Goal: Task Accomplishment & Management: Manage account settings

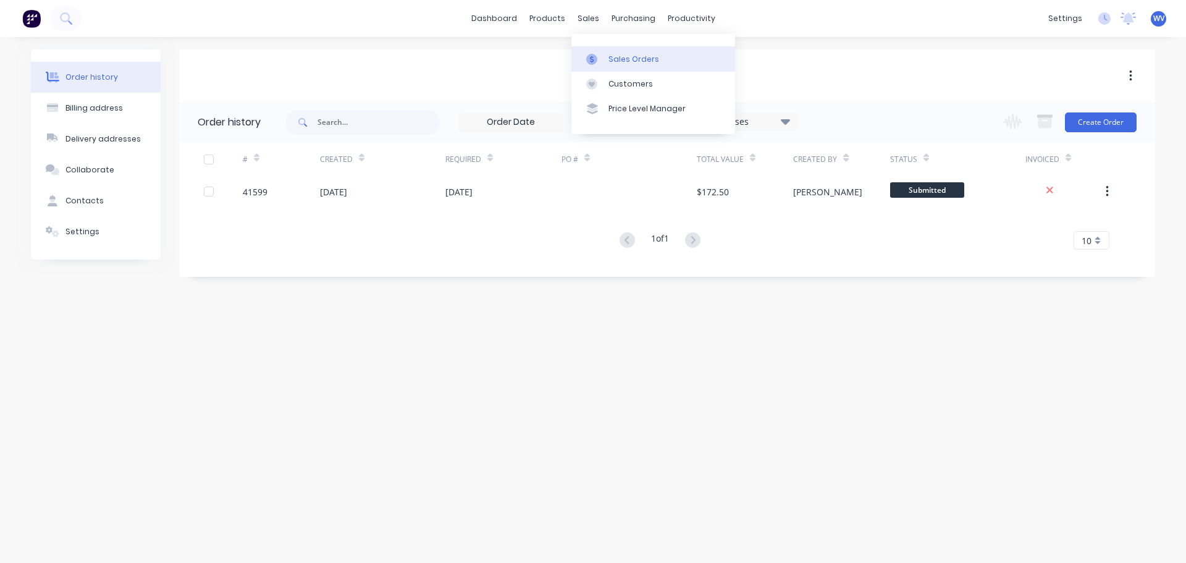
click at [624, 62] on div "Sales Orders" at bounding box center [633, 59] width 51 height 11
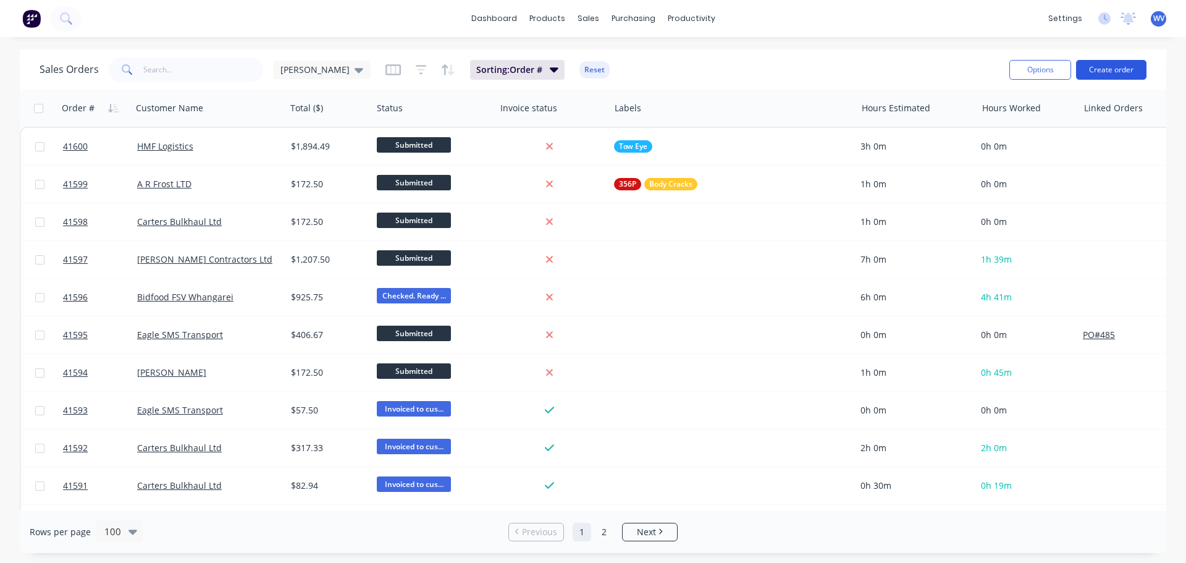
click at [1094, 71] on button "Create order" at bounding box center [1111, 70] width 70 height 20
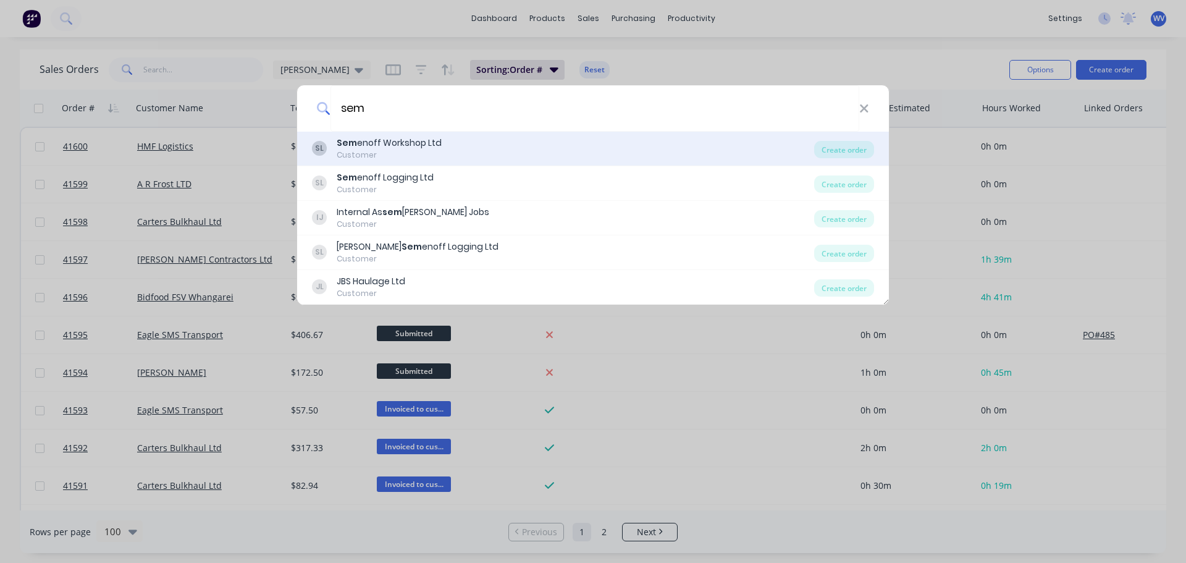
type input "sem"
click at [378, 152] on div "Customer" at bounding box center [389, 154] width 105 height 11
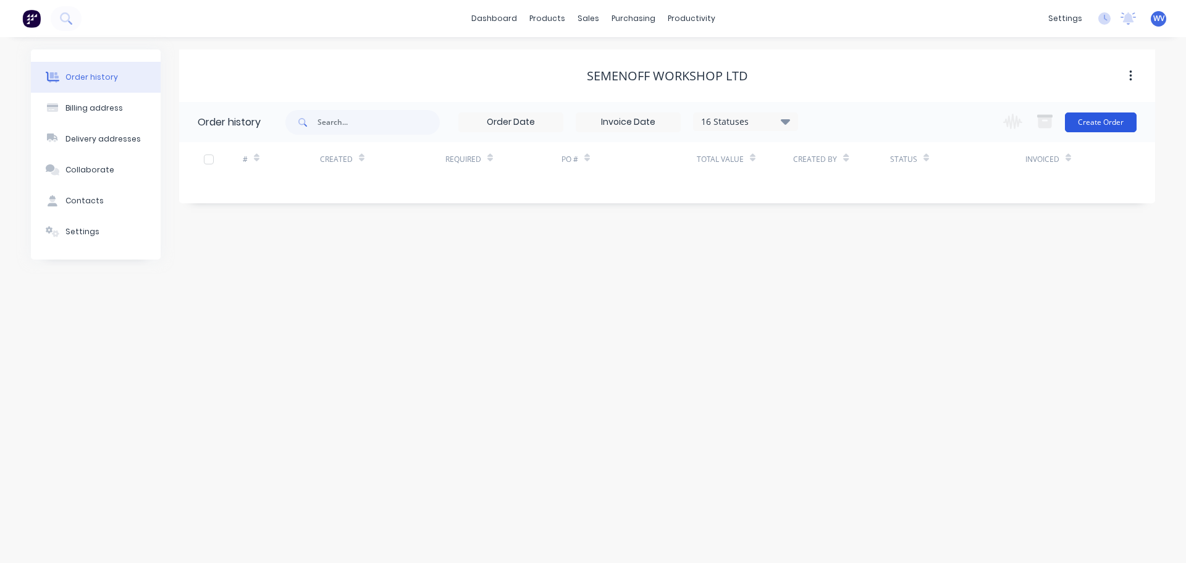
click at [1109, 120] on button "Create Order" at bounding box center [1101, 122] width 72 height 20
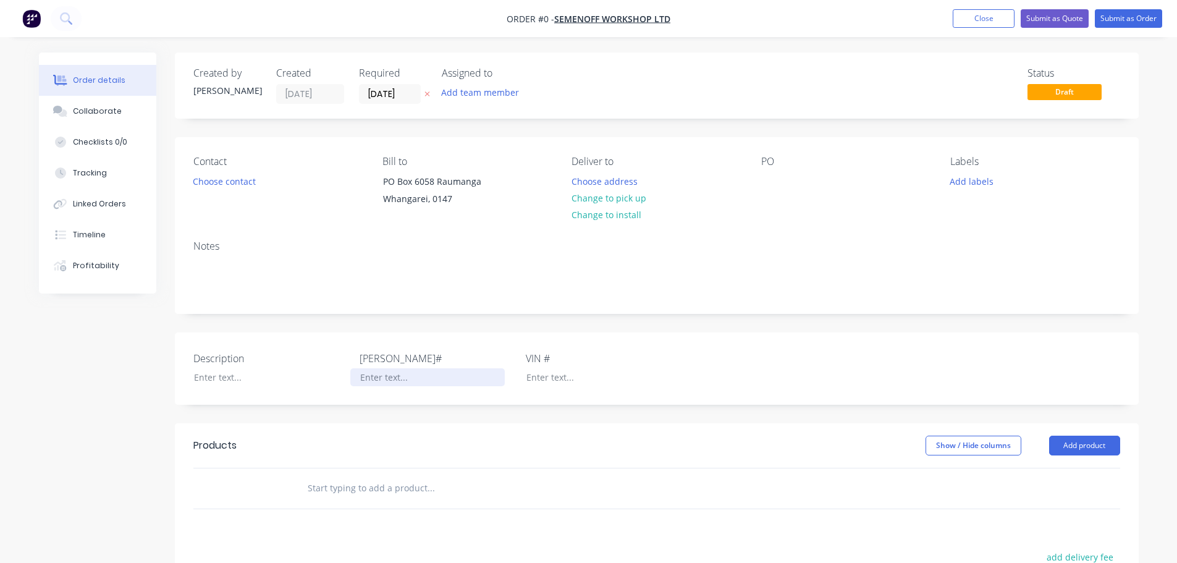
click at [409, 379] on div at bounding box center [427, 377] width 154 height 18
click at [1130, 14] on button "Submit as Order" at bounding box center [1127, 18] width 67 height 19
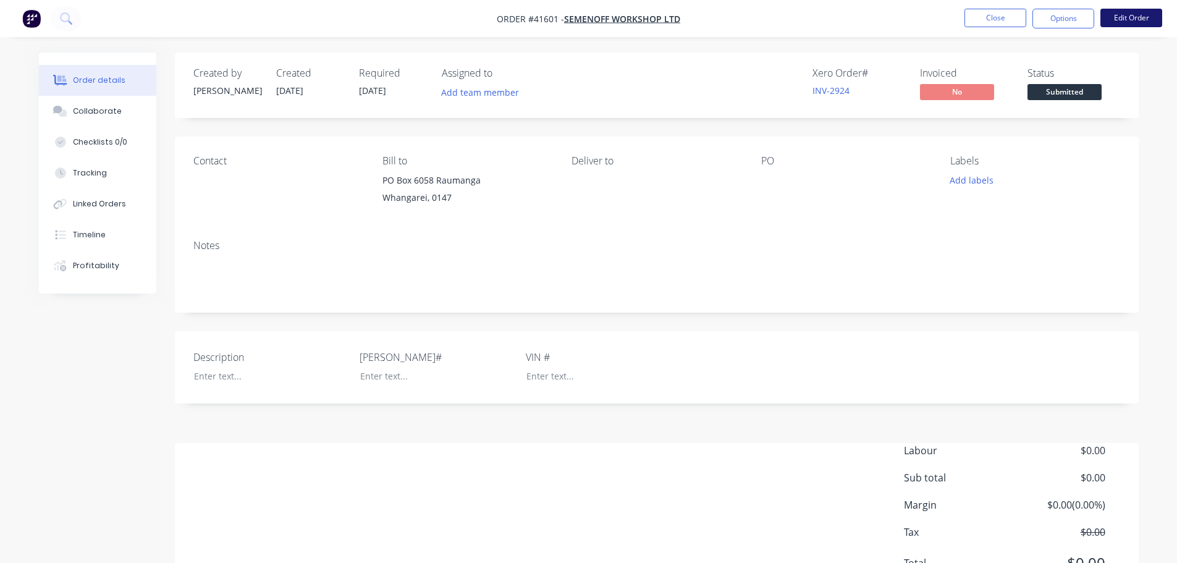
click at [1132, 12] on button "Edit Order" at bounding box center [1131, 18] width 62 height 19
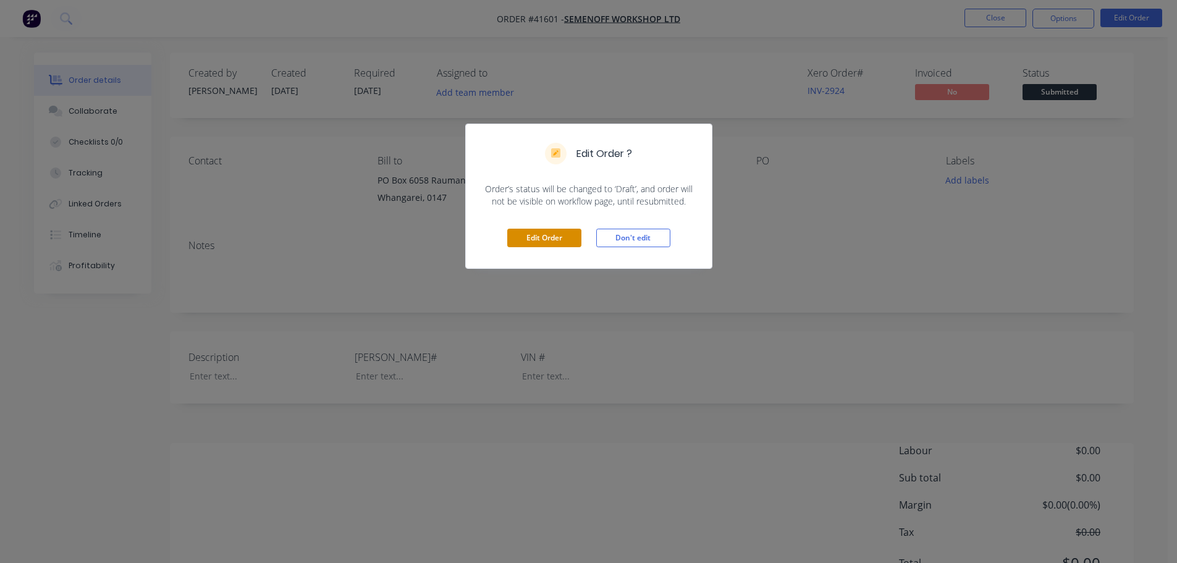
click at [537, 237] on button "Edit Order" at bounding box center [544, 238] width 74 height 19
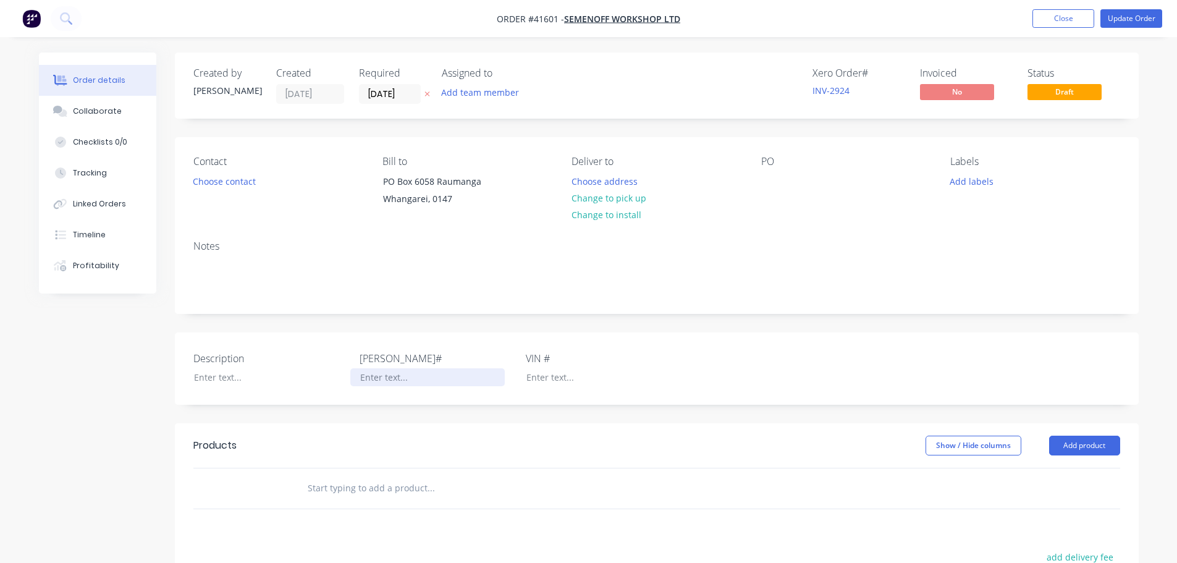
click at [384, 377] on div at bounding box center [427, 377] width 154 height 18
click at [1081, 17] on button "Close" at bounding box center [1063, 18] width 62 height 19
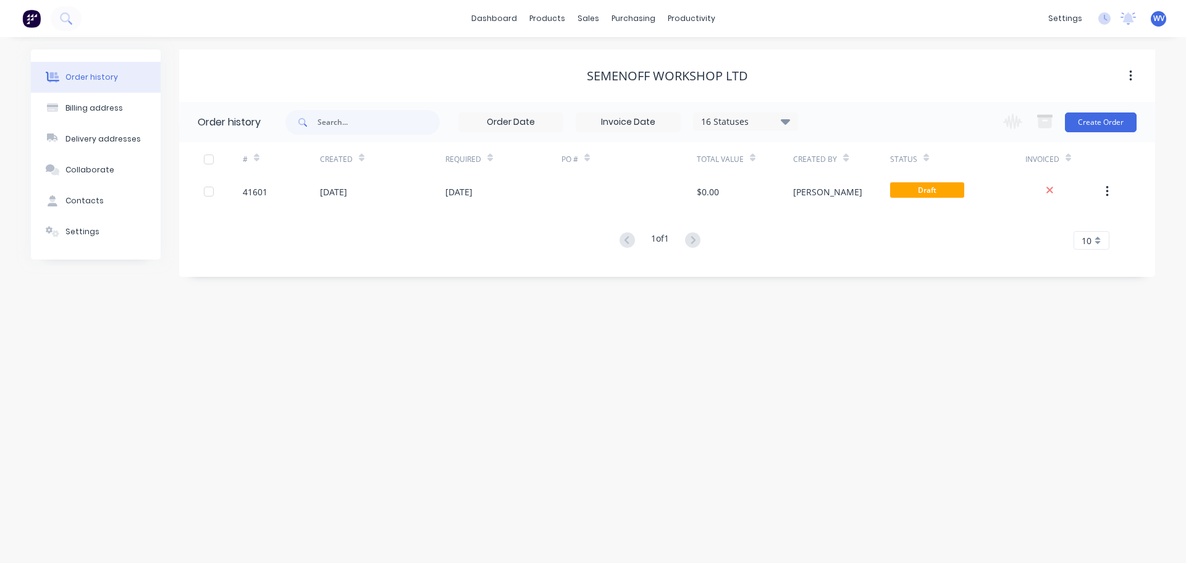
drag, startPoint x: 545, startPoint y: 319, endPoint x: 538, endPoint y: 320, distance: 6.8
click at [544, 319] on div "Order history Billing address Delivery addresses Collaborate Contacts Settings …" at bounding box center [593, 300] width 1186 height 526
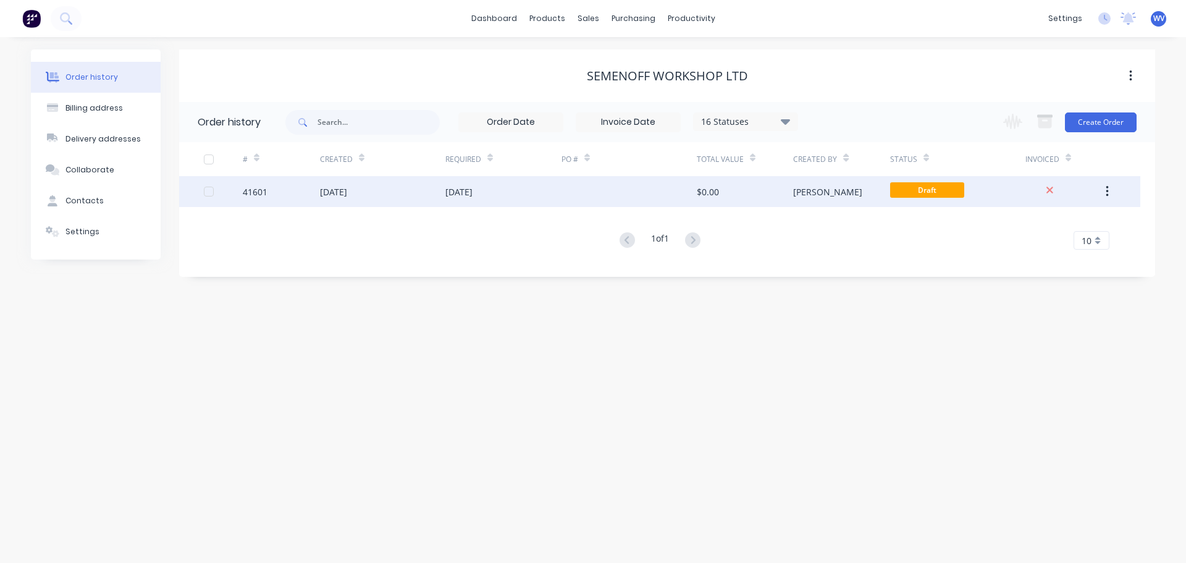
click at [262, 189] on div "41601" at bounding box center [255, 191] width 25 height 13
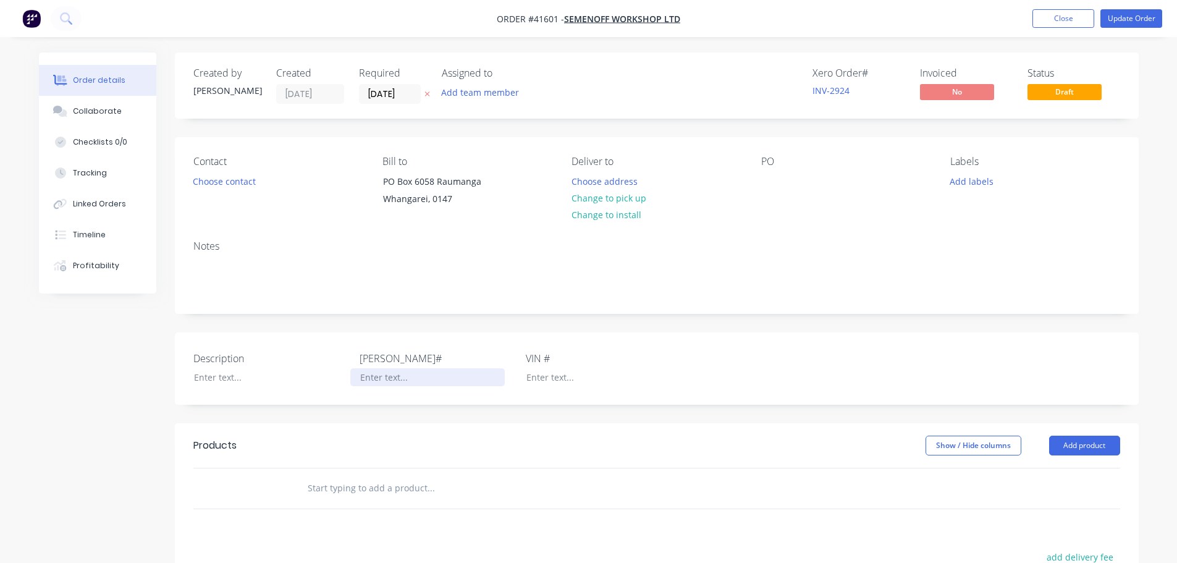
click at [409, 371] on div at bounding box center [427, 377] width 154 height 18
click at [1077, 18] on button "Close" at bounding box center [1063, 18] width 62 height 19
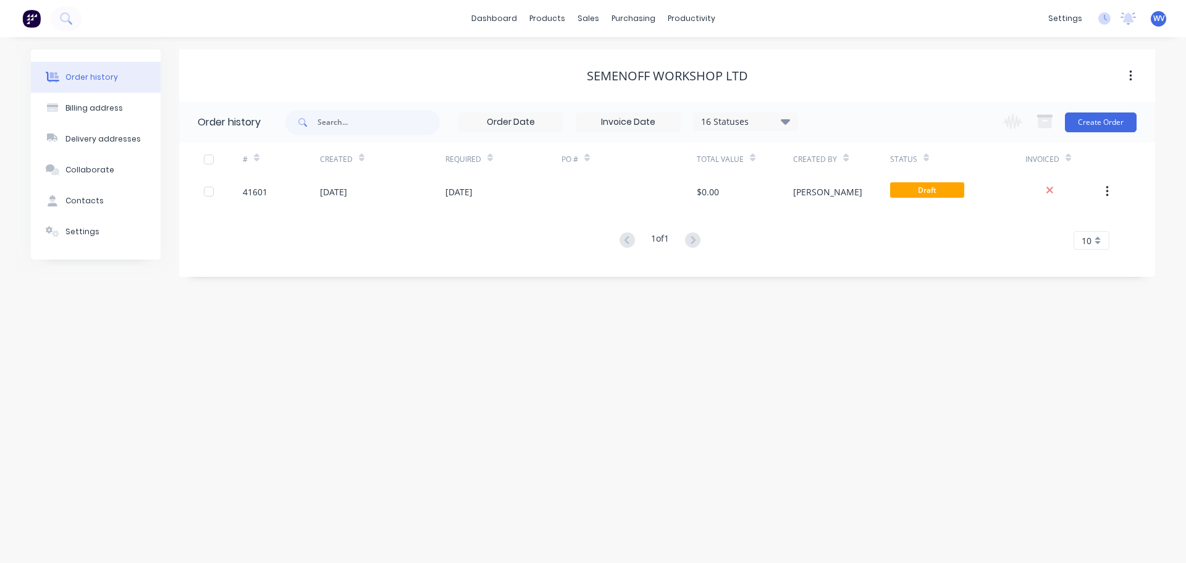
click at [1157, 15] on span "WV" at bounding box center [1158, 18] width 11 height 11
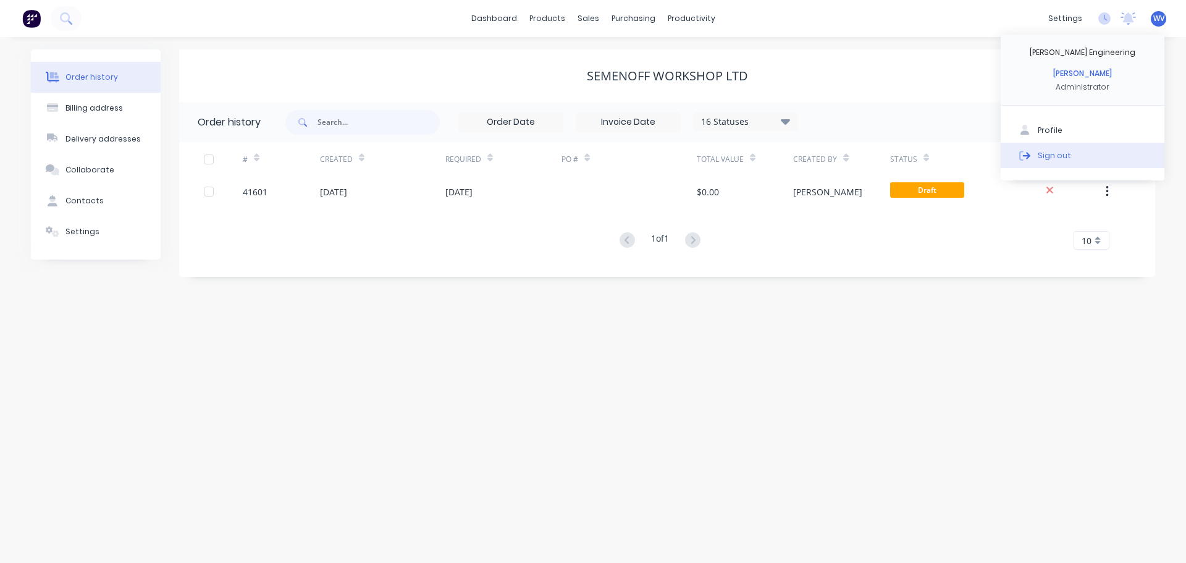
click at [1071, 157] on button "Sign out" at bounding box center [1083, 155] width 164 height 25
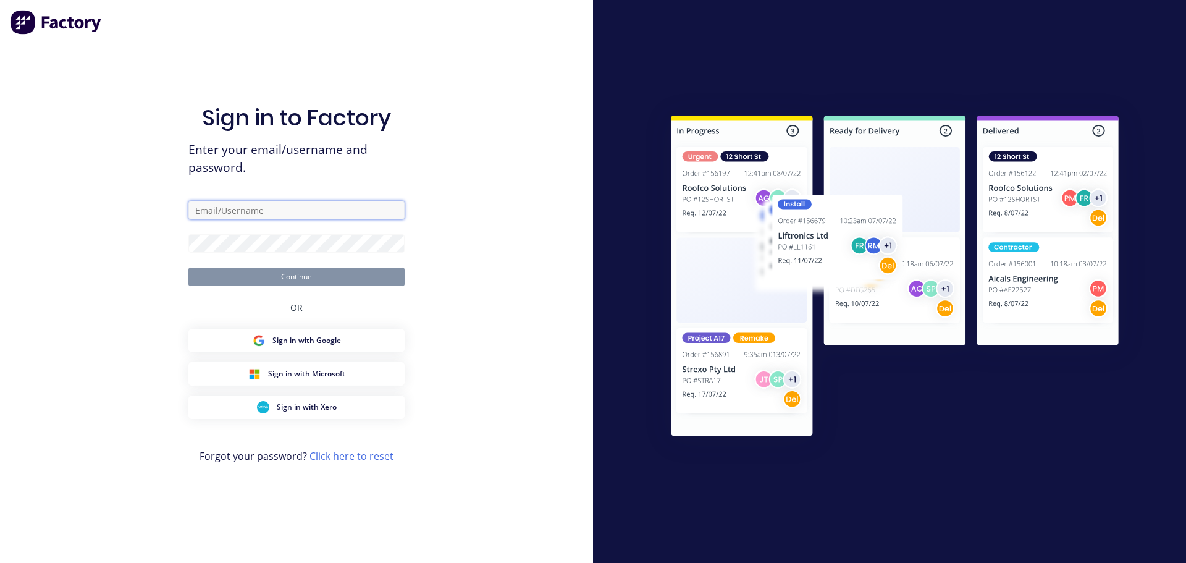
click at [295, 217] on input "text" at bounding box center [296, 210] width 216 height 19
click at [453, 260] on div "Sign in to Factory Enter your email/username and password. Continue OR Sign in …" at bounding box center [296, 281] width 593 height 563
type input "wayne@morganengineering.co.nz"
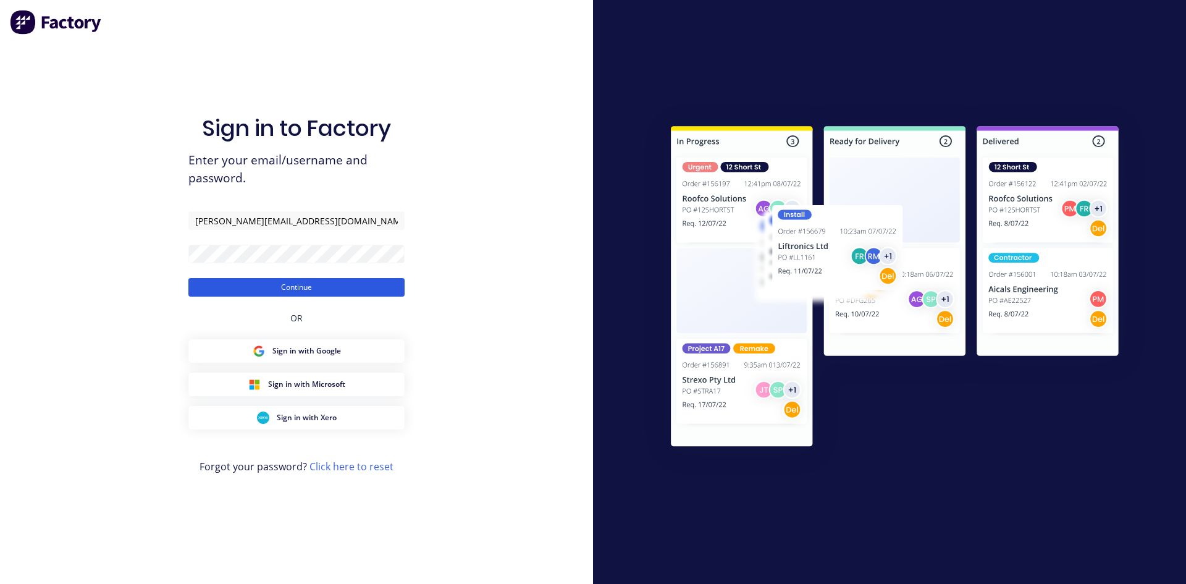
click at [316, 289] on button "Continue" at bounding box center [296, 287] width 216 height 19
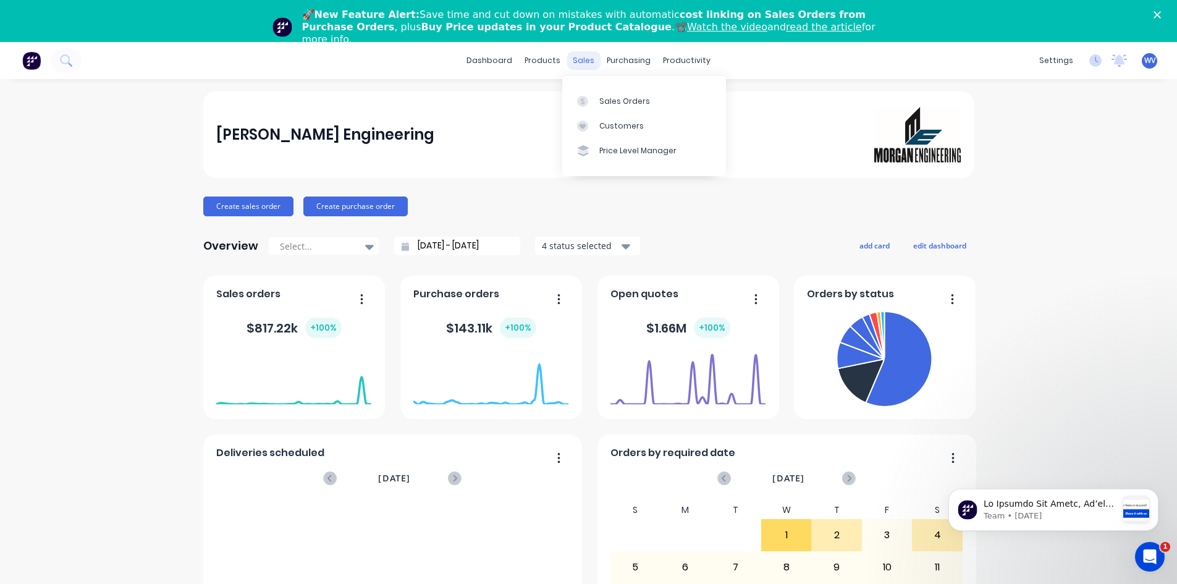
click at [584, 62] on div "sales" at bounding box center [583, 60] width 34 height 19
click at [614, 98] on div "Sales Orders" at bounding box center [624, 101] width 51 height 11
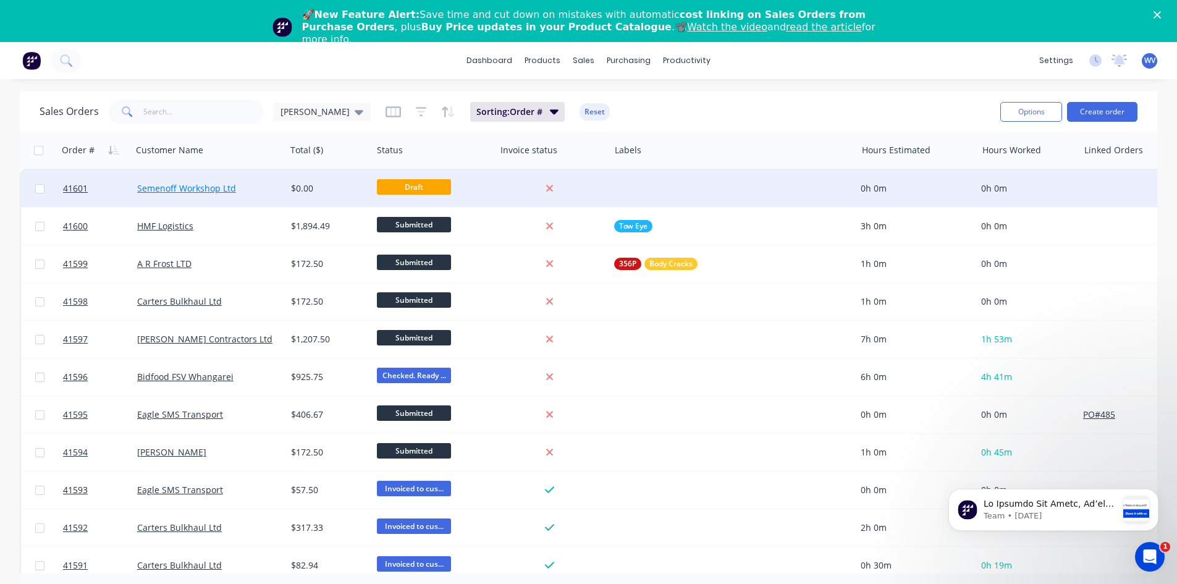
click at [186, 188] on link "Semenoff Workshop Ltd" at bounding box center [186, 188] width 99 height 12
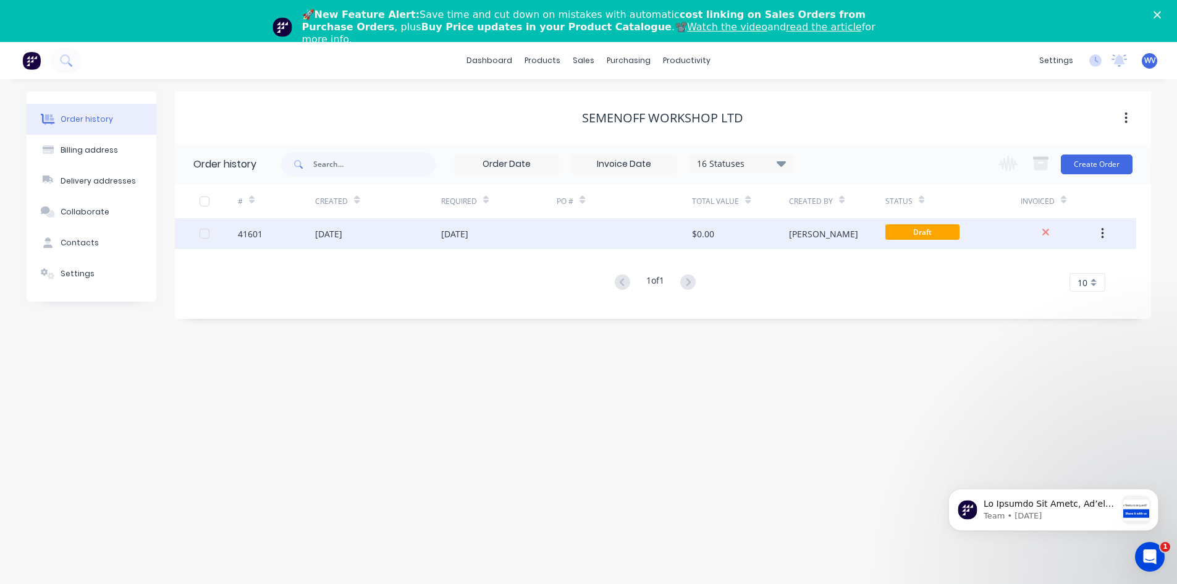
click at [342, 231] on div "[DATE]" at bounding box center [328, 233] width 27 height 13
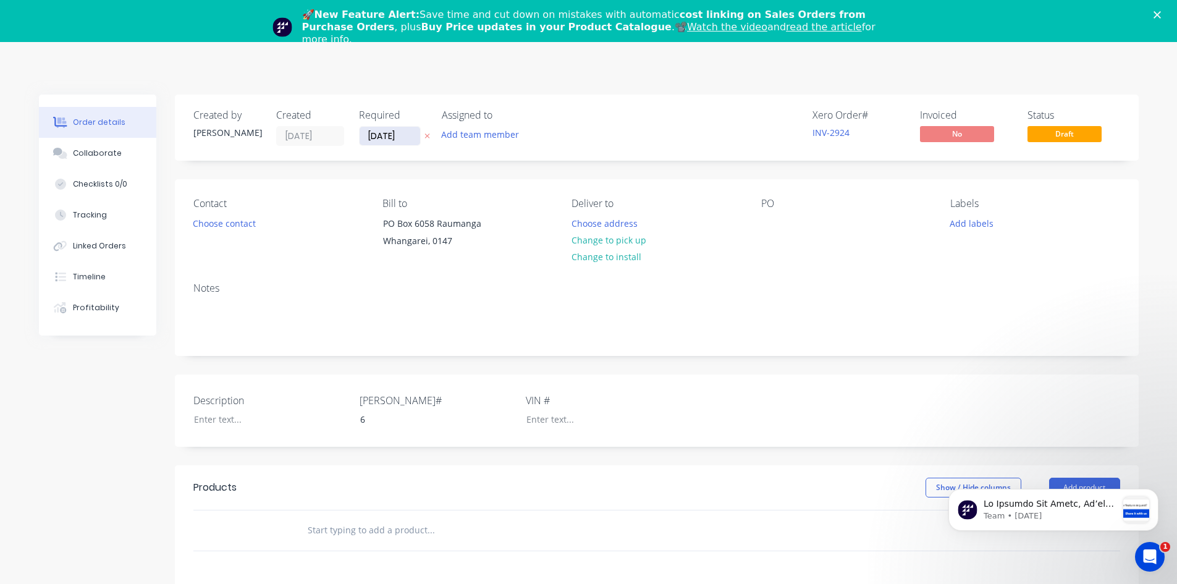
click at [411, 134] on input "[DATE]" at bounding box center [389, 136] width 61 height 19
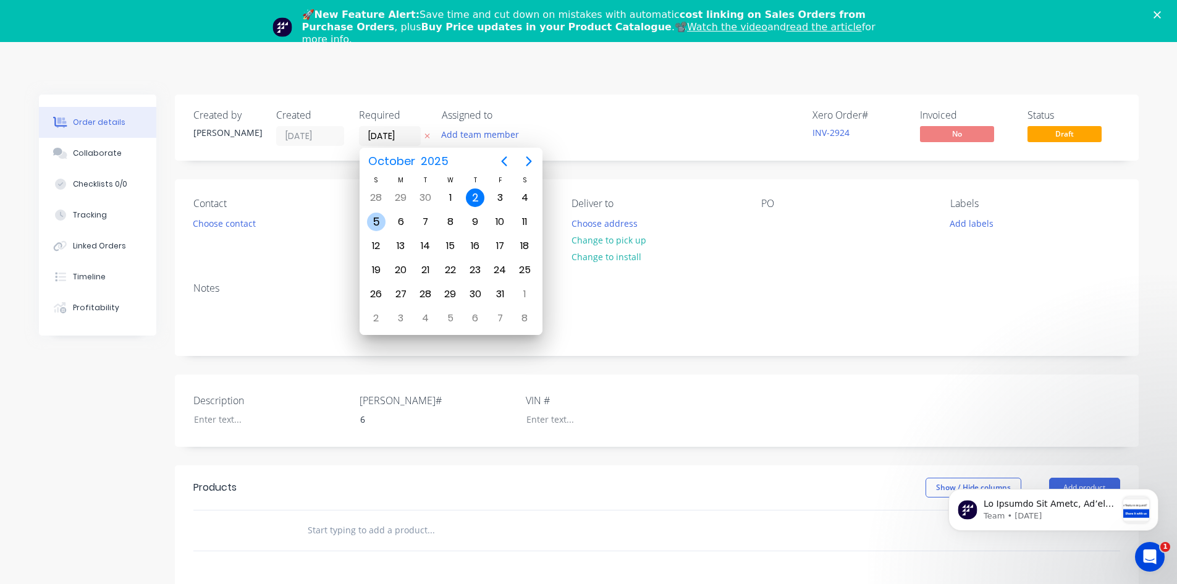
click at [367, 220] on div "5" at bounding box center [376, 221] width 19 height 19
type input "[DATE]"
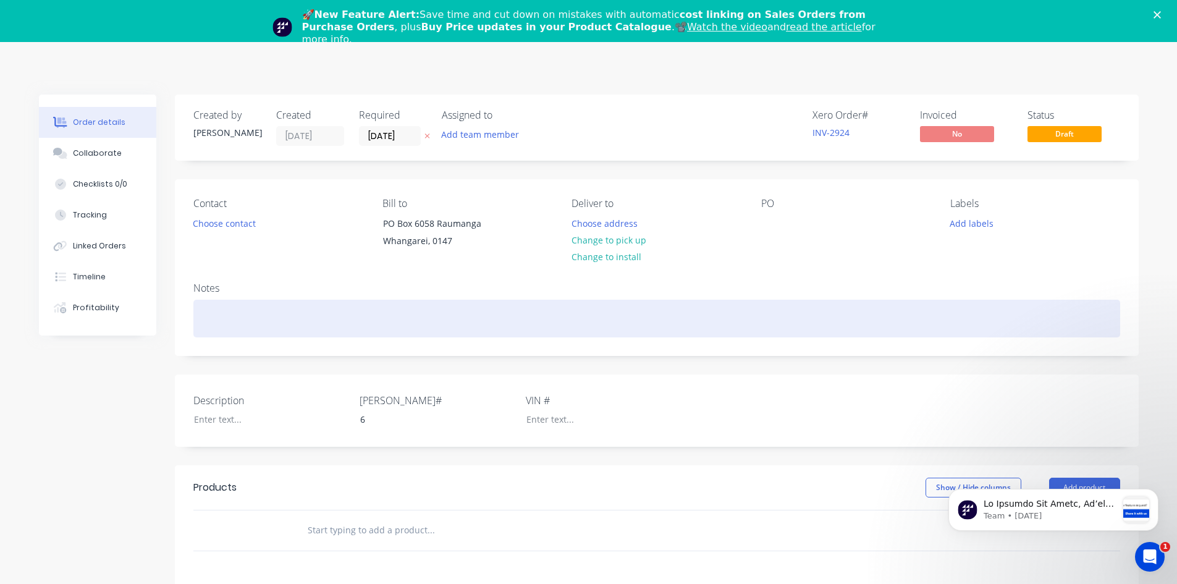
click at [203, 306] on div at bounding box center [656, 319] width 926 height 38
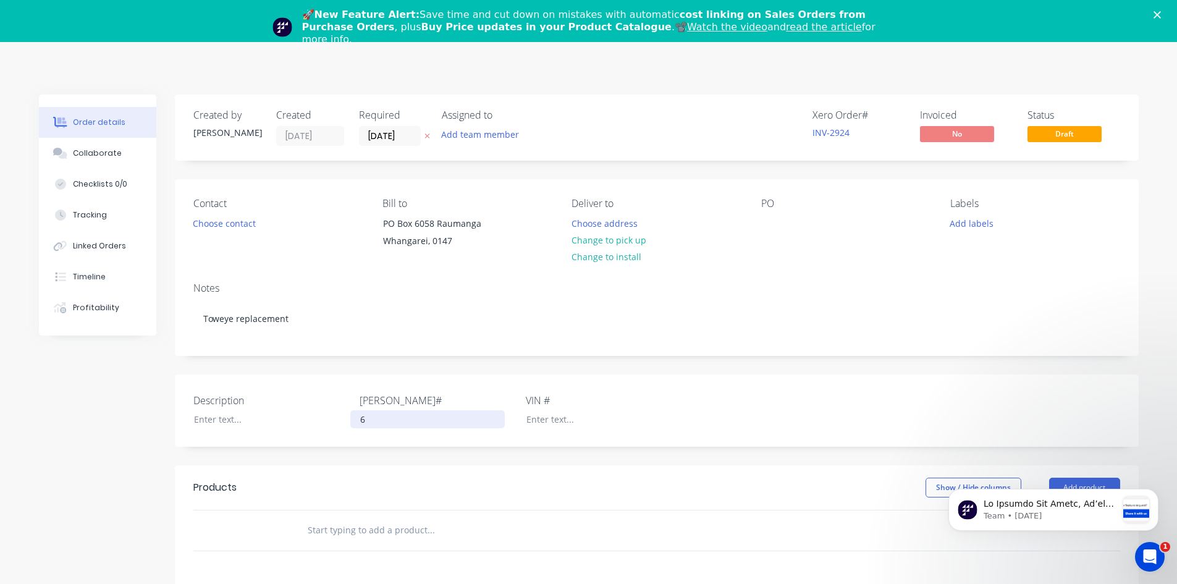
click at [370, 423] on div "6" at bounding box center [427, 419] width 154 height 18
drag, startPoint x: 370, startPoint y: 423, endPoint x: 356, endPoint y: 419, distance: 14.8
click at [356, 419] on div "6" at bounding box center [427, 419] width 154 height 18
click at [361, 529] on input "text" at bounding box center [430, 530] width 247 height 25
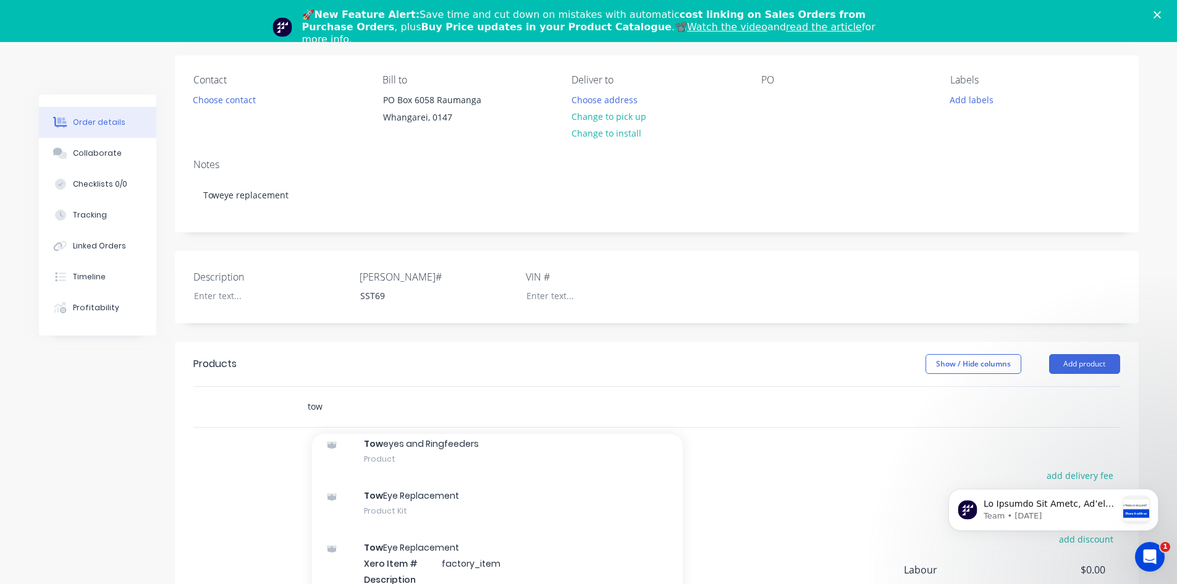
scroll to position [627, 0]
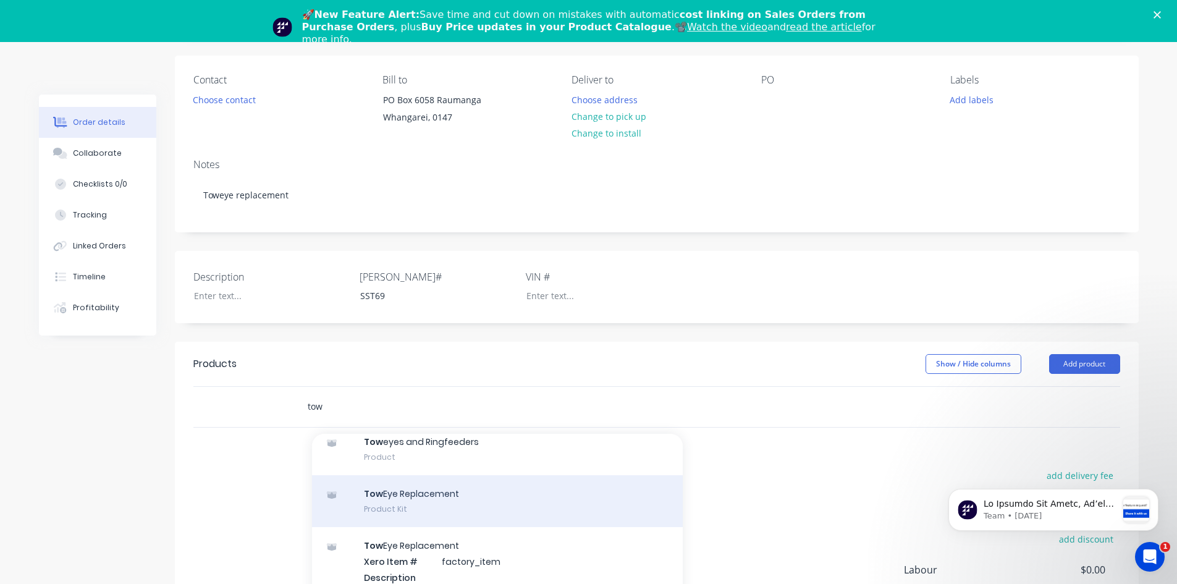
type input "tow"
click at [406, 493] on div "Tow Eye Replacement Product Kit" at bounding box center [497, 501] width 371 height 52
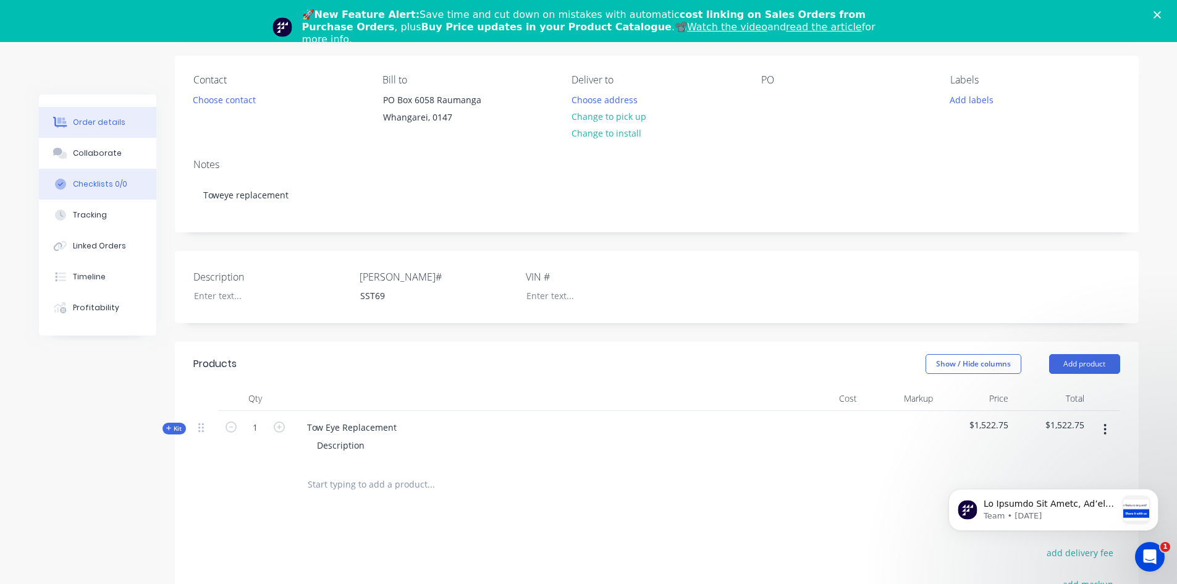
click at [91, 188] on div "Checklists 0/0" at bounding box center [100, 183] width 54 height 11
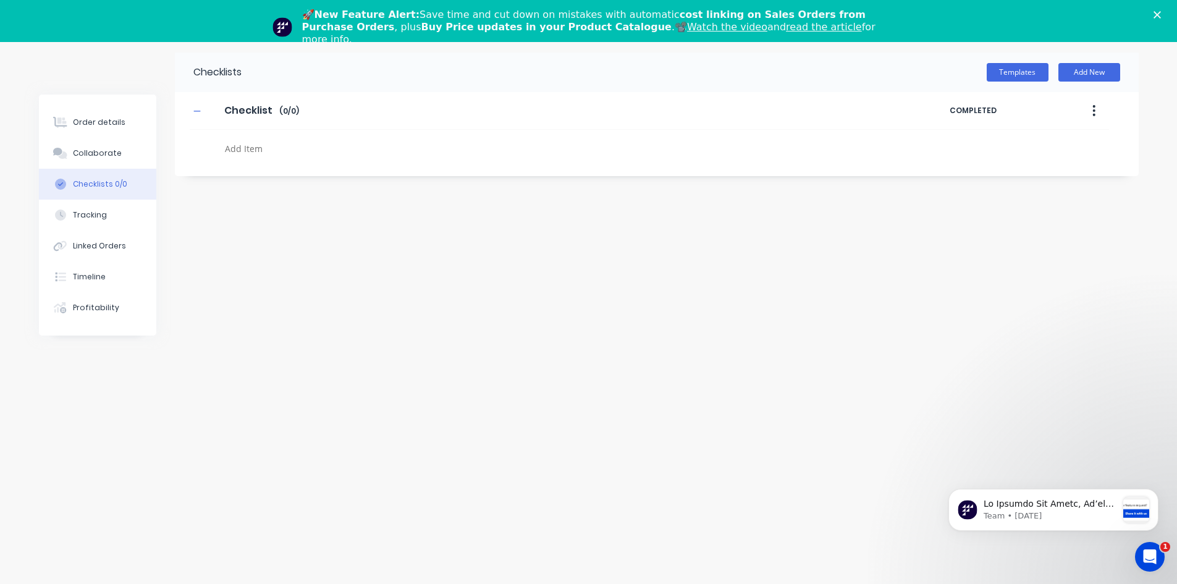
scroll to position [42, 0]
click at [242, 147] on textarea at bounding box center [517, 149] width 594 height 18
type textarea "x"
type textarea "P"
type textarea "x"
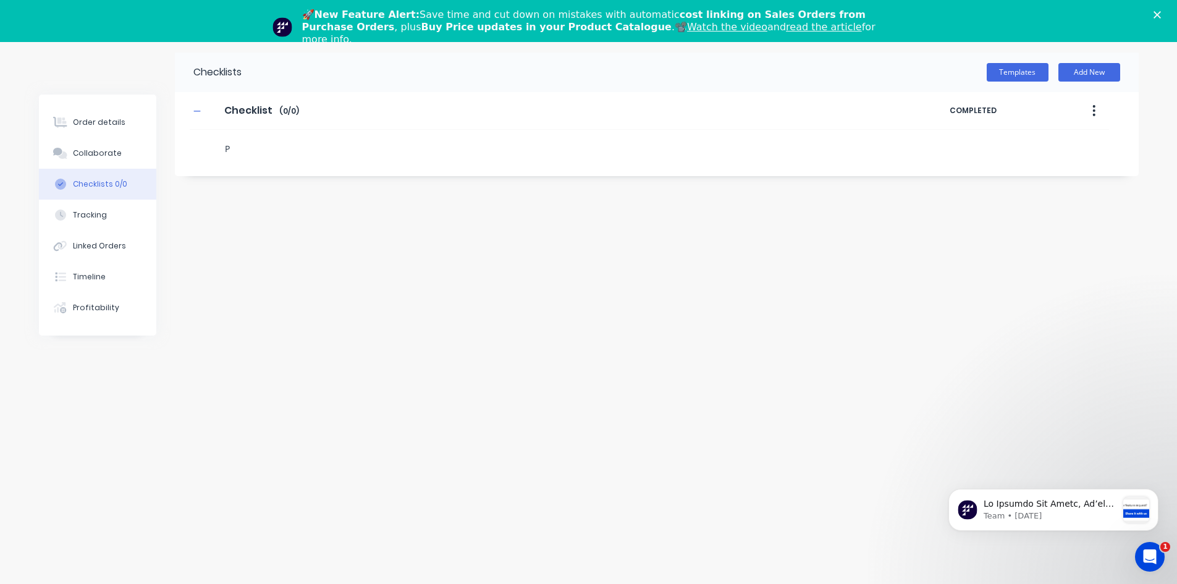
type textarea "Ph"
type textarea "x"
type textarea "Pho"
type textarea "x"
type textarea "Phot"
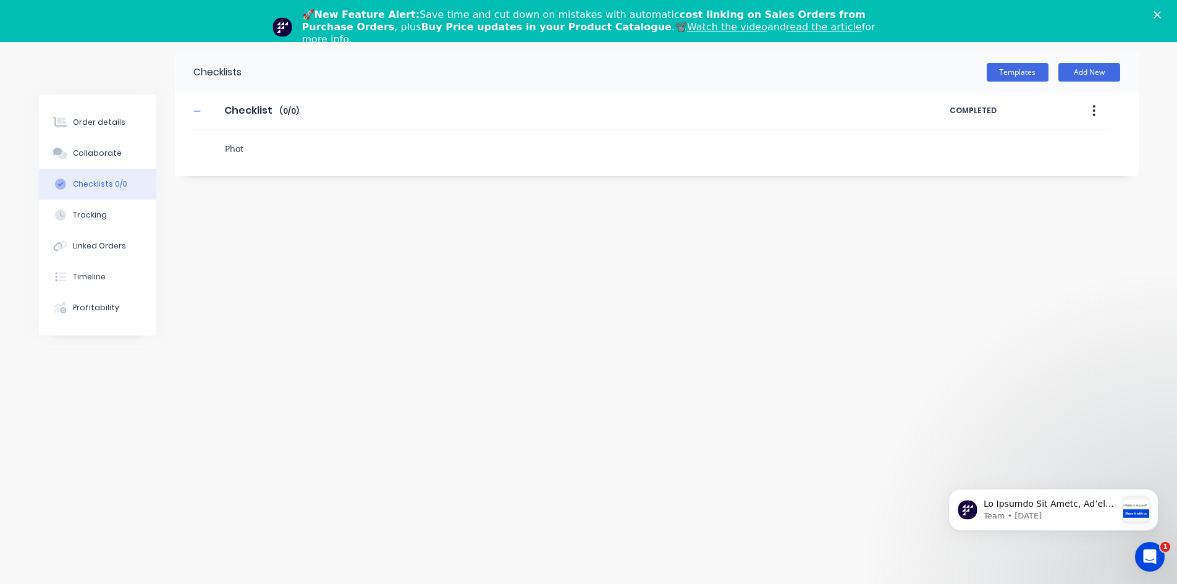
type textarea "x"
type textarea "Photo"
type textarea "x"
type textarea "Photos"
type textarea "x"
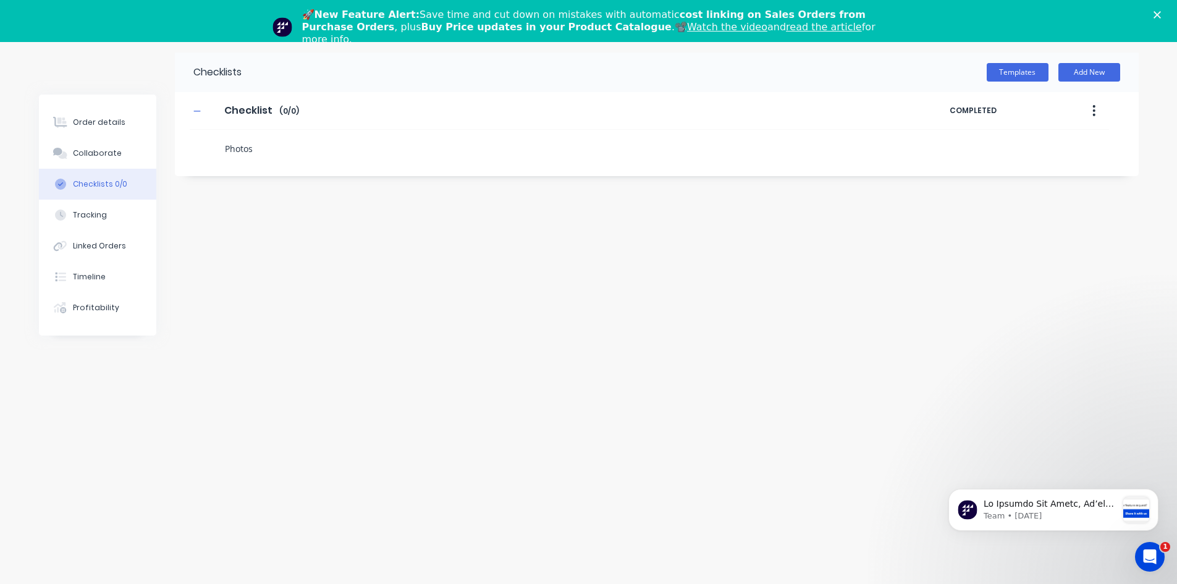
type textarea "Photos"
type textarea "x"
type textarea "Photos f"
type textarea "x"
type textarea "Photos fo"
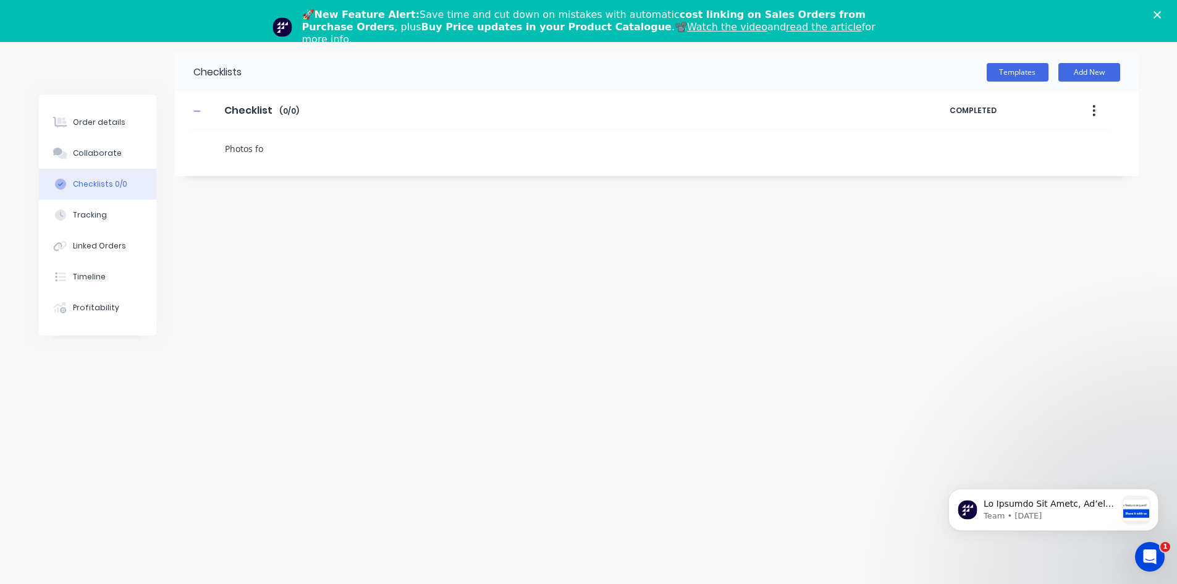
type textarea "x"
type textarea "Photos for"
type textarea "x"
type textarea "Photos for"
type textarea "x"
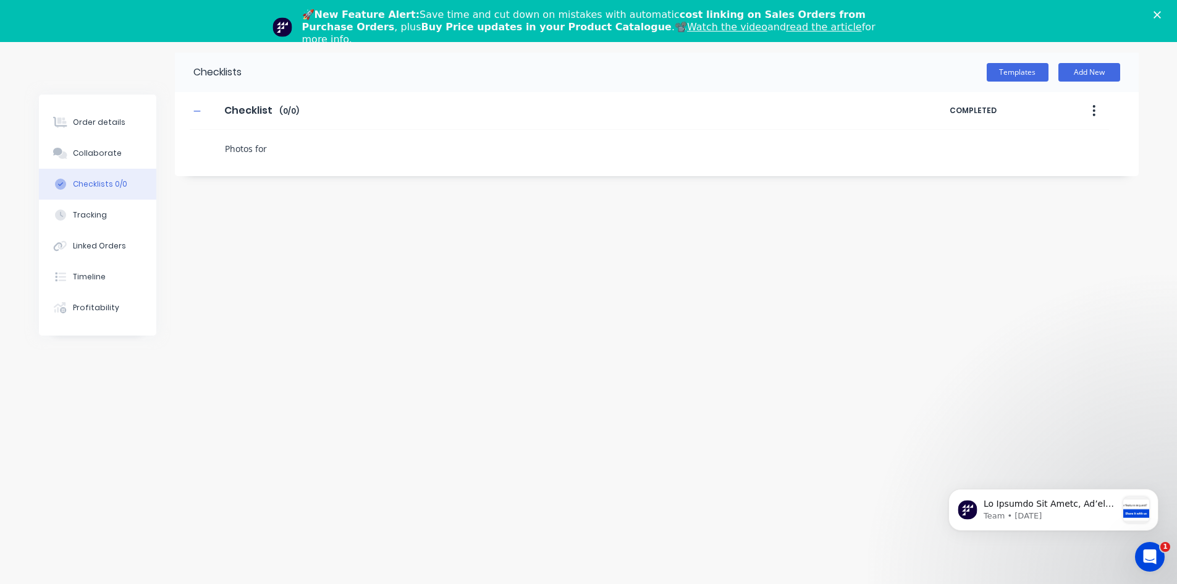
type textarea "Photos for"
type textarea "x"
type textarea "Photos fo"
type textarea "x"
type textarea "Photos f"
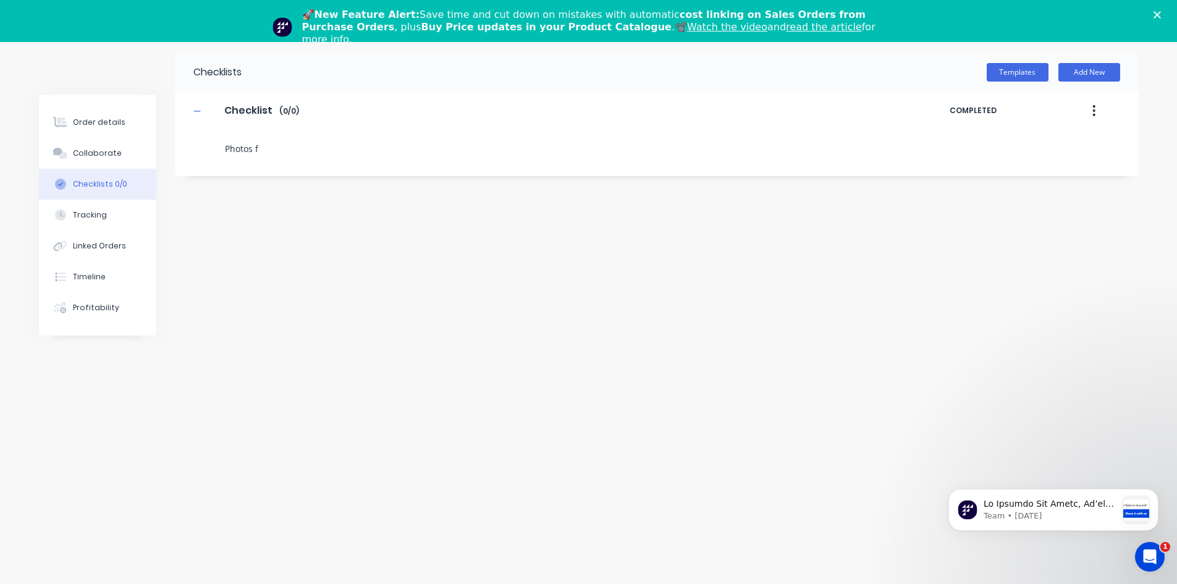
type textarea "x"
type textarea "Photos"
type textarea "x"
type textarea "Photos"
type textarea "x"
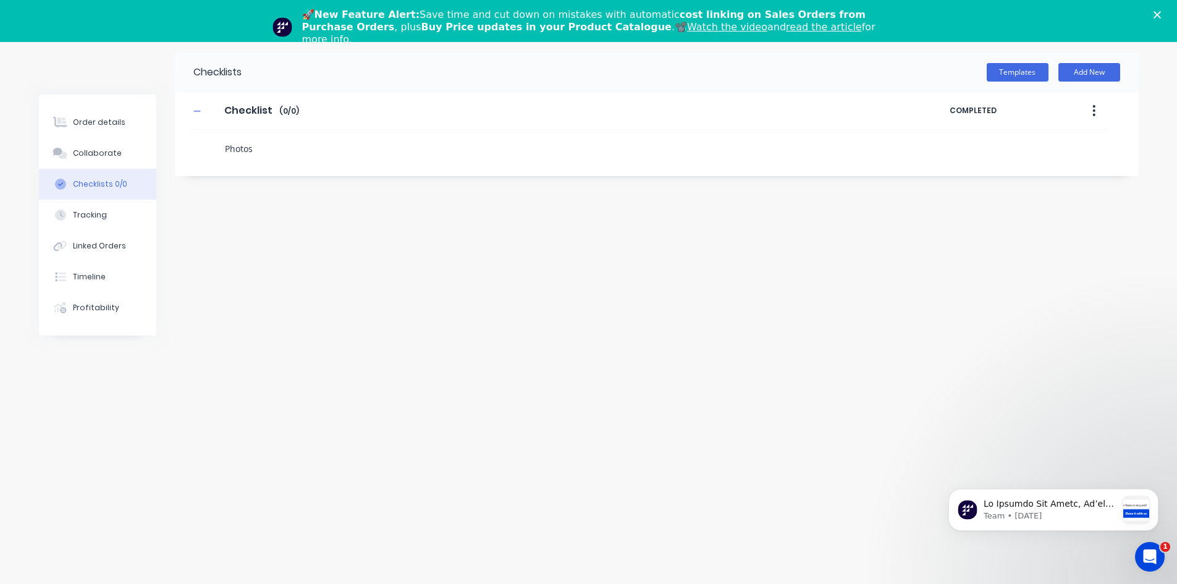
type textarea "Photo"
type textarea "x"
type textarea "Phot"
type textarea "x"
type textarea "Pho"
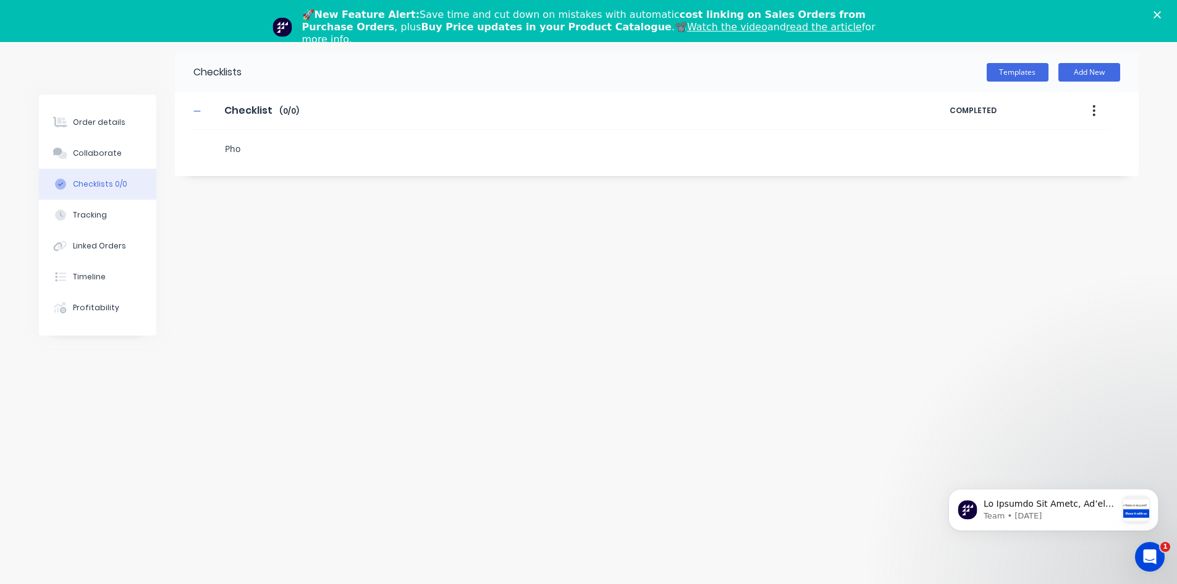
type textarea "x"
type textarea "Ph"
type textarea "x"
type textarea "P"
type textarea "x"
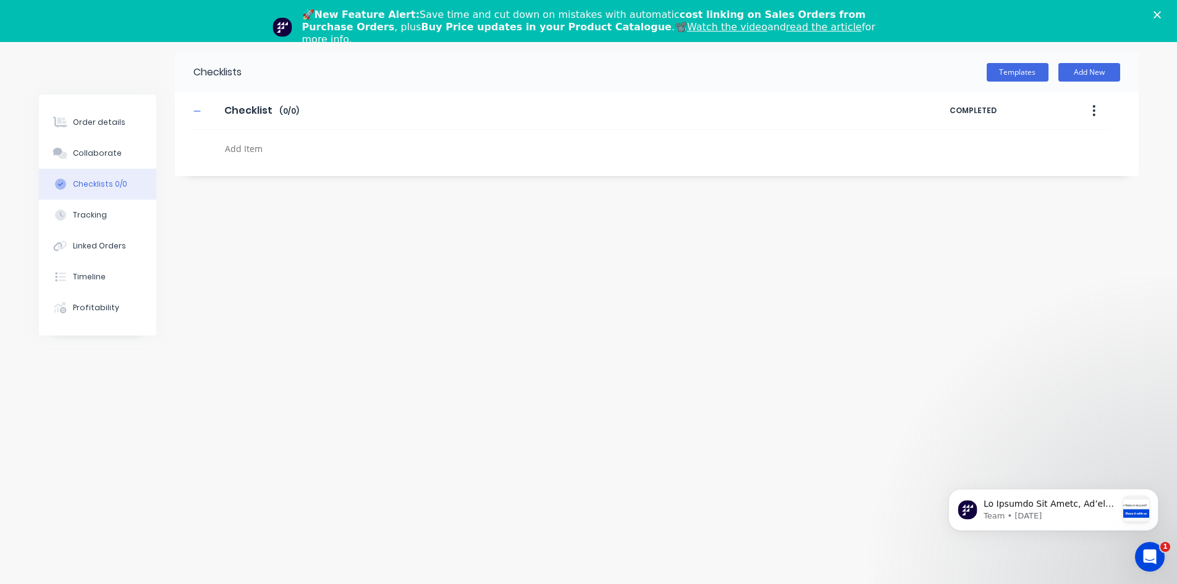
type textarea "x"
type textarea "M"
type textarea "x"
type textarea "Mu"
type textarea "x"
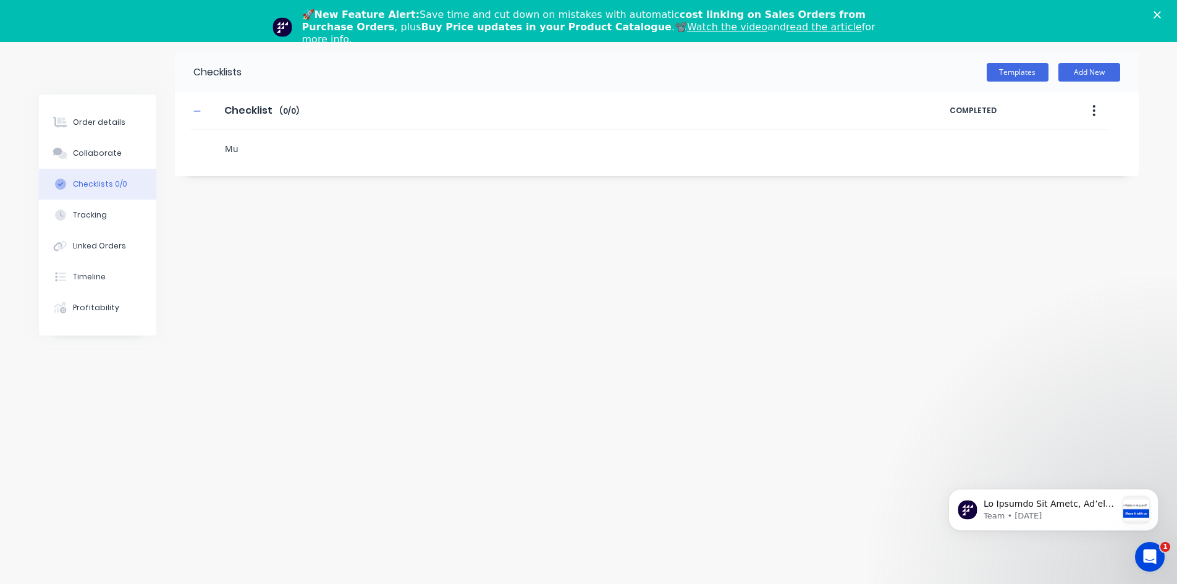
type textarea "Mul"
type textarea "x"
type textarea "Muli"
type textarea "x"
type textarea "Mulit"
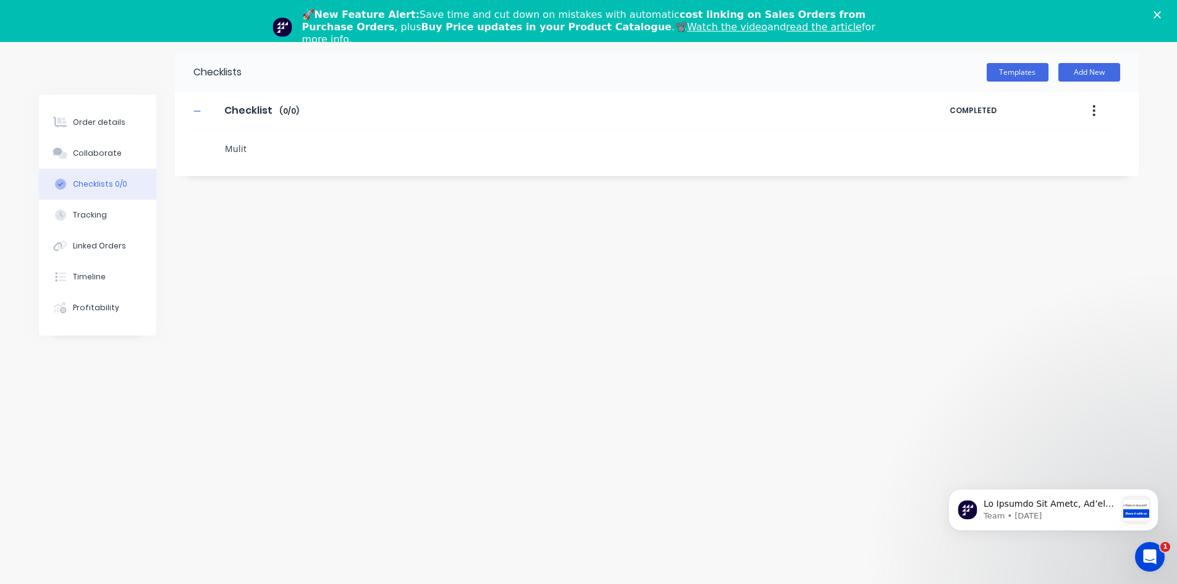
type textarea "x"
type textarea "Mulitp"
type textarea "x"
type textarea "Mulitpl"
type textarea "x"
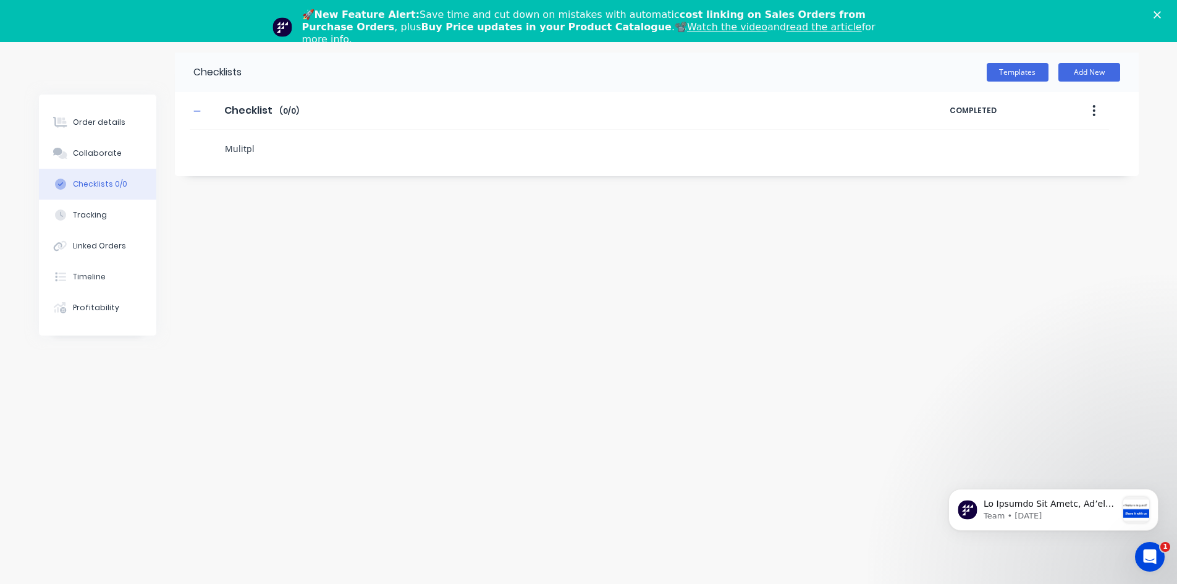
type textarea "Mulitple"
type textarea "x"
type textarea "Mulitple"
type textarea "x"
type textarea "Mulitple p"
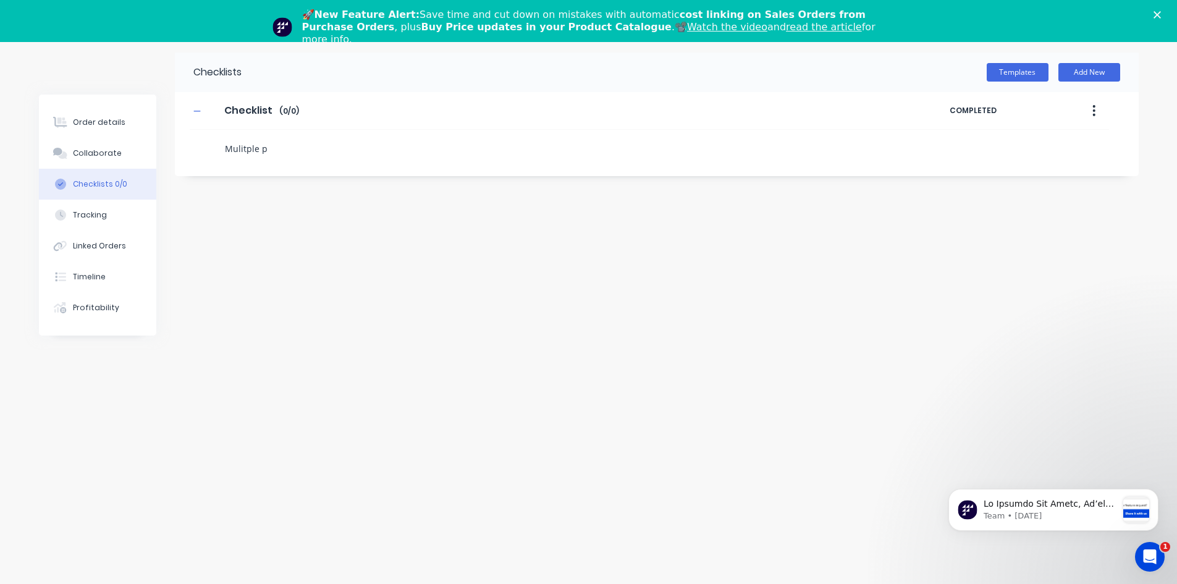
type textarea "x"
type textarea "Mulitple ph"
type textarea "x"
type textarea "Mulitple pho"
type textarea "x"
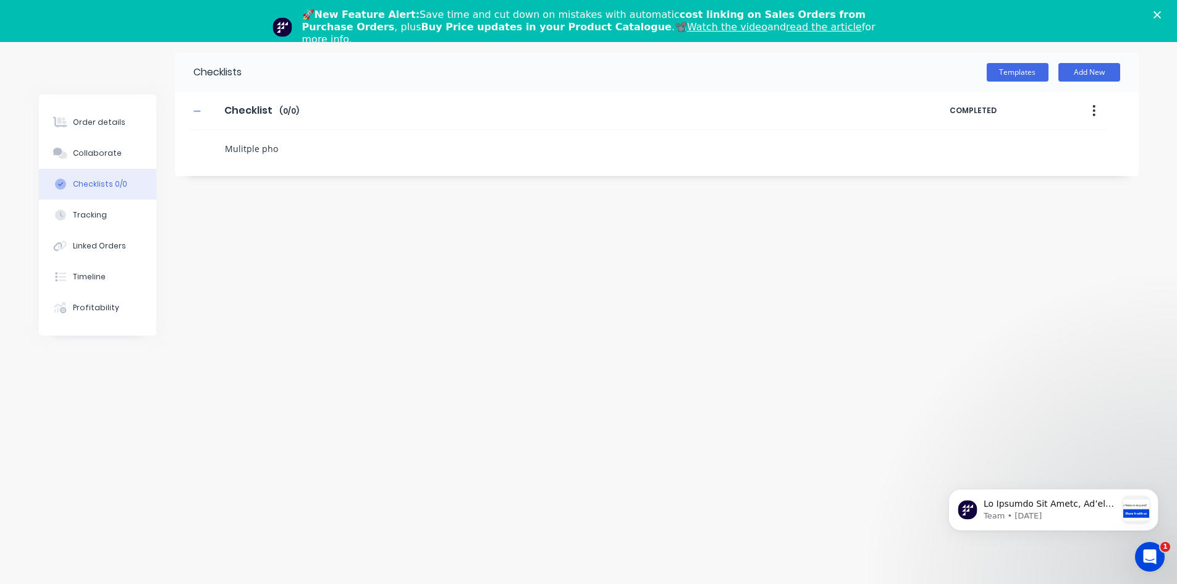
type textarea "Mulitple phot"
type textarea "x"
type textarea "Mulitple photo"
type textarea "x"
type textarea "Mulitple photos"
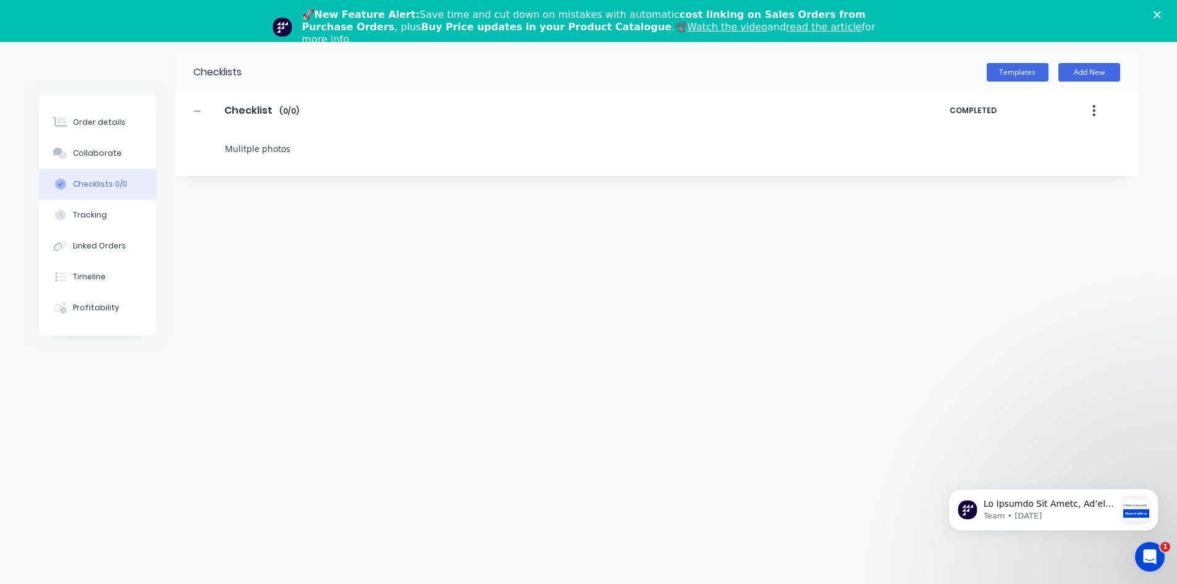
type textarea "x"
type textarea "Mulitple photos"
type textarea "x"
type textarea "Mulitple photos f"
type textarea "x"
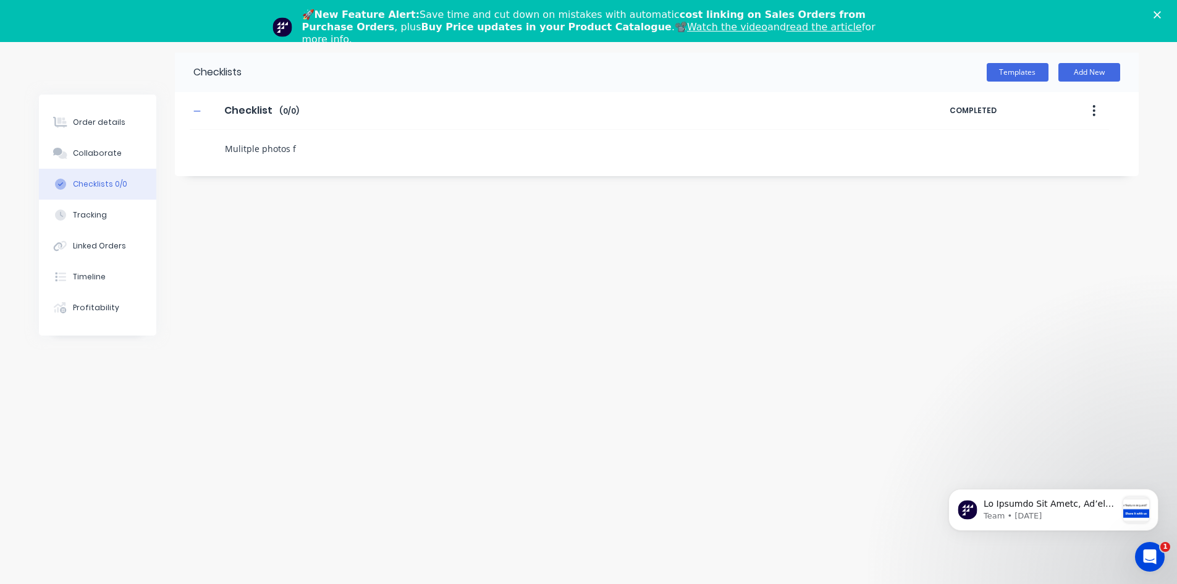
type textarea "Mulitple photos fo"
type textarea "x"
type textarea "Mulitple photos for"
type textarea "x"
type textarea "Mulitple photos for"
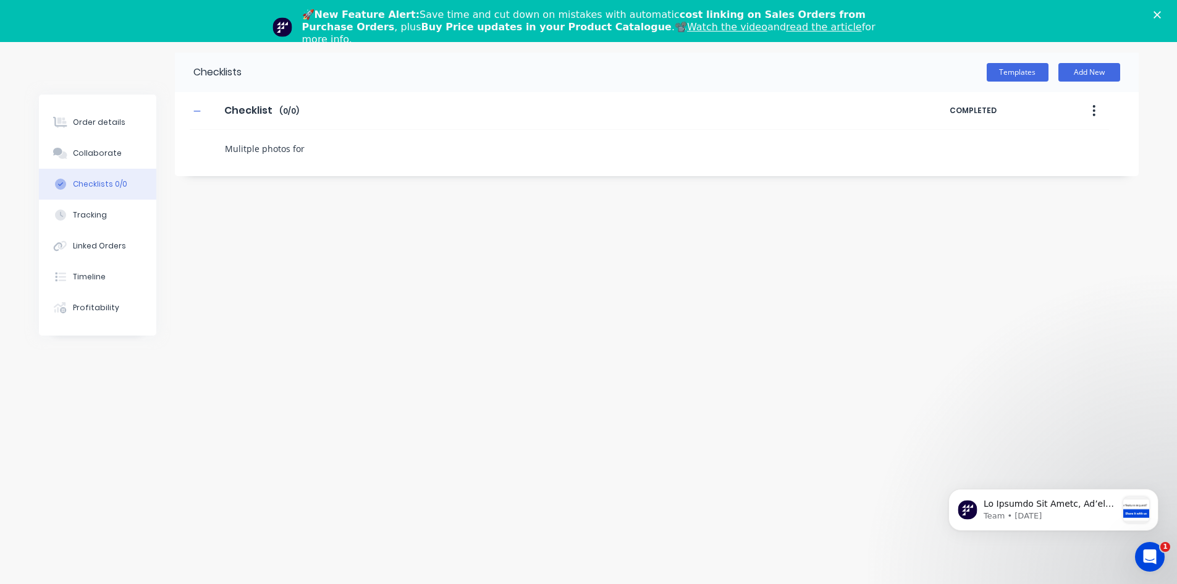
type textarea "x"
type textarea "Mulitple photos for p"
type textarea "x"
type textarea "Mulitple photos for pd"
type textarea "x"
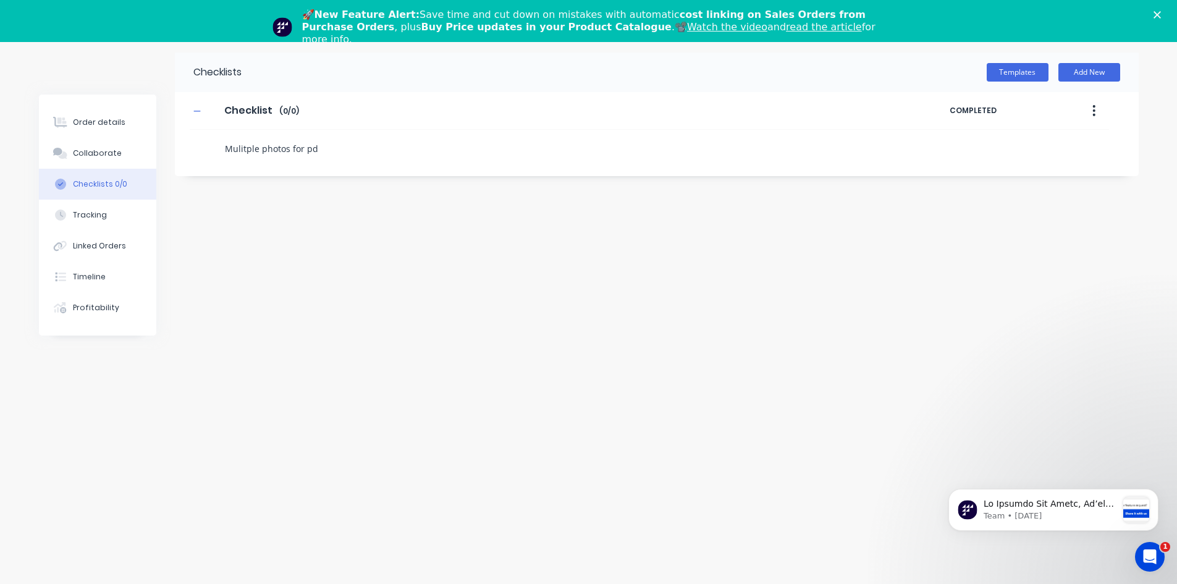
type textarea "Mulitple photos for pds"
type textarea "x"
type textarea "Mulitple photos for pds"
type textarea "x"
type textarea "Mulitple photos for pds b"
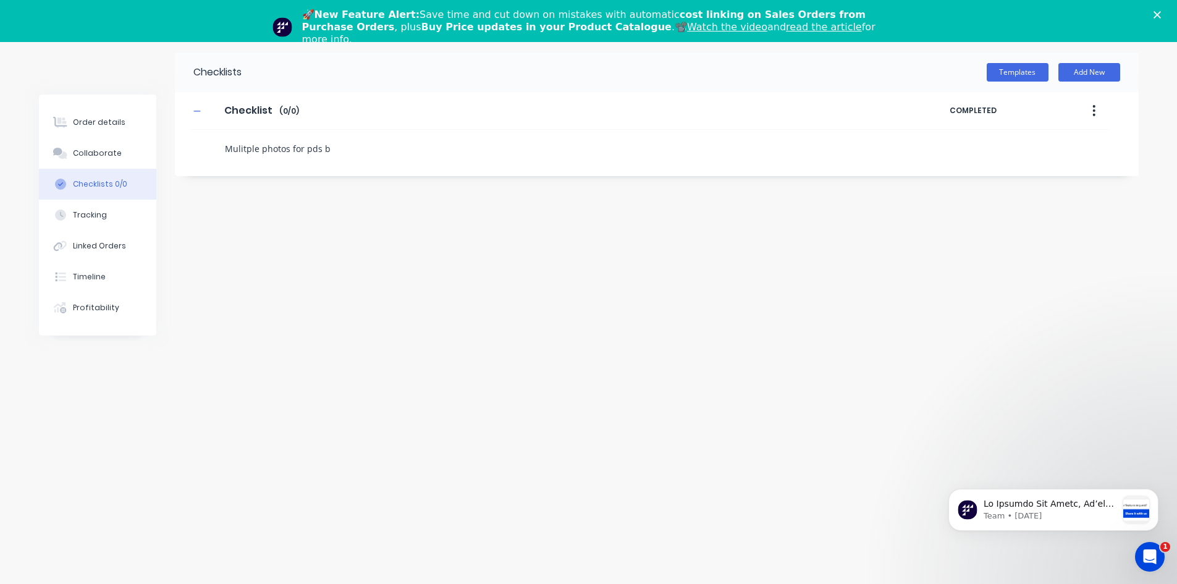
type textarea "x"
type textarea "Mulitple photos for pds be"
type textarea "x"
type textarea "Mulitple photos for pds bef"
type textarea "x"
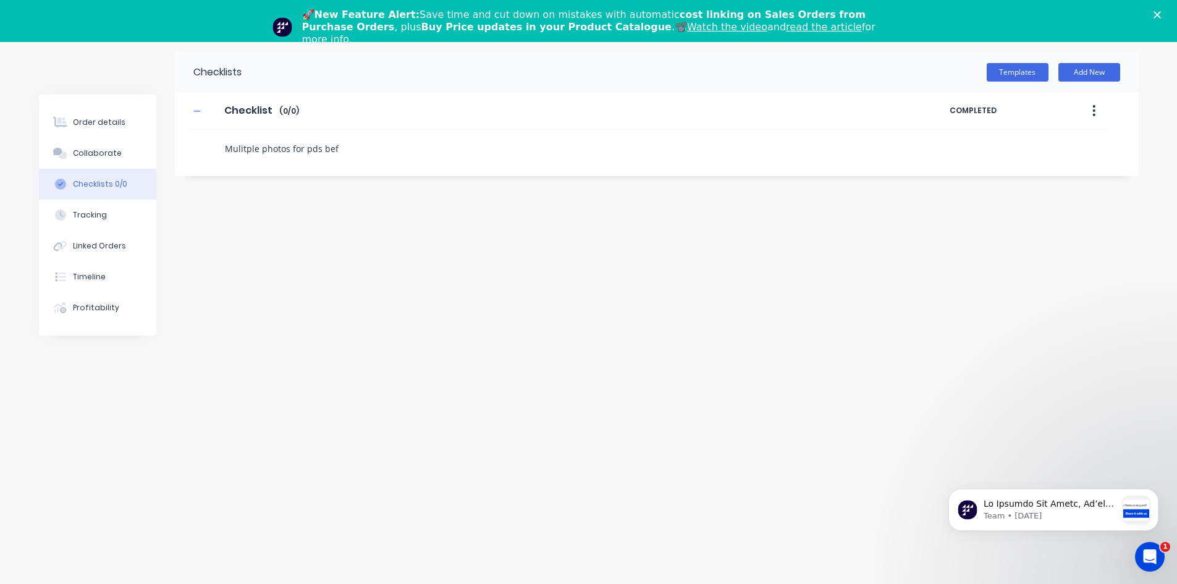
type textarea "Mulitple photos for pds befo"
type textarea "x"
type textarea "Mulitple photos for pds befor"
type textarea "x"
type textarea "Mulitple photos for pds before"
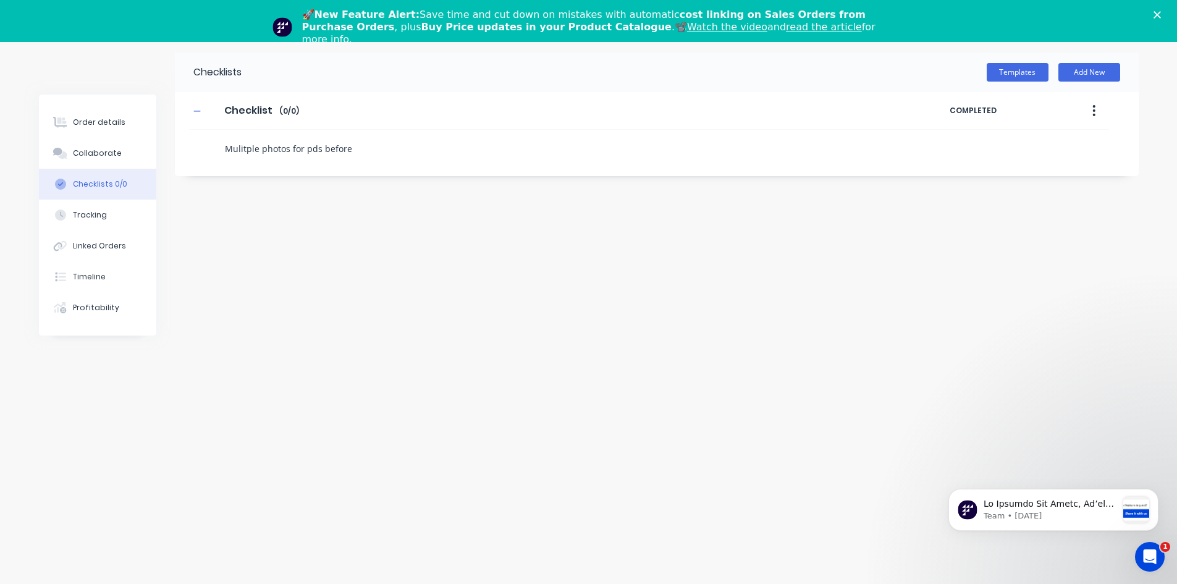
type textarea "x"
type textarea "Mulitple photos for pds before"
type textarea "x"
type textarea "Mulitple photos for pds before y"
type textarea "x"
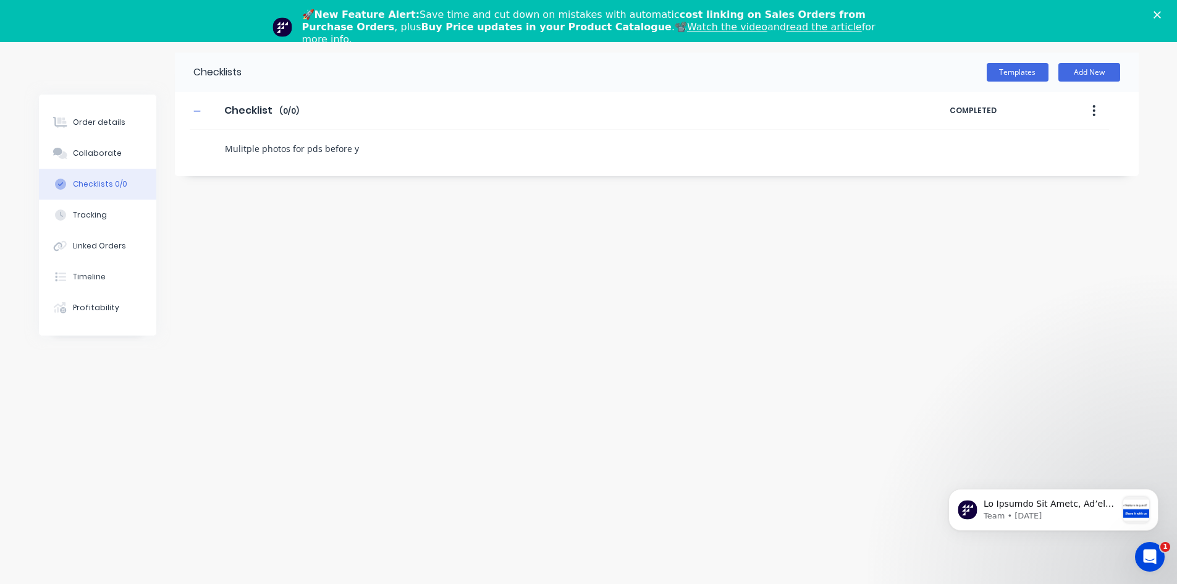
type textarea "Mulitple photos for pds before yo"
type textarea "x"
type textarea "Mulitple photos for pds before you"
type textarea "x"
type textarea "Mulitple photos for pds before you"
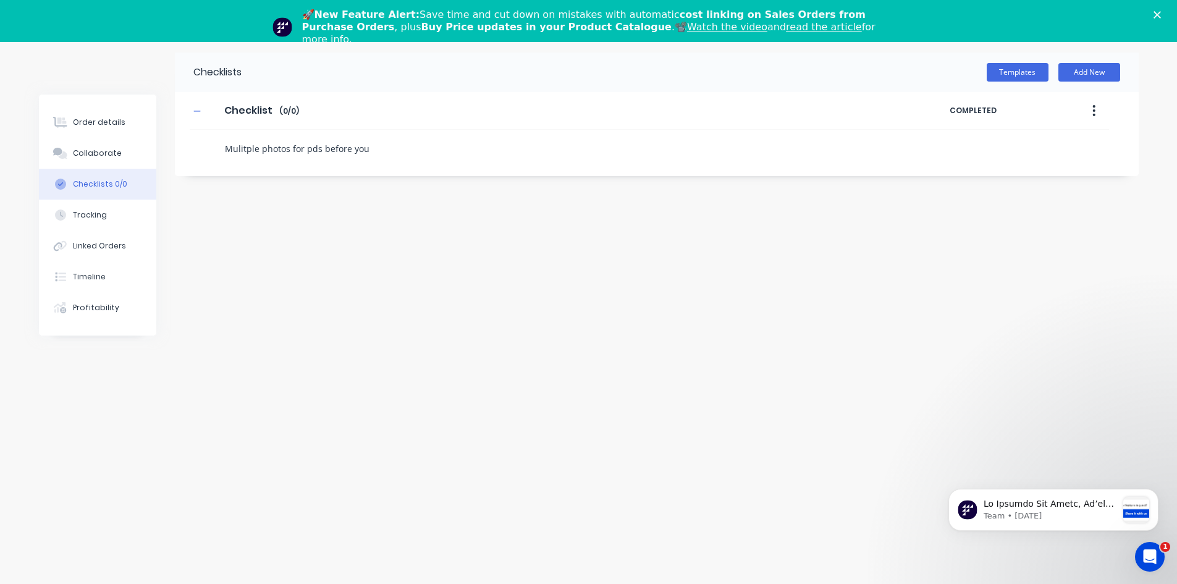
type textarea "x"
type textarea "Mulitple photos for pds before you w"
type textarea "x"
type textarea "Mulitple photos for pds before you wo"
type textarea "x"
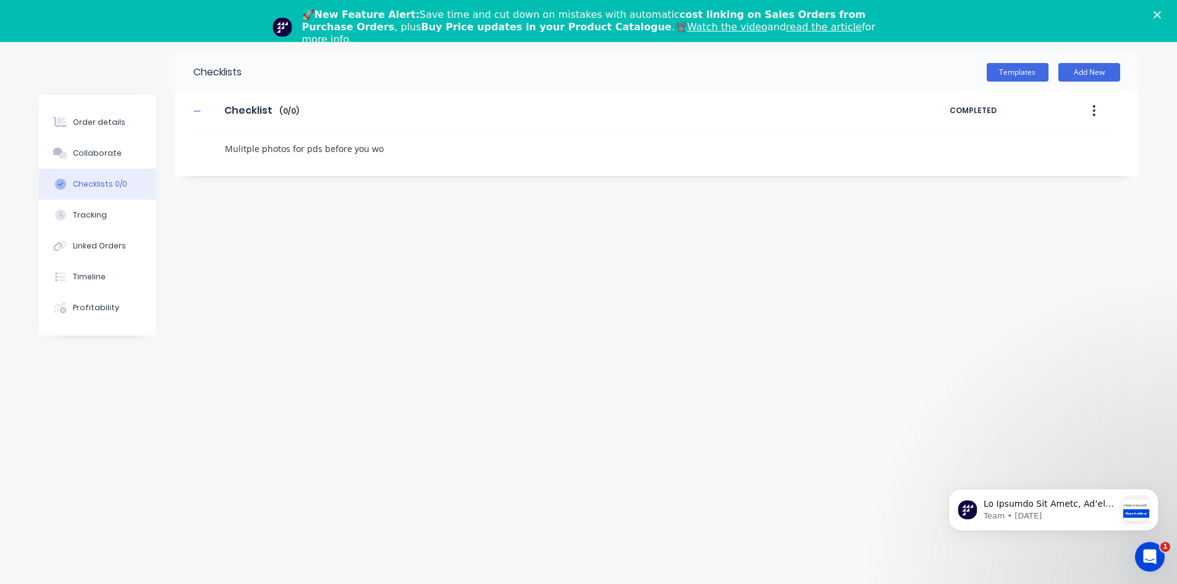
type textarea "Mulitple photos for pds before you wor"
type textarea "x"
type textarea "Mulitple photos for pds before you work"
type textarea "x"
type textarea "Mulitple photos for pds before you work."
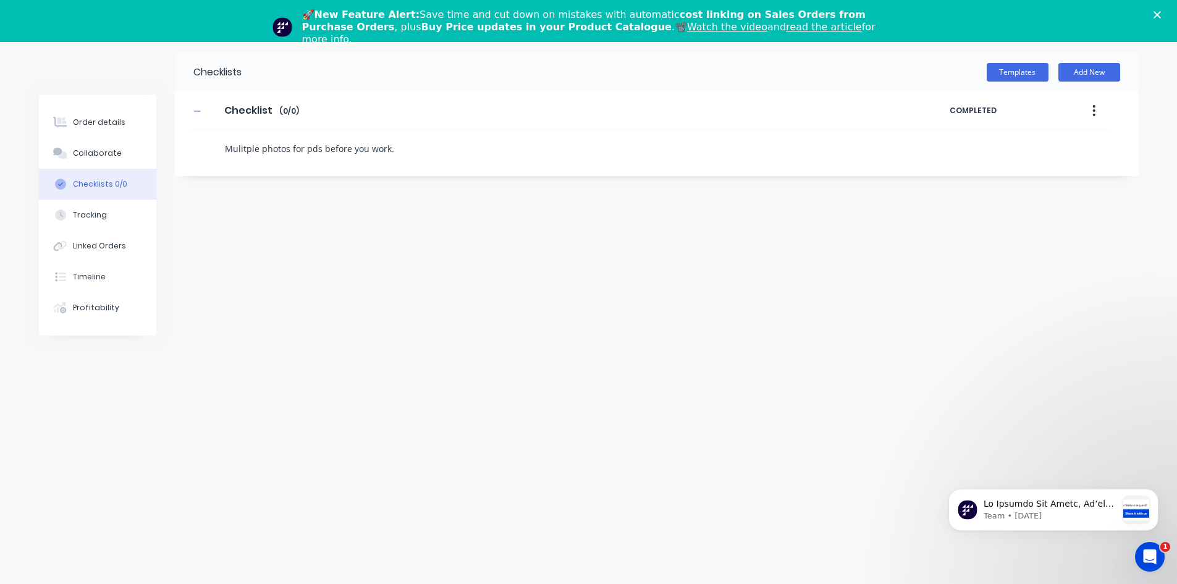
type textarea "x"
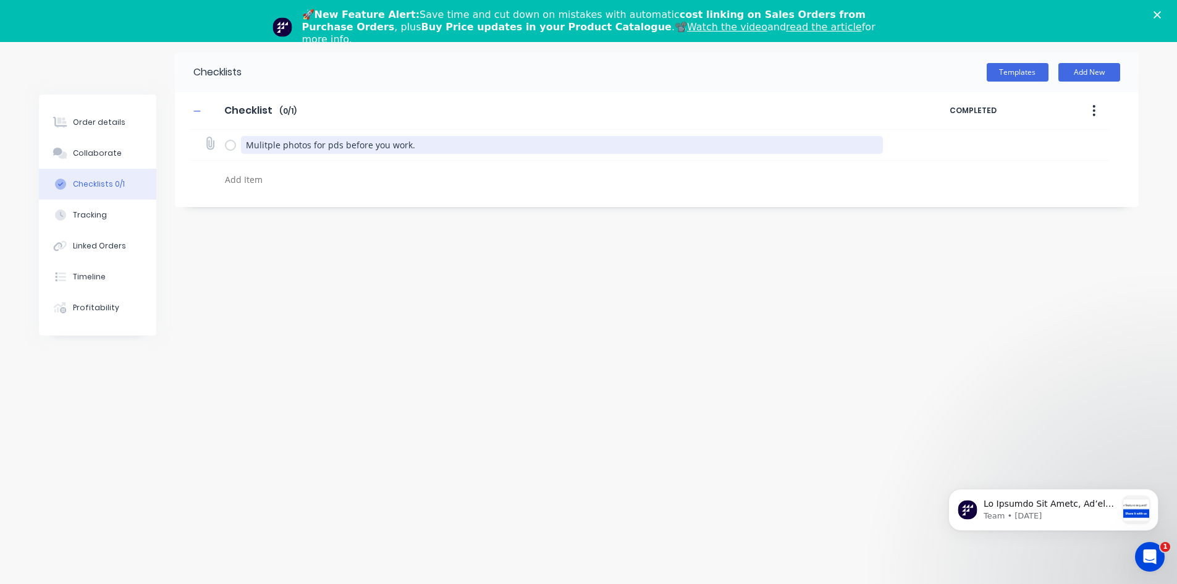
drag, startPoint x: 422, startPoint y: 143, endPoint x: 230, endPoint y: 147, distance: 192.1
click at [239, 148] on div "Mulitple photos for pds before you work." at bounding box center [556, 144] width 663 height 25
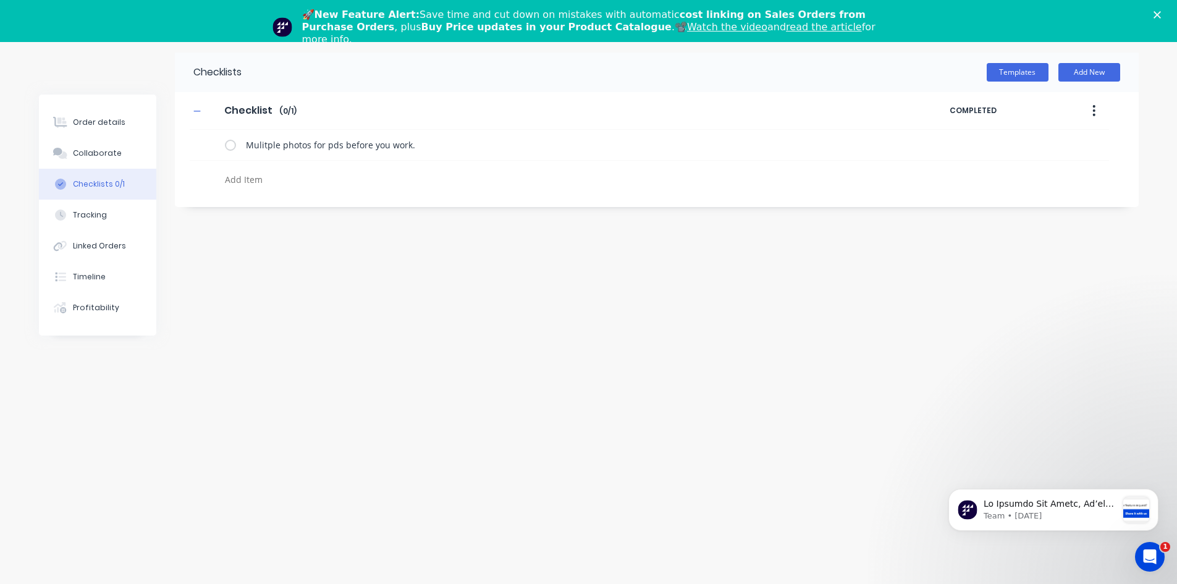
click at [258, 178] on textarea at bounding box center [517, 179] width 594 height 18
paste textarea "Mulitple photos for pds before you work."
type textarea "x"
type textarea "Mulitple photos for pds before you work."
drag, startPoint x: 350, startPoint y: 178, endPoint x: 319, endPoint y: 178, distance: 30.9
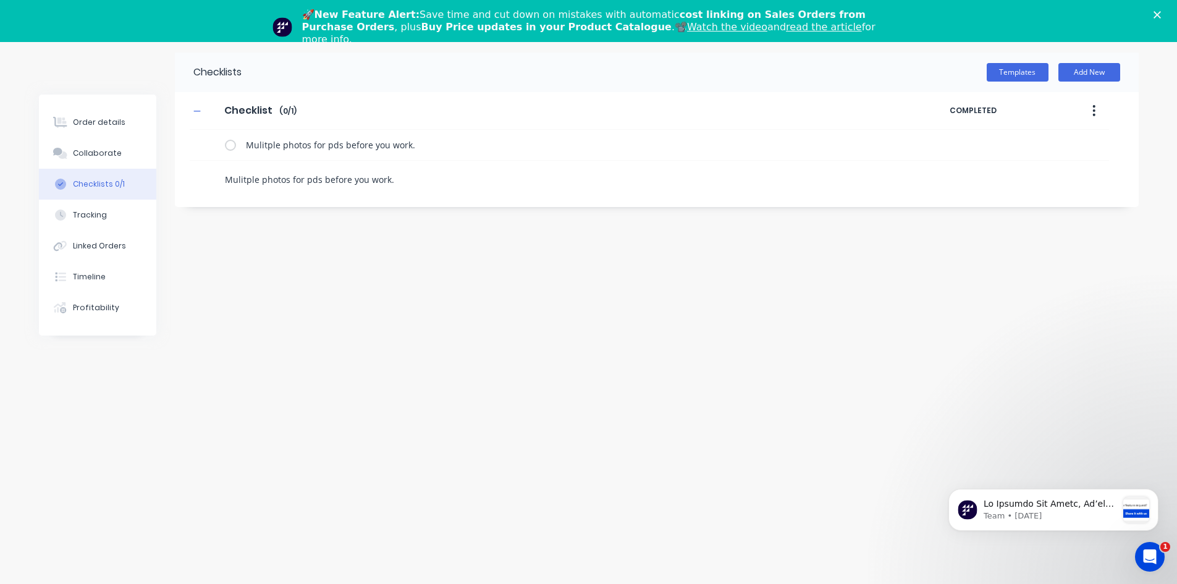
click at [319, 178] on textarea "Mulitple photos for pds before you work." at bounding box center [517, 179] width 594 height 18
type textarea "x"
type textarea "Mulitple photos for pdsayou work."
type textarea "x"
type textarea "Mulitple photos for pdsafyou work."
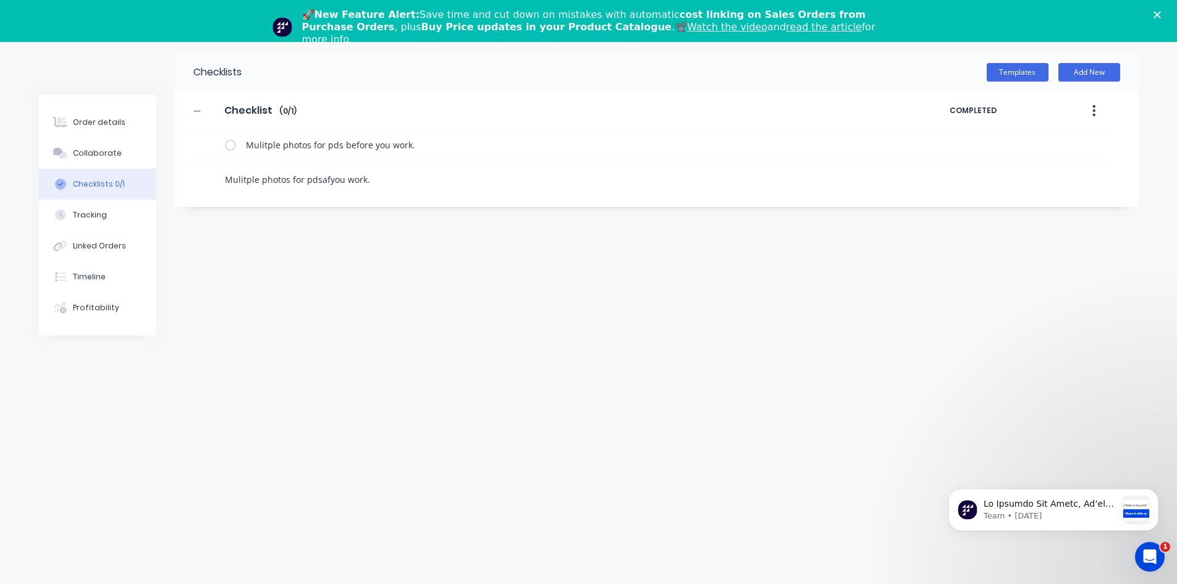
type textarea "x"
type textarea "Mulitple photos for pdsaftyou work."
type textarea "x"
type textarea "Mulitple photos for pdsafteyou work."
type textarea "x"
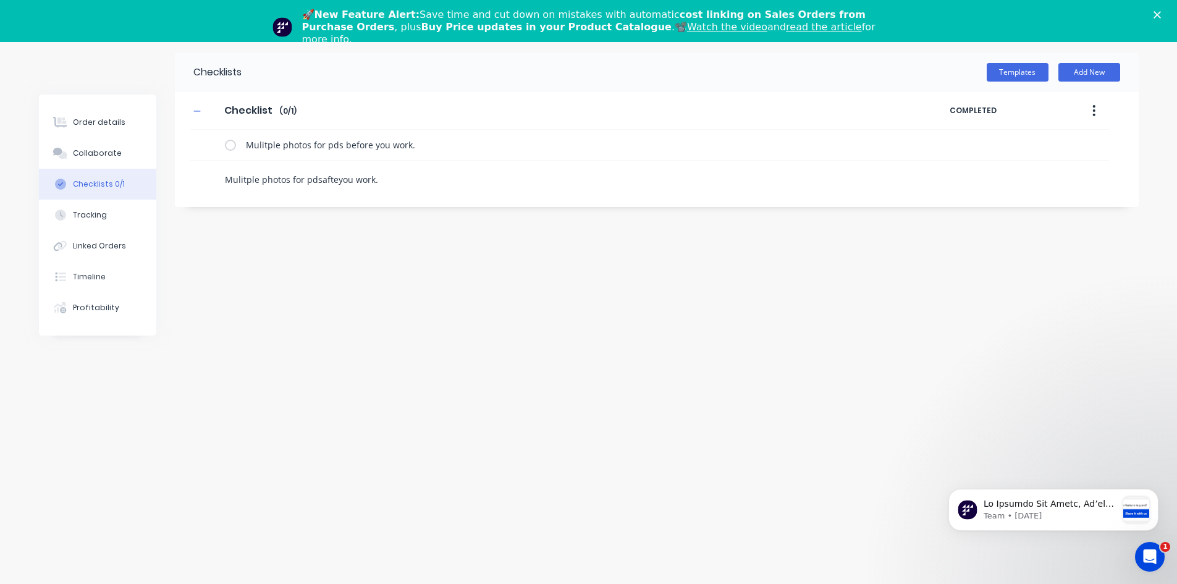
type textarea "Mulitple photos for pdsafteryou work."
type textarea "x"
type textarea "Mulitple photos for pdsafter you work."
click at [320, 179] on textarea "Mulitple photos for pdsafter you work." at bounding box center [517, 179] width 594 height 18
type textarea "x"
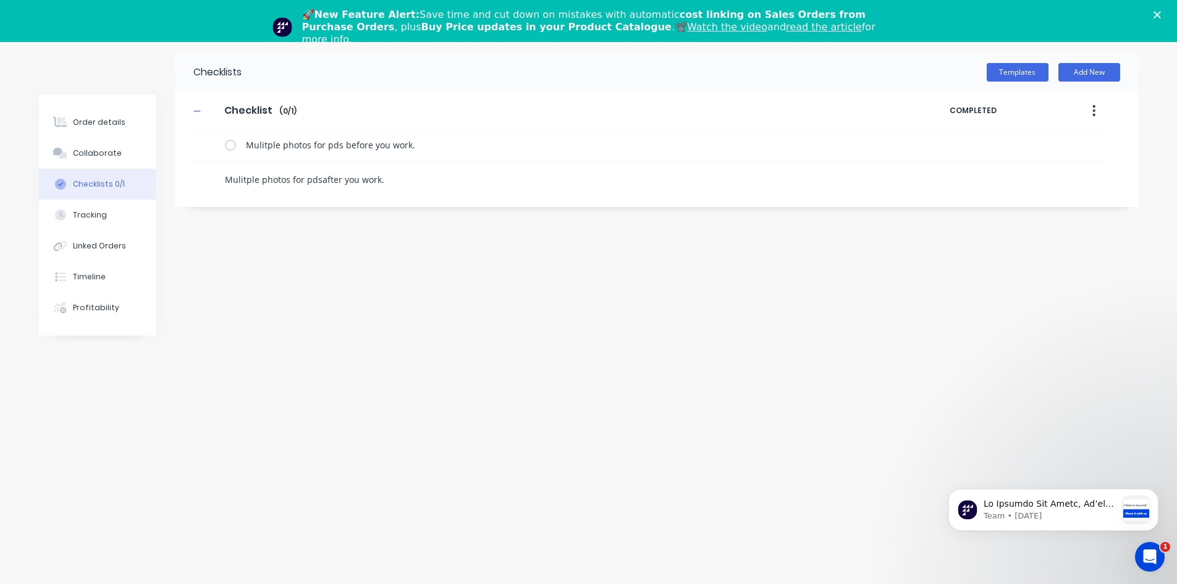
type textarea "Mulitple photos for pds after you work."
click at [384, 180] on textarea "Mulitple photos for pds after you work." at bounding box center [517, 179] width 594 height 18
type textarea "x"
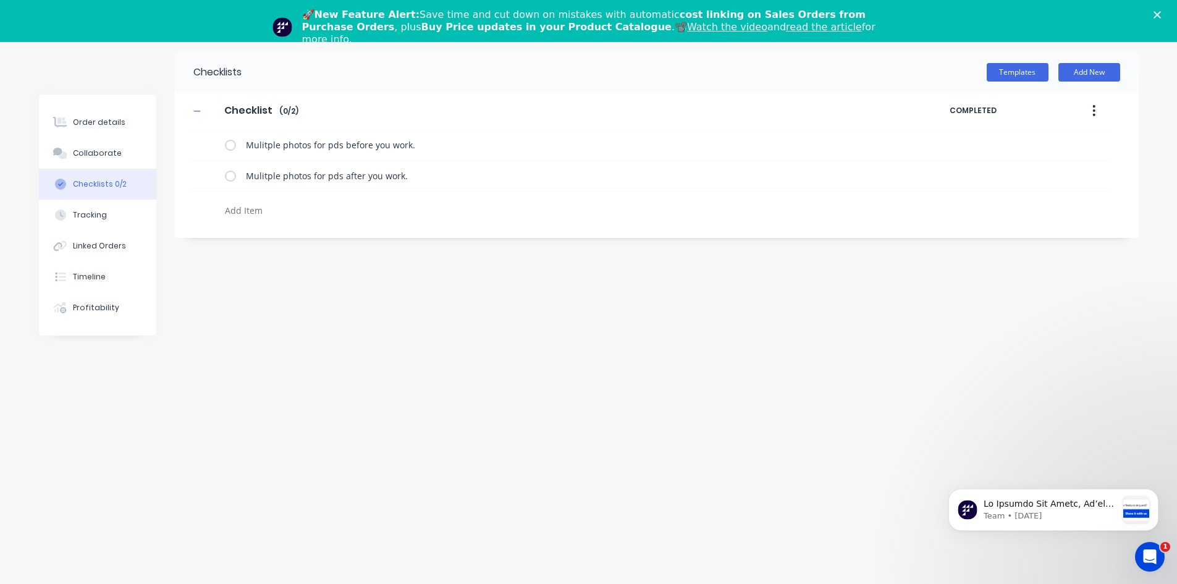
type textarea "x"
type textarea "A"
type textarea "x"
type textarea "Al"
type textarea "x"
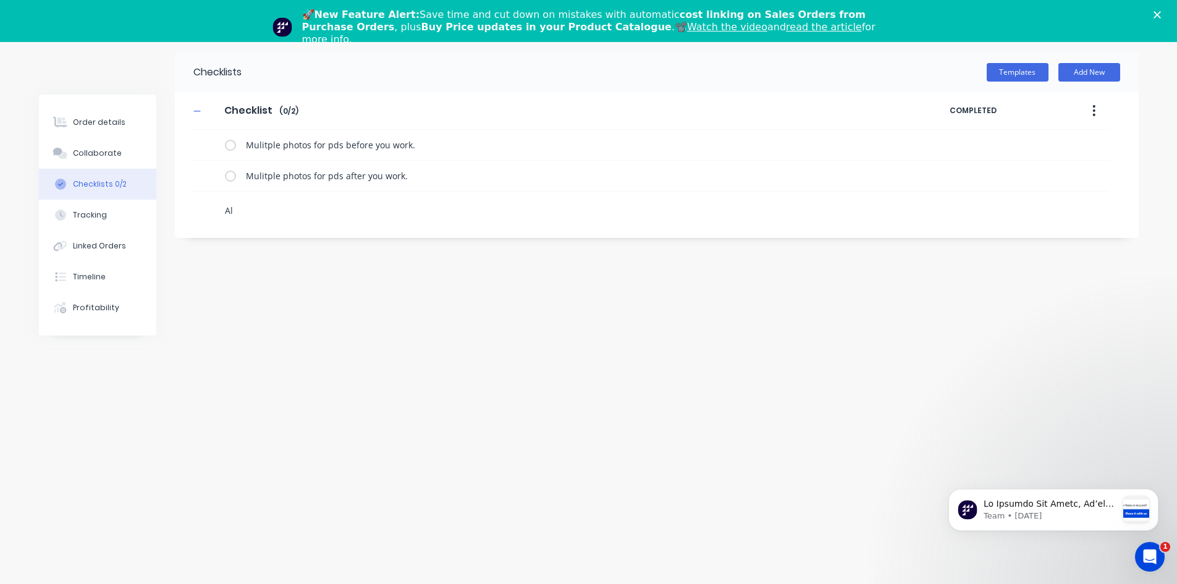
type textarea "Als"
type textarea "x"
type textarea "Also"
type textarea "x"
type textarea "Also"
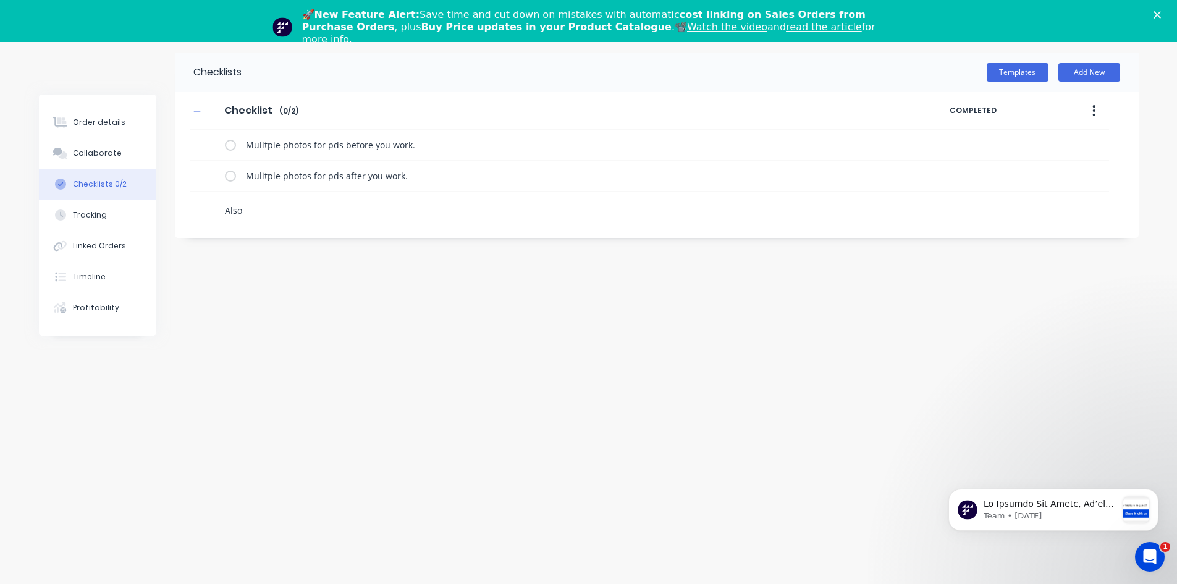
type textarea "x"
type textarea "Also i"
type textarea "x"
type textarea "Also in"
type textarea "x"
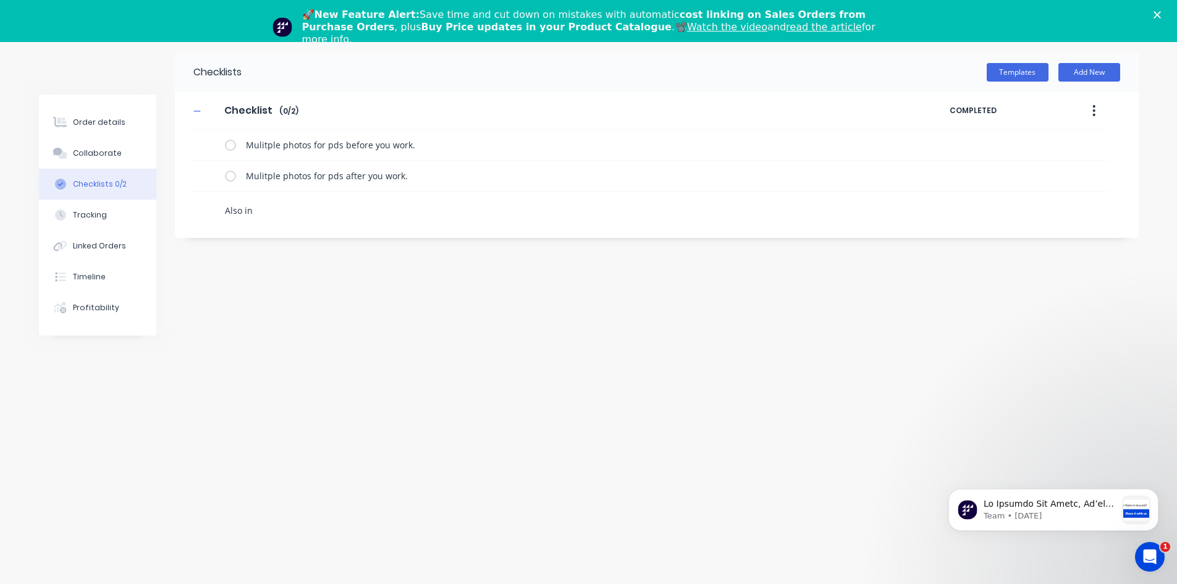
type textarea "Also inc"
type textarea "x"
type textarea "Also incl"
type textarea "x"
type textarea "Also inclu"
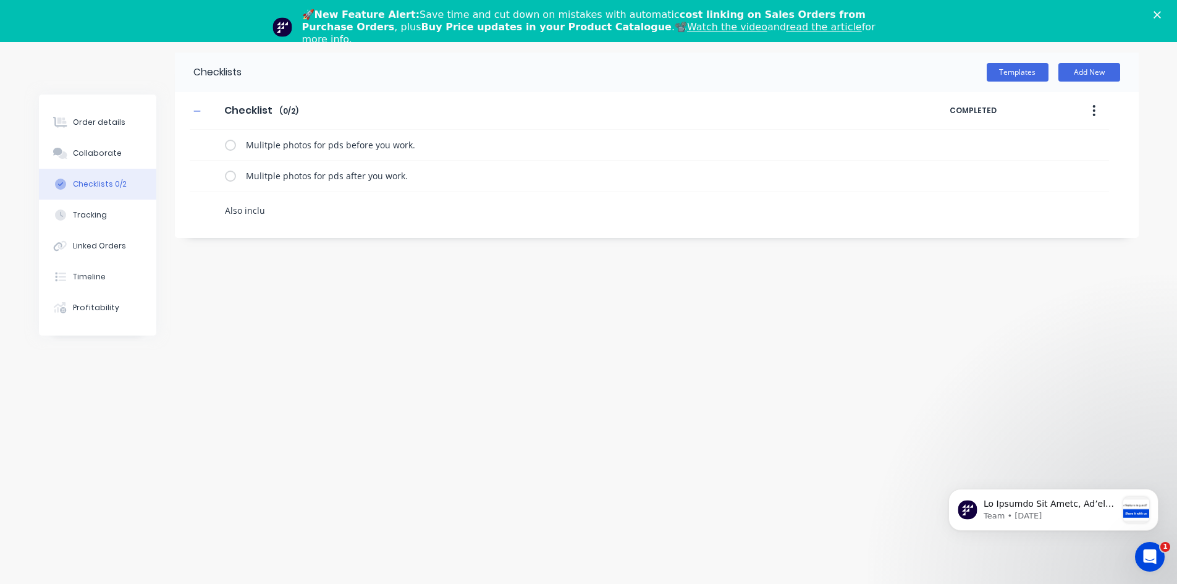
type textarea "x"
type textarea "Also includ"
type textarea "x"
type textarea "Also include"
type textarea "x"
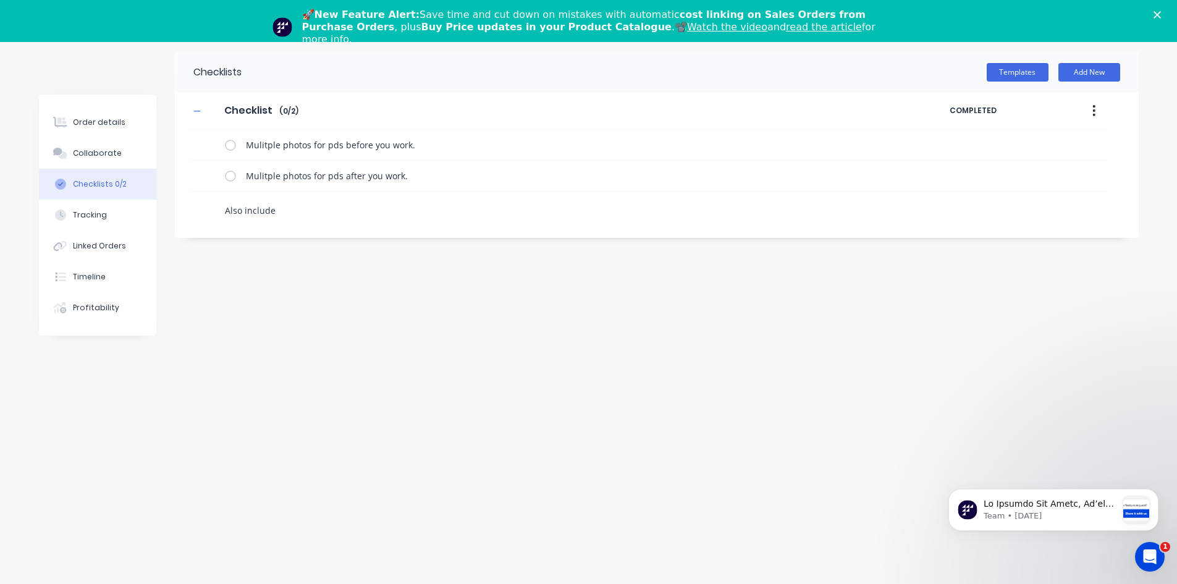
type textarea "Also include"
type textarea "x"
type textarea "Also include #"
type textarea "x"
type textarea "Also include #p"
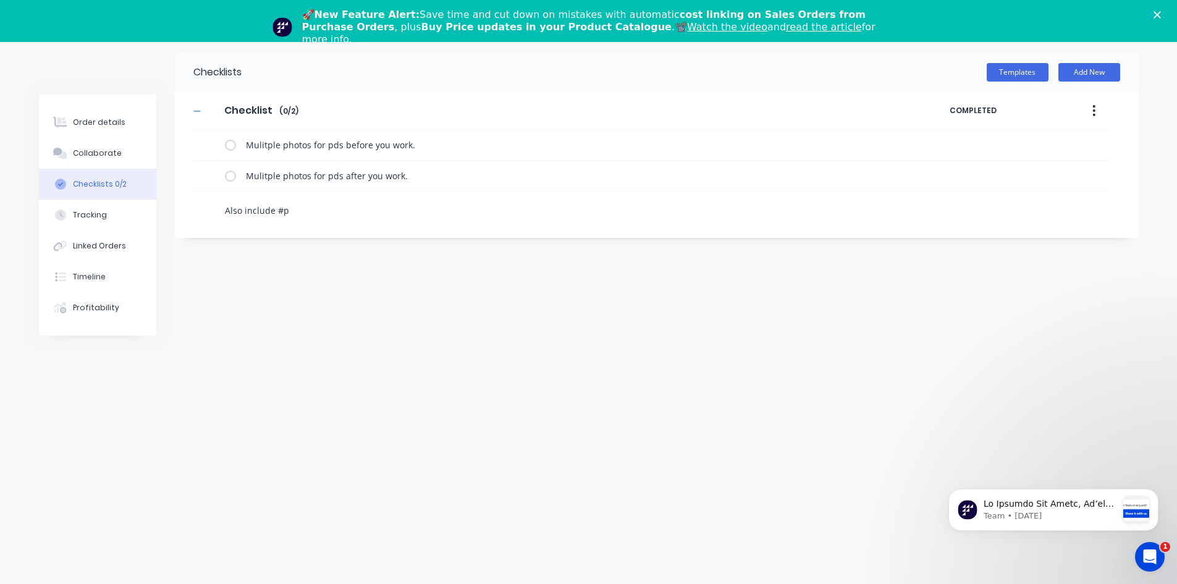
type textarea "x"
type textarea "Also include #pl"
type textarea "x"
type textarea "Also include #pla"
type textarea "x"
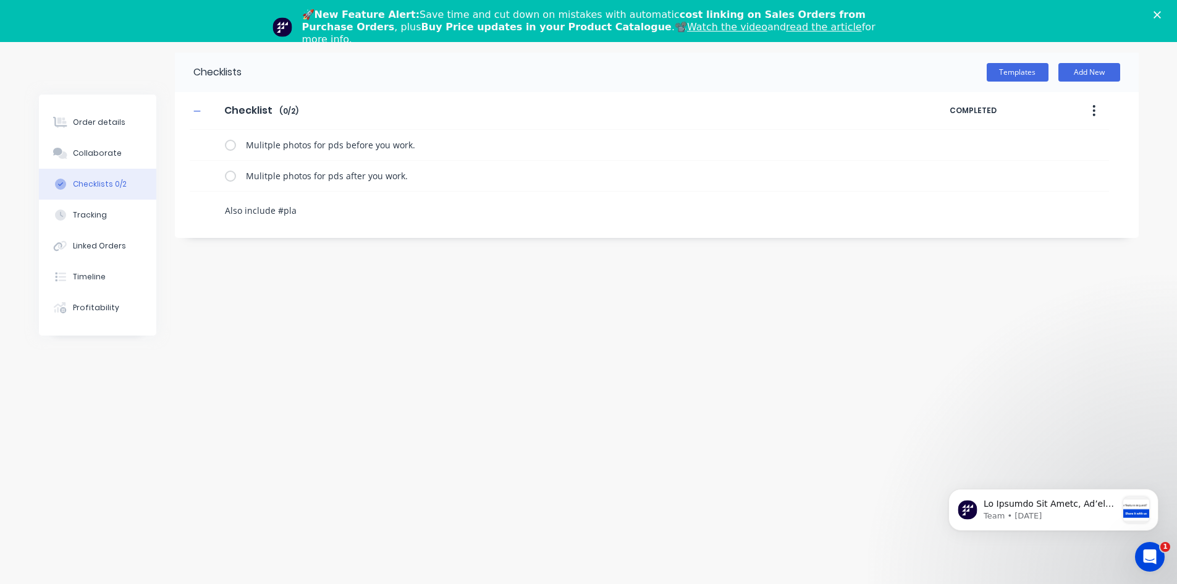
type textarea "Also include #plat"
type textarea "x"
type textarea "Also include #plate"
type textarea "x"
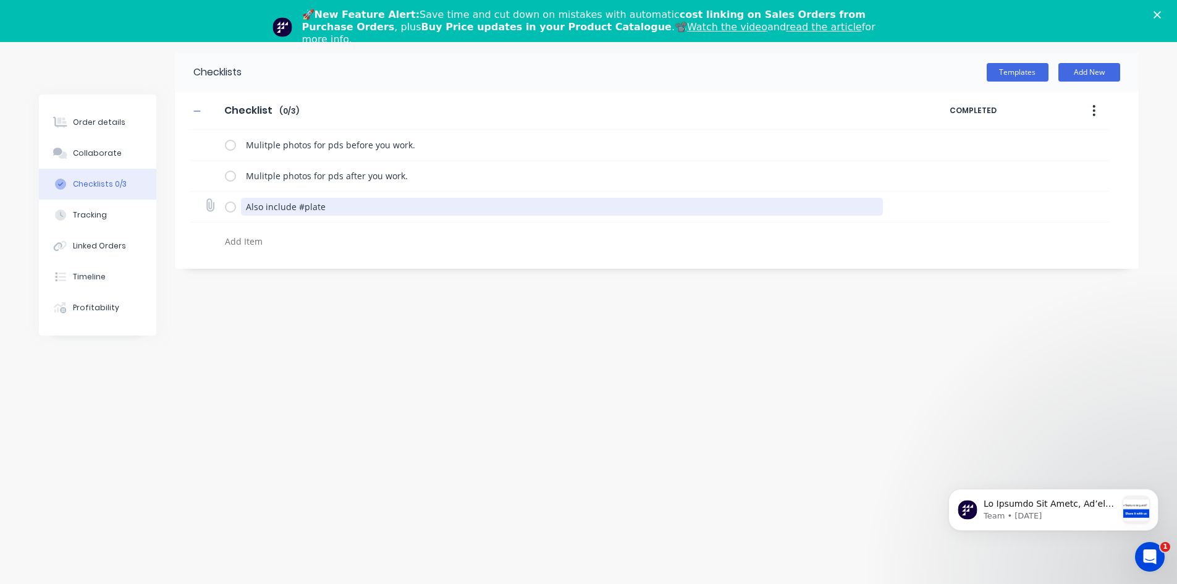
drag, startPoint x: 330, startPoint y: 209, endPoint x: 232, endPoint y: 211, distance: 97.6
click at [232, 211] on div "Also include #plate" at bounding box center [556, 206] width 663 height 25
type textarea "x"
type textarea "C"
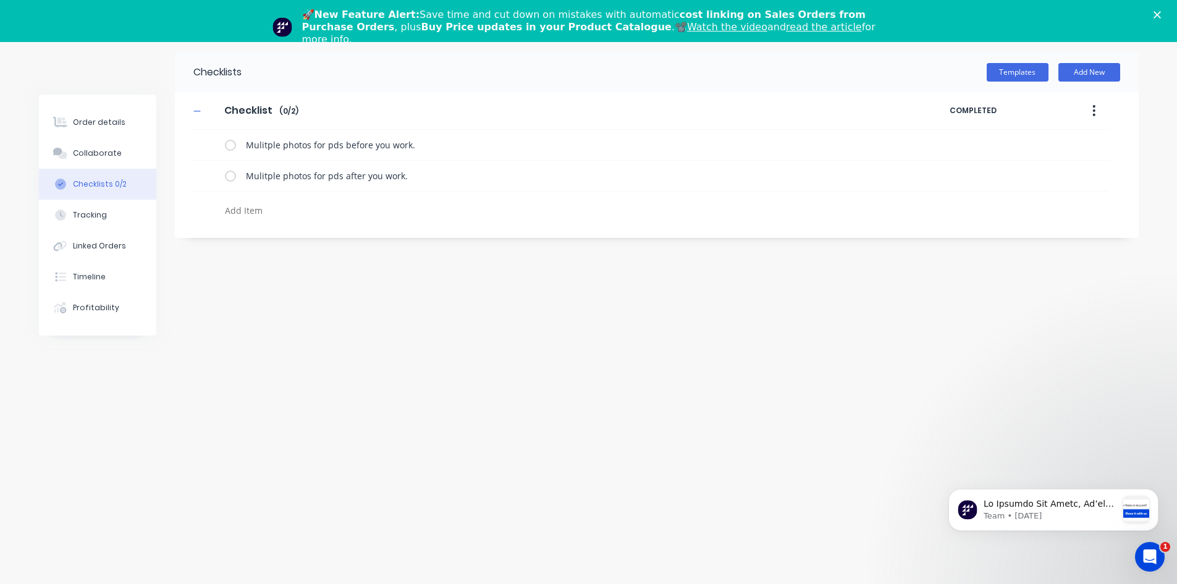
click at [241, 212] on textarea at bounding box center [517, 210] width 594 height 18
type textarea "x"
type textarea "A"
type textarea "x"
type textarea "Al"
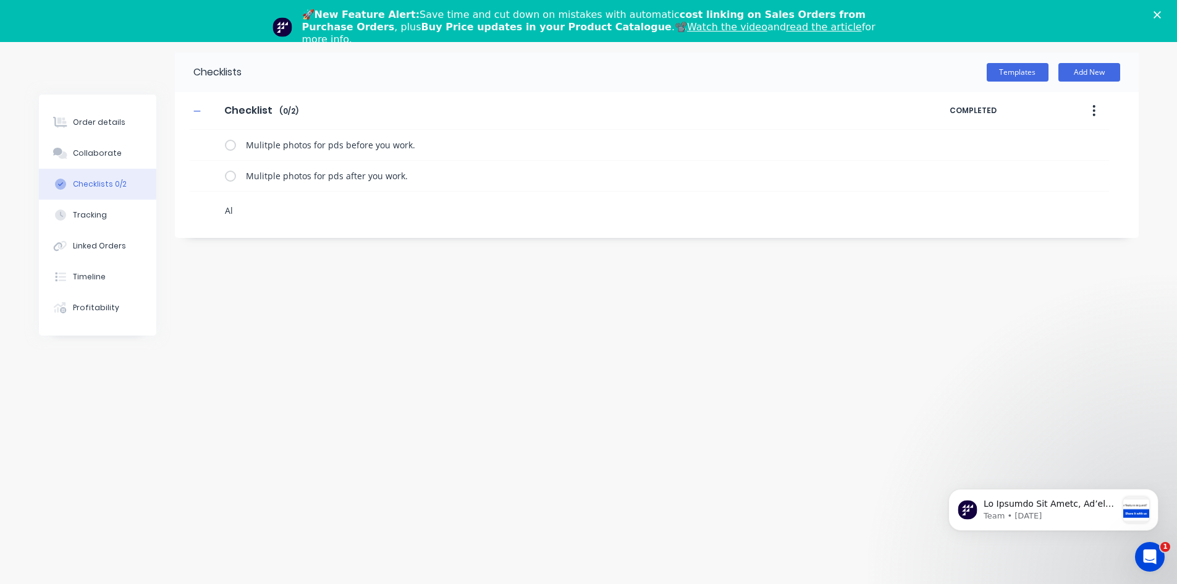
type textarea "x"
type textarea "Als"
type textarea "x"
type textarea "Also"
drag, startPoint x: 303, startPoint y: 209, endPoint x: 187, endPoint y: 220, distance: 116.6
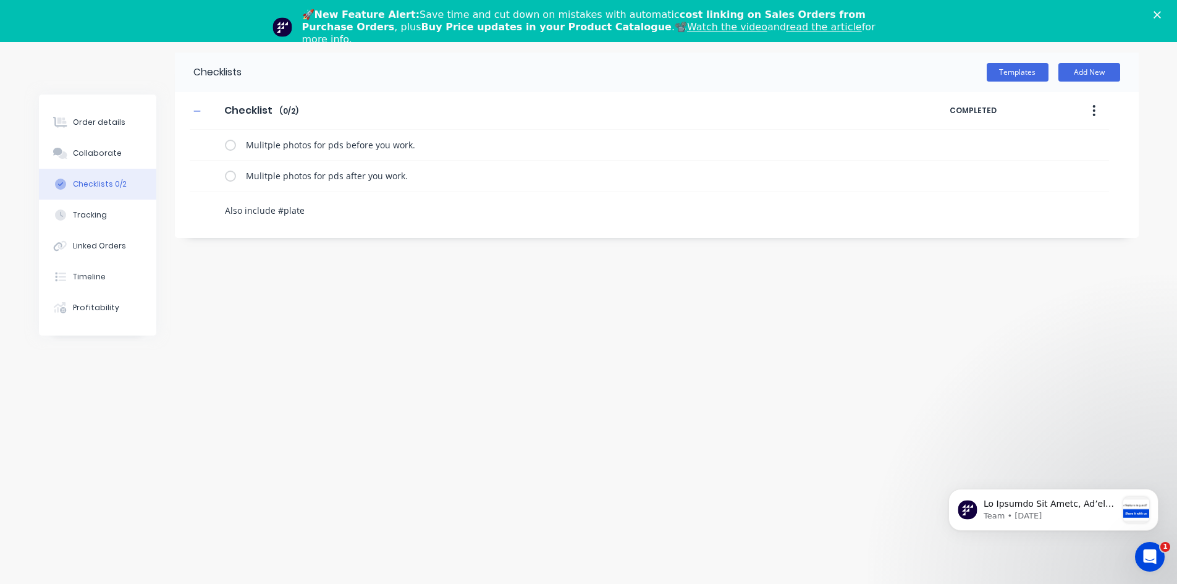
click at [187, 220] on div "Checklist Checklist Enter Checklist name ( 0 / 2 ) COMPLETED Mulitple photos fo…" at bounding box center [657, 157] width 964 height 131
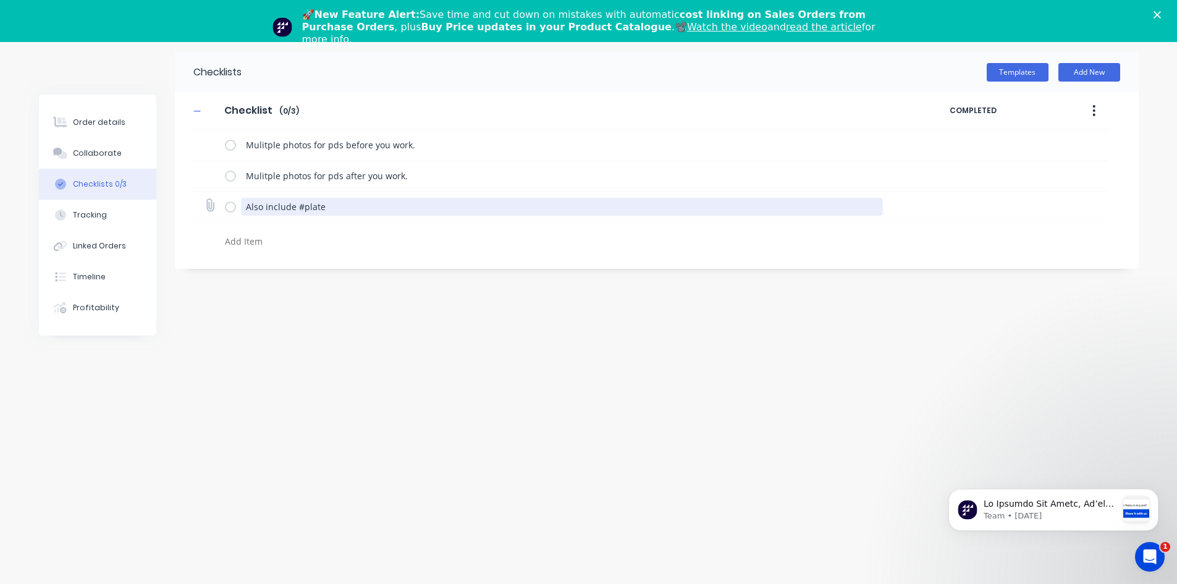
paste textarea "Also include #plate"
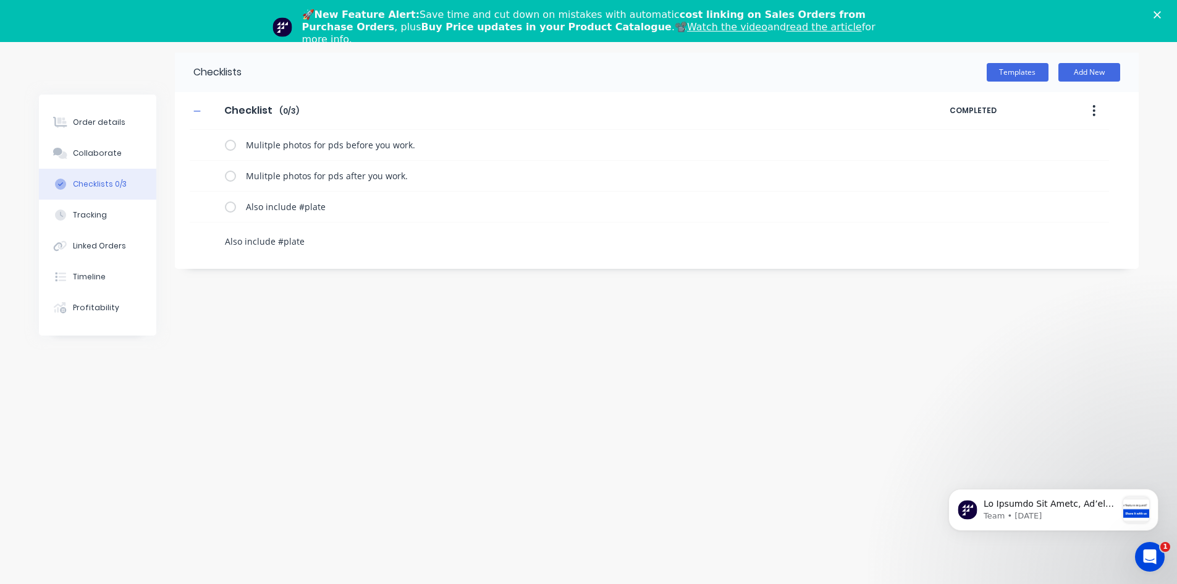
drag, startPoint x: 310, startPoint y: 243, endPoint x: 274, endPoint y: 243, distance: 36.4
click at [274, 243] on textarea "Also include #plate" at bounding box center [517, 241] width 594 height 18
click at [288, 235] on textarea "Also include #plate" at bounding box center [517, 241] width 594 height 18
drag, startPoint x: 304, startPoint y: 238, endPoint x: 282, endPoint y: 241, distance: 23.1
click at [281, 241] on textarea "Also include #plate" at bounding box center [517, 241] width 594 height 18
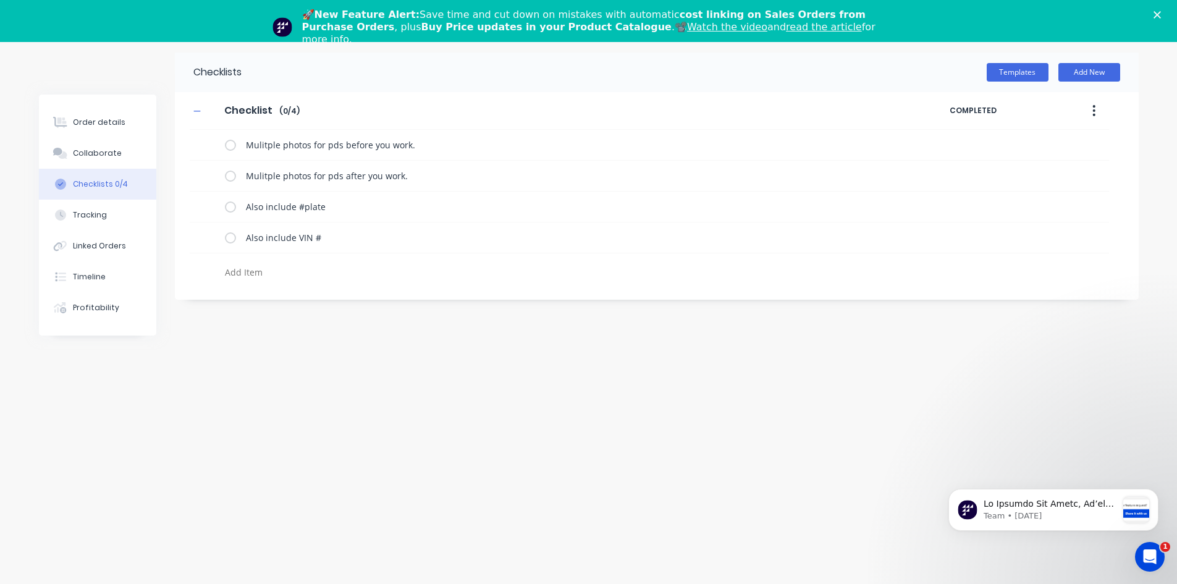
paste textarea "Also include #plate"
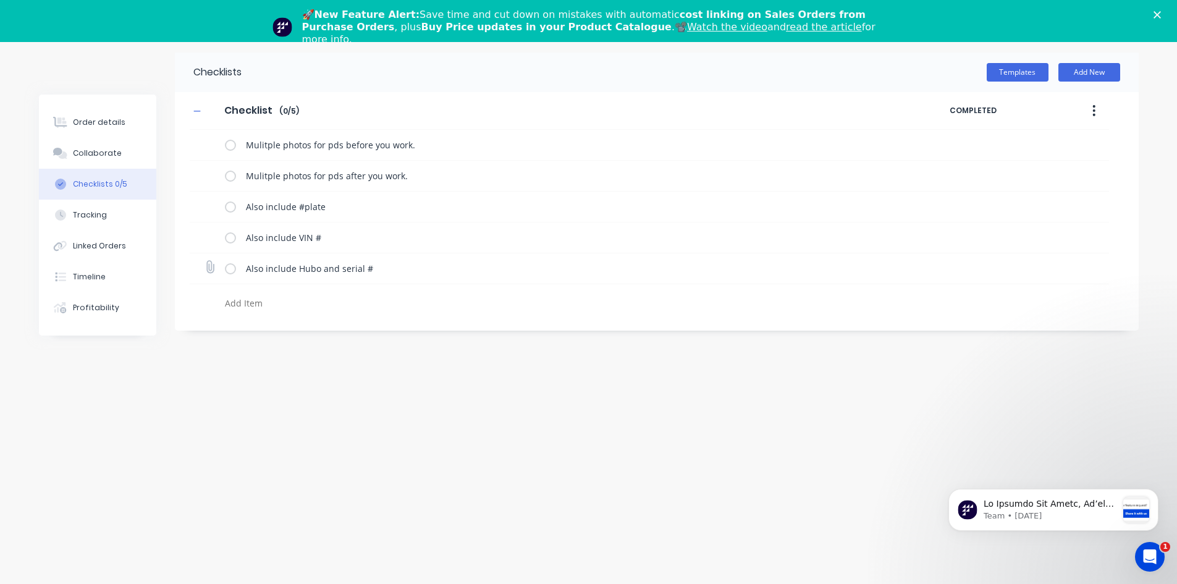
paste textarea "Also include #plate"
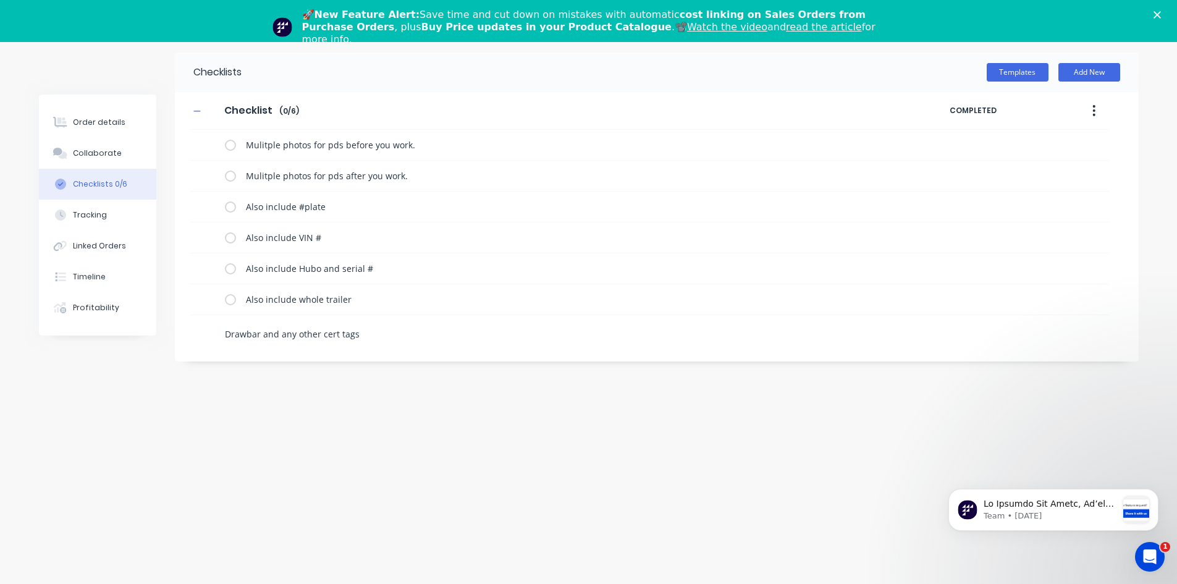
click at [226, 333] on textarea "Drawbar and any other cert tags" at bounding box center [517, 334] width 594 height 18
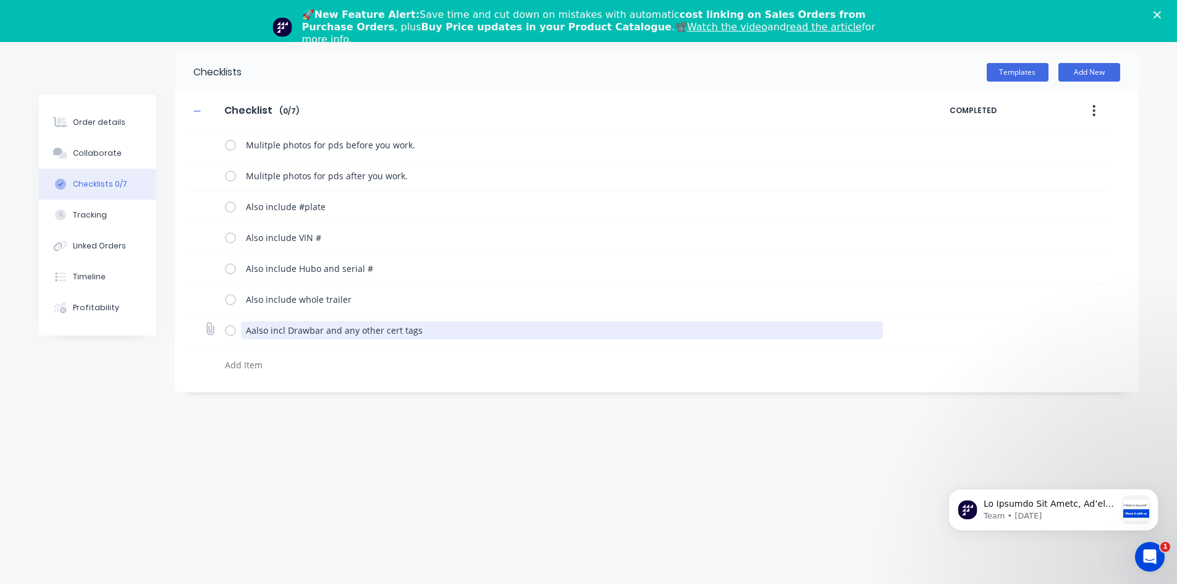
click at [255, 330] on textarea "Aalso incl Drawbar and any other cert tags" at bounding box center [562, 330] width 642 height 18
click at [434, 330] on textarea "Also incl Drawbar and any other cert tags" at bounding box center [562, 330] width 642 height 18
click at [430, 333] on textarea "Also incl Drawbar and any other cert tags" at bounding box center [562, 330] width 642 height 18
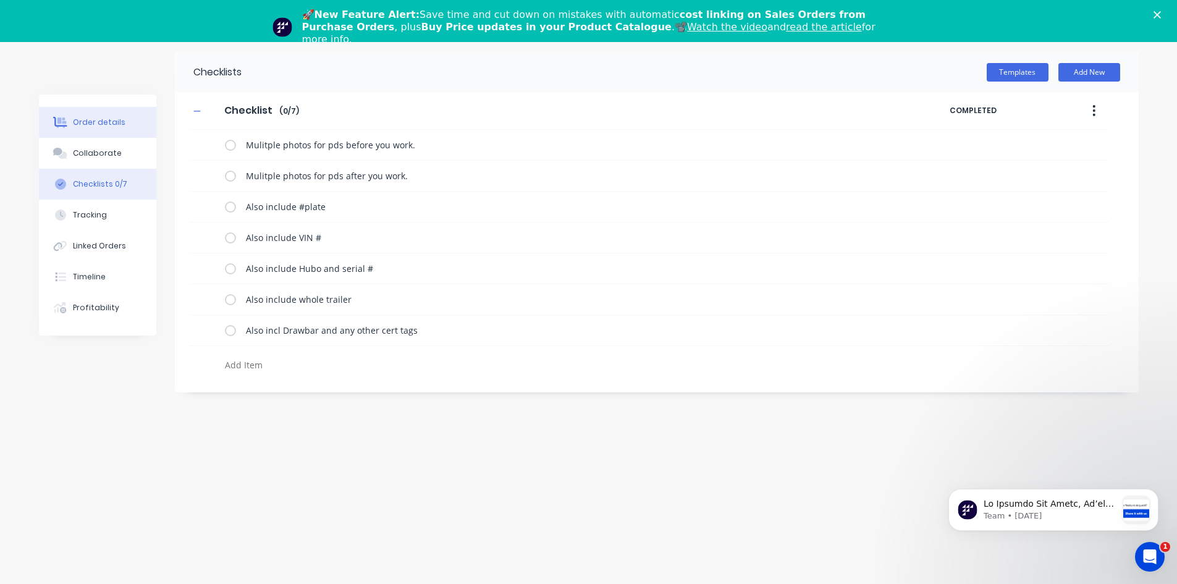
click at [116, 111] on button "Order details" at bounding box center [97, 122] width 117 height 31
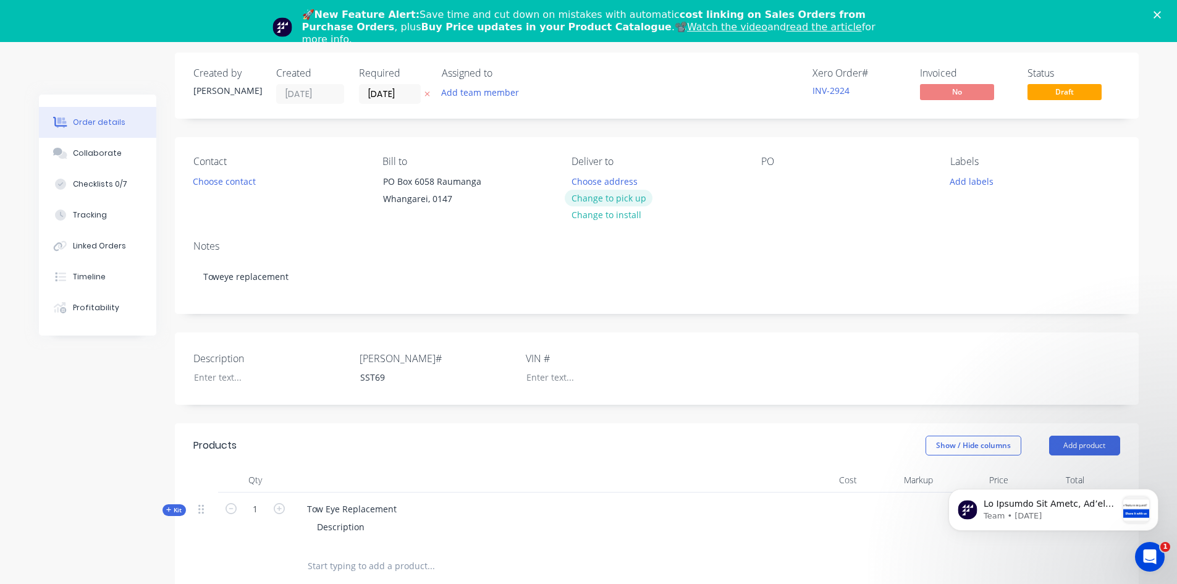
click at [629, 202] on button "Change to pick up" at bounding box center [609, 198] width 88 height 17
click at [602, 184] on div "Pick up Change to delivery Change to install" at bounding box center [655, 184] width 169 height 56
click at [582, 181] on div at bounding box center [581, 181] width 20 height 18
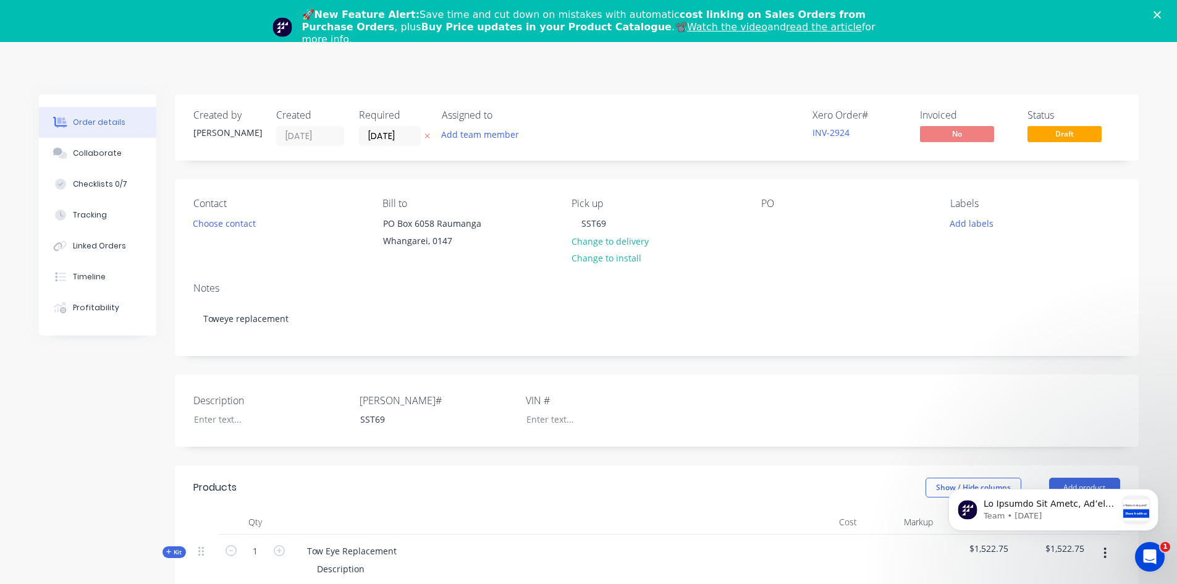
click at [1161, 12] on icon "Close" at bounding box center [1156, 14] width 7 height 7
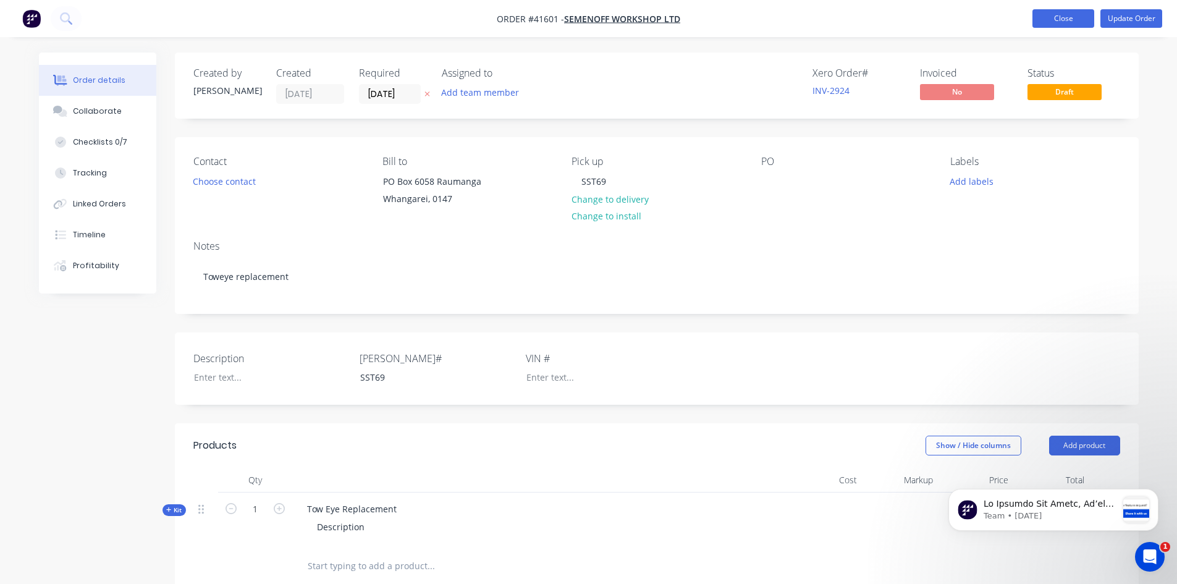
click at [1061, 20] on button "Close" at bounding box center [1063, 18] width 62 height 19
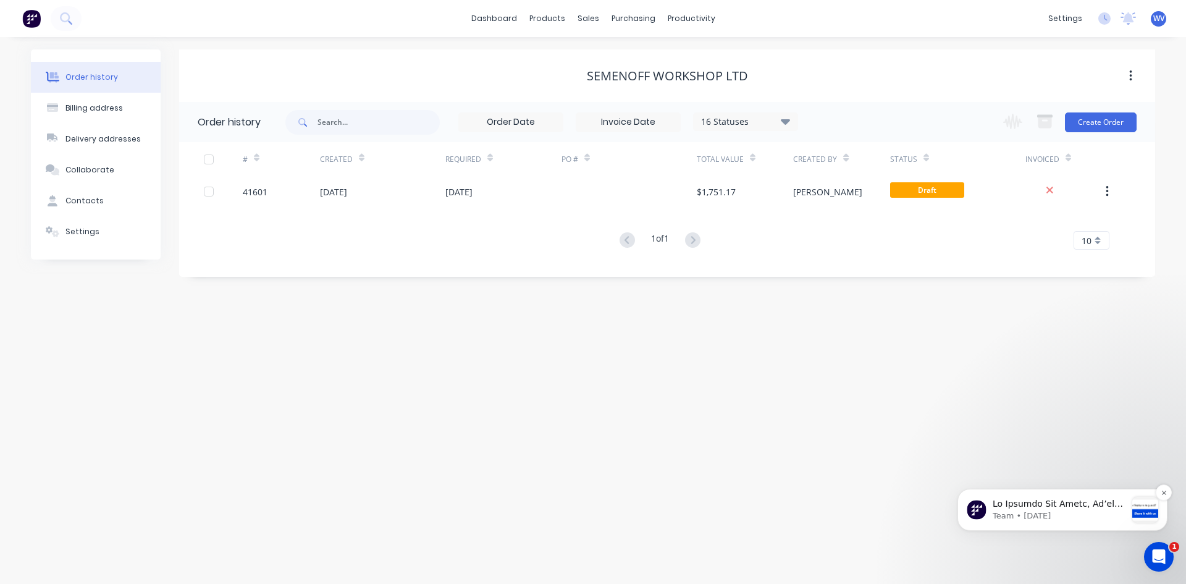
click at [1078, 515] on p "Team • 3d ago" at bounding box center [1059, 515] width 133 height 11
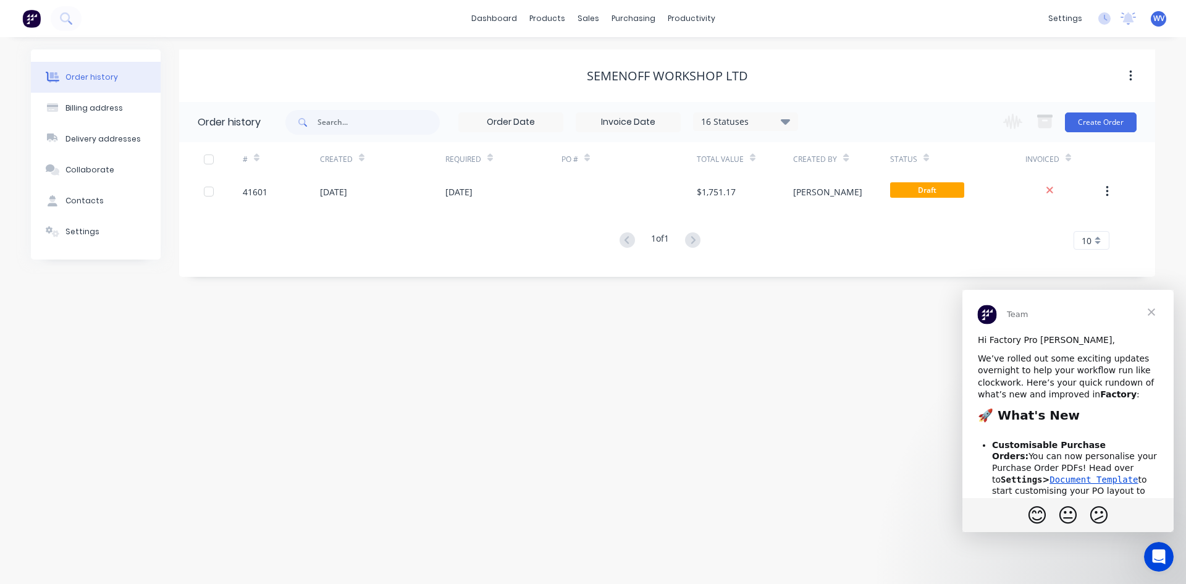
click at [1151, 311] on span "Close" at bounding box center [1151, 312] width 44 height 44
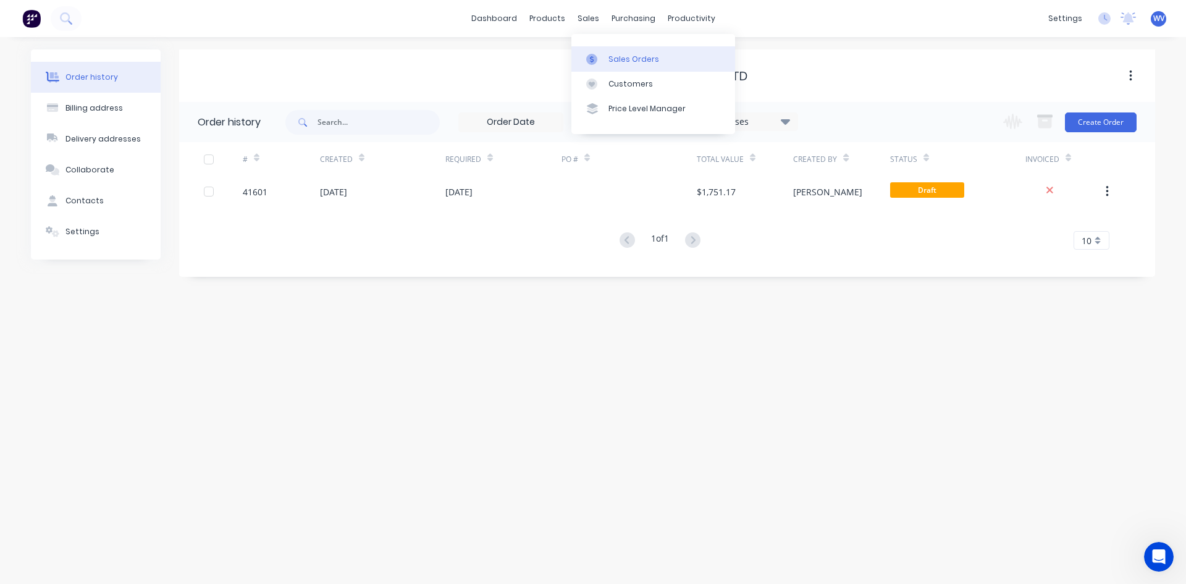
click at [615, 54] on div "Sales Orders" at bounding box center [633, 59] width 51 height 11
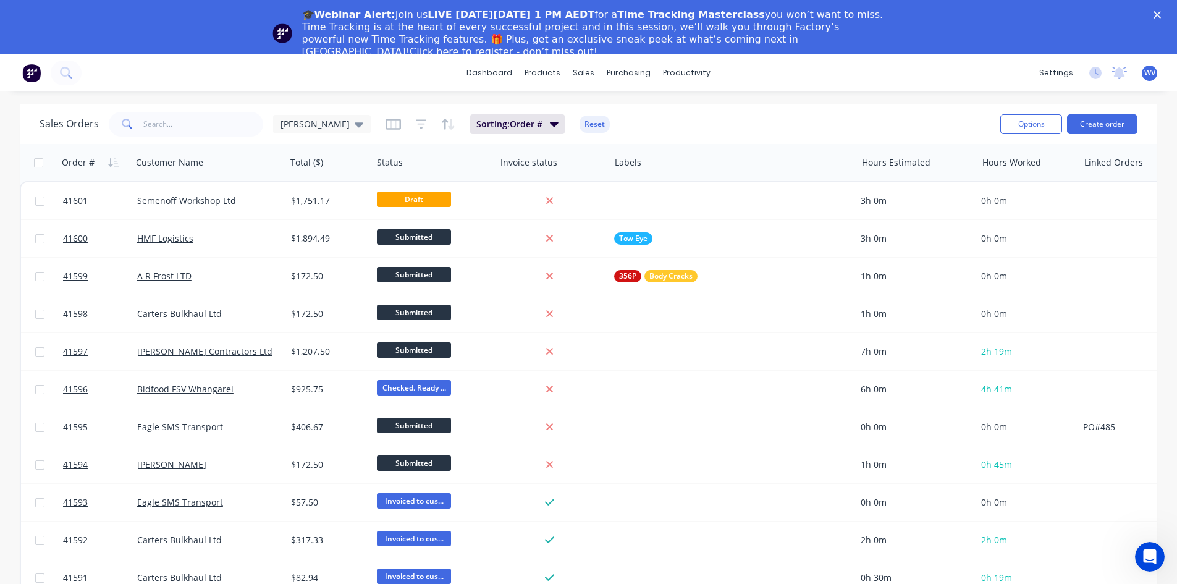
click at [597, 46] on link "Click here to register - don’t miss out!" at bounding box center [503, 52] width 188 height 12
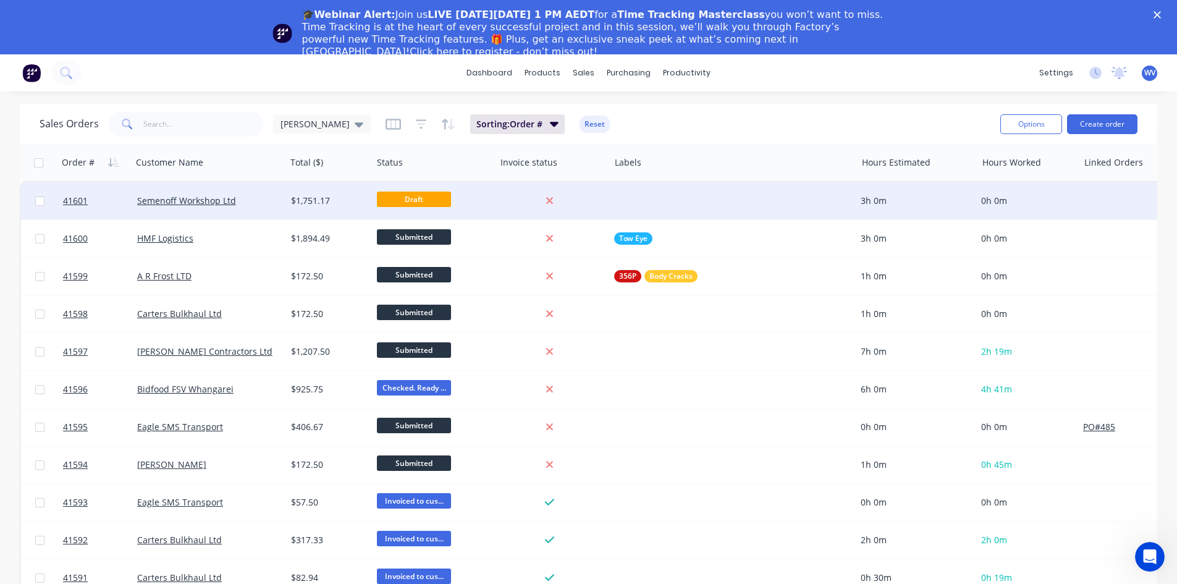
click at [406, 203] on span "Draft" at bounding box center [414, 198] width 74 height 15
click at [201, 200] on link "Semenoff Workshop Ltd" at bounding box center [186, 201] width 99 height 12
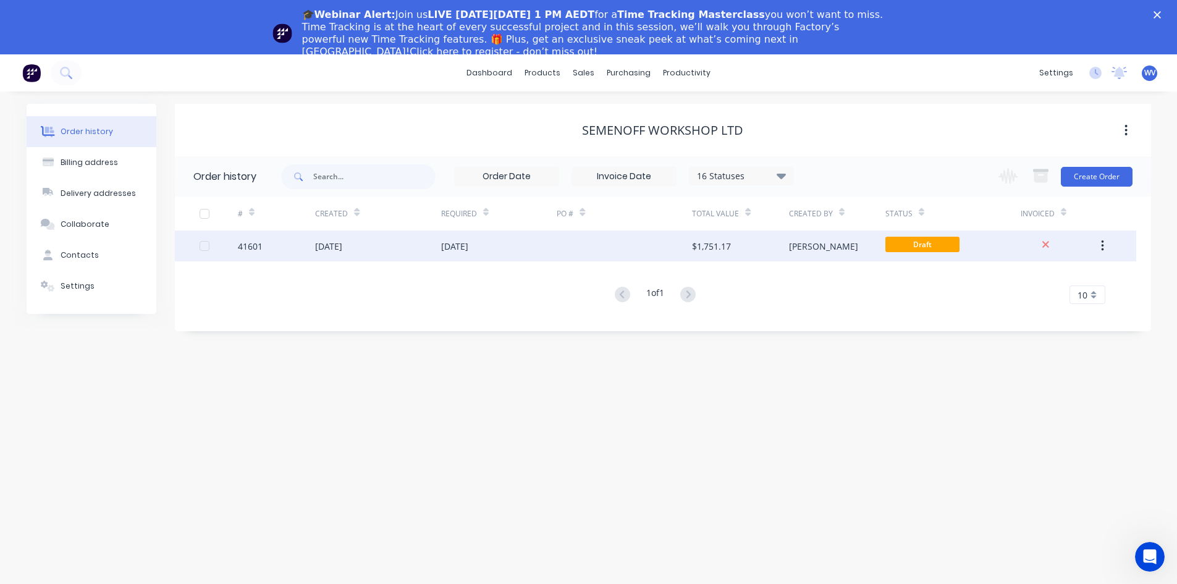
click at [342, 249] on div "[DATE]" at bounding box center [328, 246] width 27 height 13
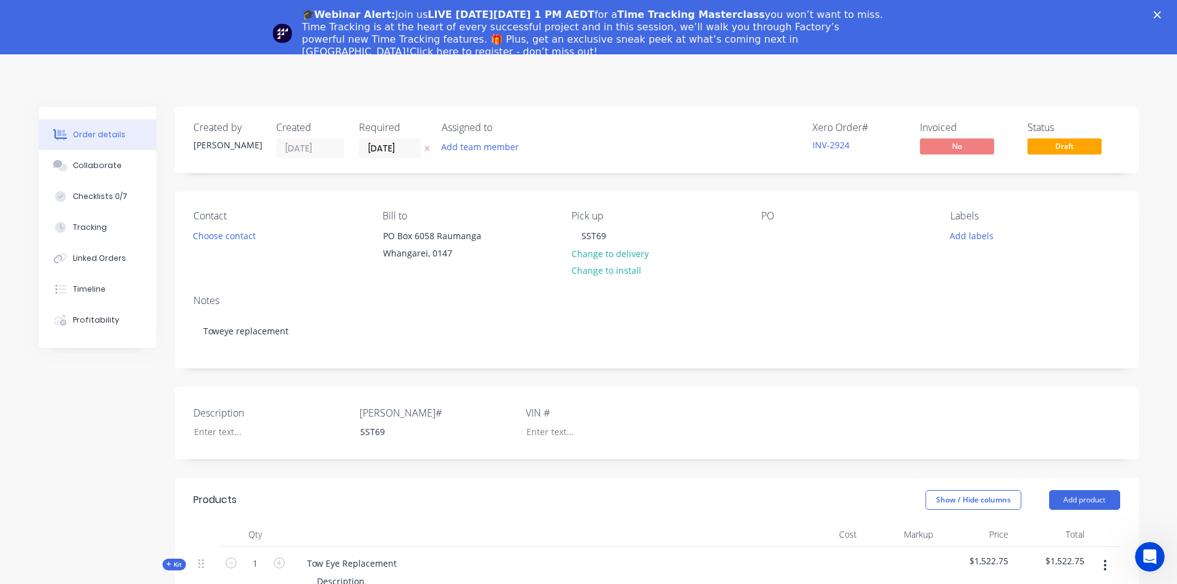
click at [1161, 14] on polygon "Close" at bounding box center [1156, 14] width 7 height 7
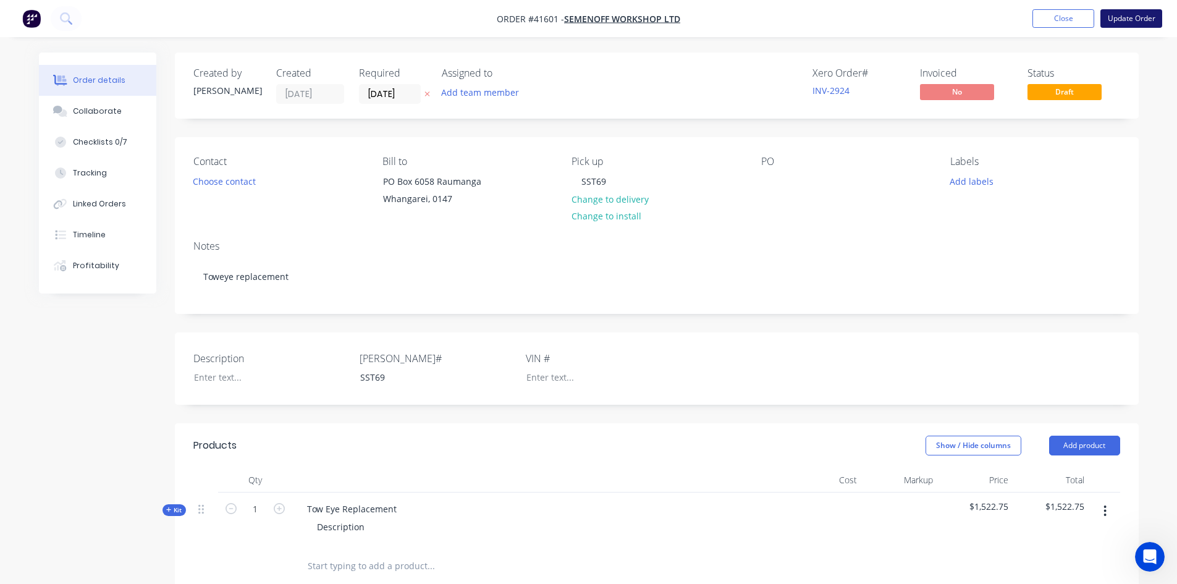
click at [1132, 22] on button "Update Order" at bounding box center [1131, 18] width 62 height 19
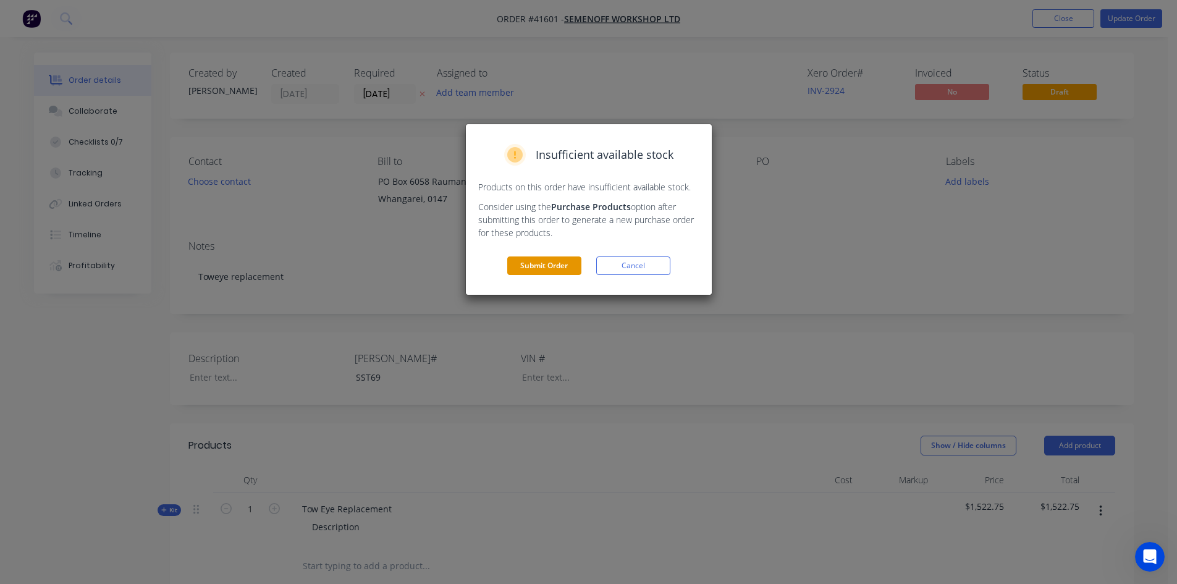
click at [539, 267] on button "Submit Order" at bounding box center [544, 265] width 74 height 19
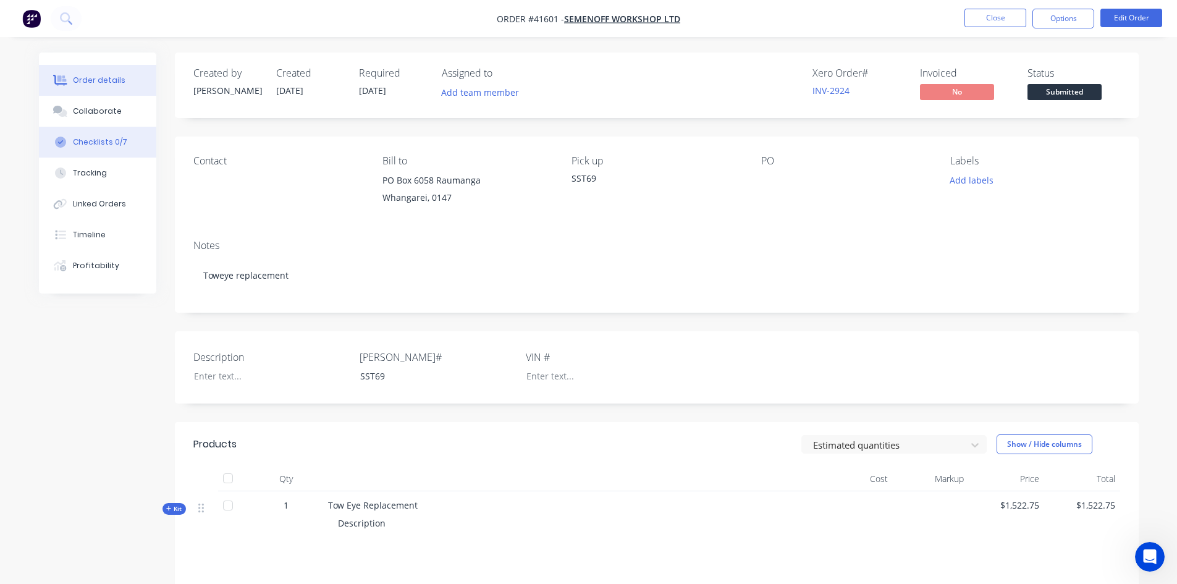
click at [103, 140] on div "Checklists 0/7" at bounding box center [100, 141] width 54 height 11
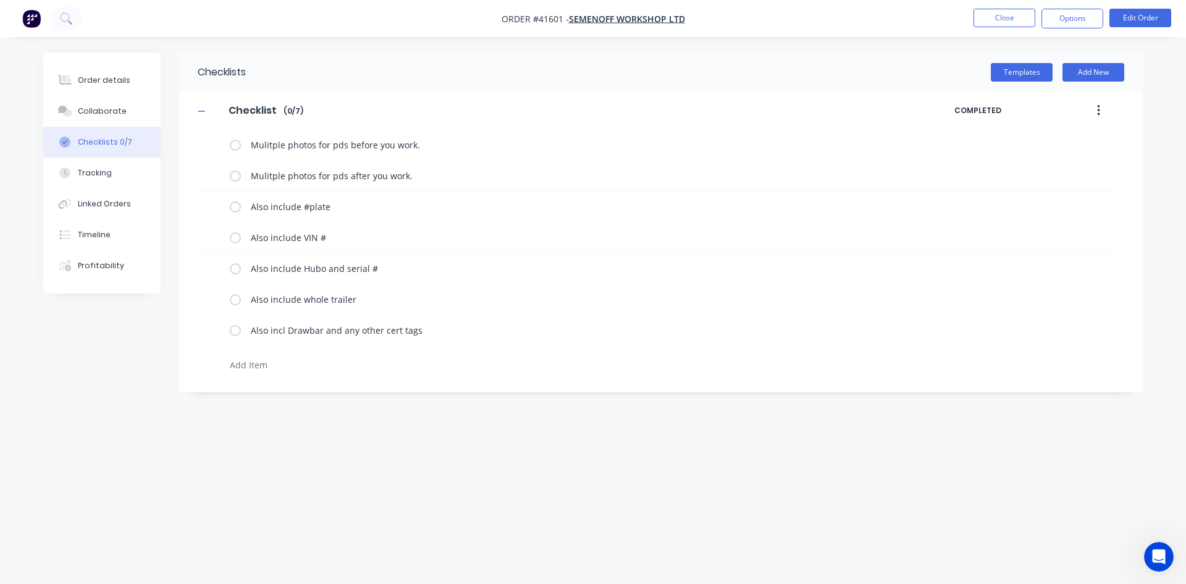
click at [241, 367] on textarea at bounding box center [522, 365] width 594 height 18
click at [1007, 19] on button "Close" at bounding box center [1004, 18] width 62 height 19
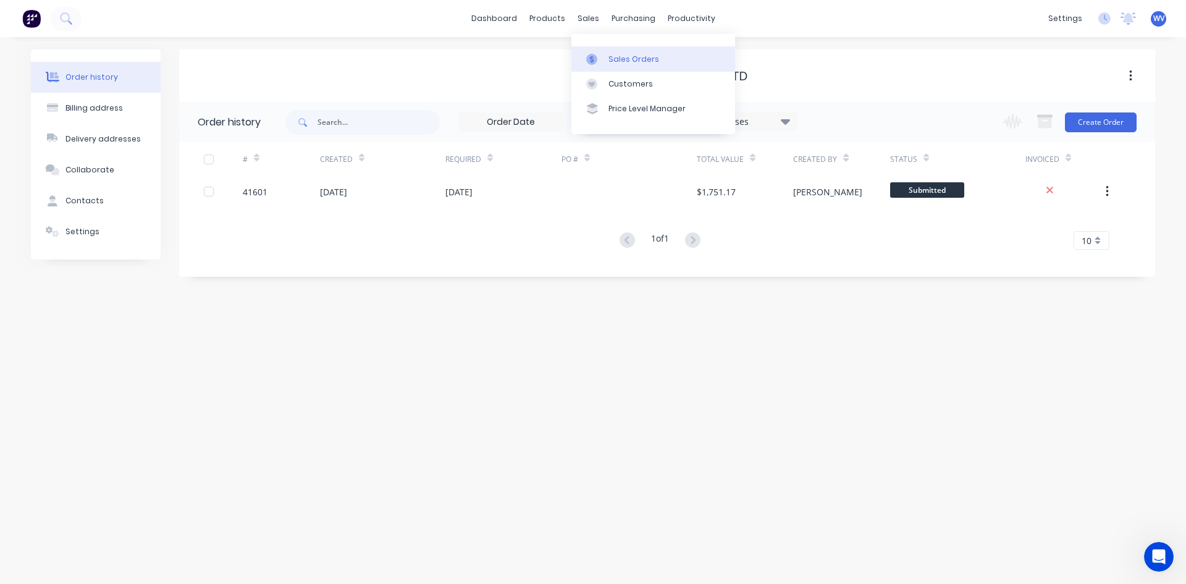
click at [605, 56] on link "Sales Orders" at bounding box center [653, 58] width 164 height 25
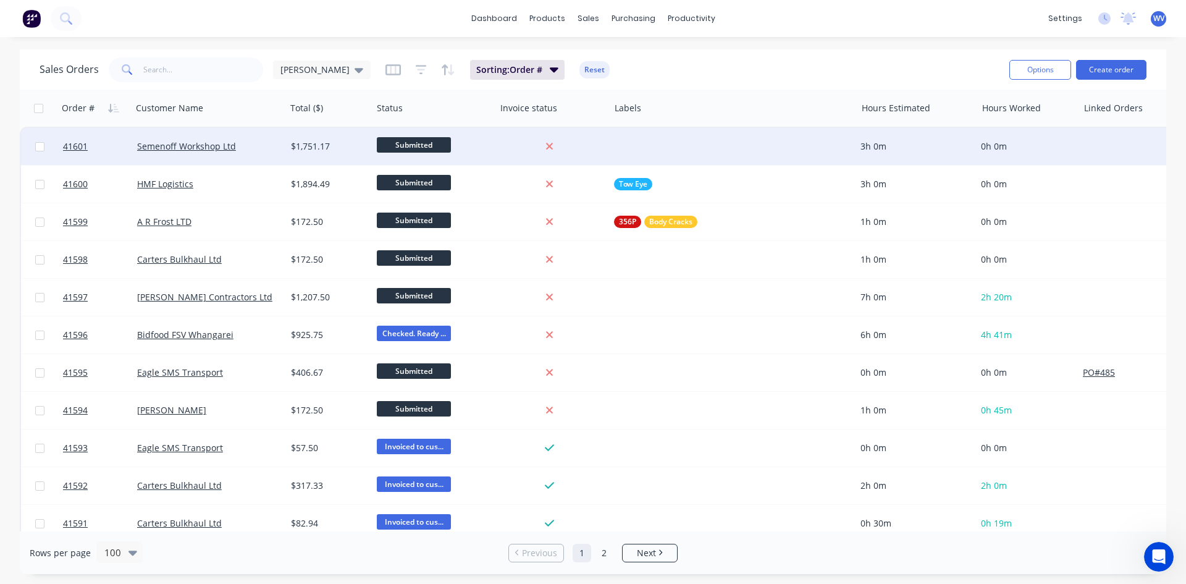
click at [586, 153] on div at bounding box center [552, 146] width 114 height 37
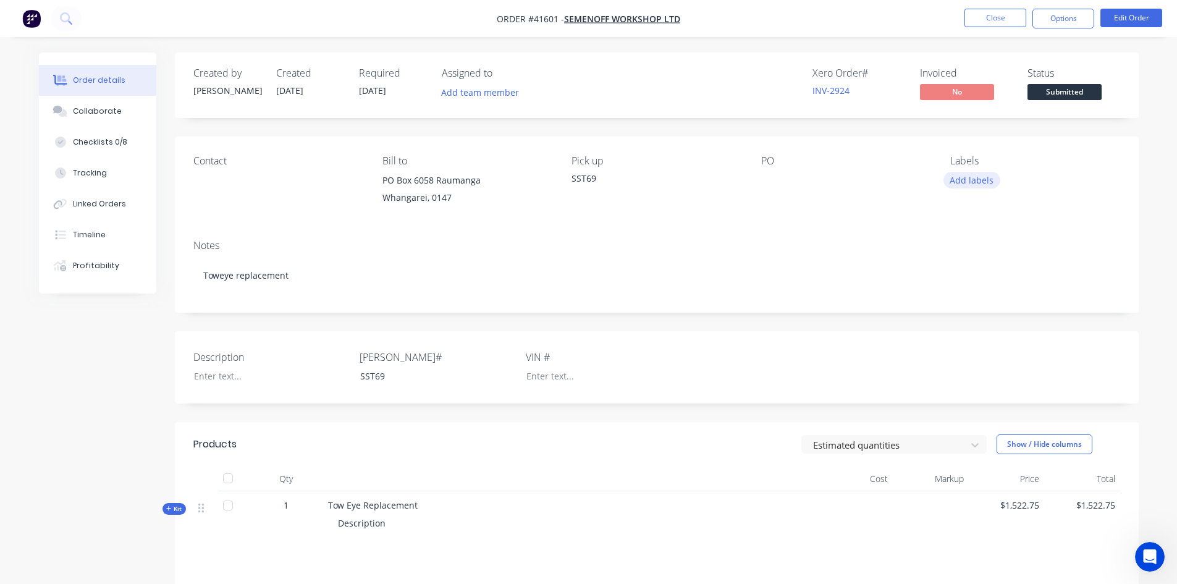
click at [967, 182] on button "Add labels" at bounding box center [971, 180] width 57 height 17
click at [1004, 215] on input "text" at bounding box center [1052, 216] width 129 height 25
click at [996, 293] on div "Tow Eye" at bounding box center [1002, 290] width 38 height 14
drag, startPoint x: 1010, startPoint y: 214, endPoint x: 969, endPoint y: 213, distance: 40.8
click at [969, 213] on div "tow" at bounding box center [1042, 210] width 161 height 25
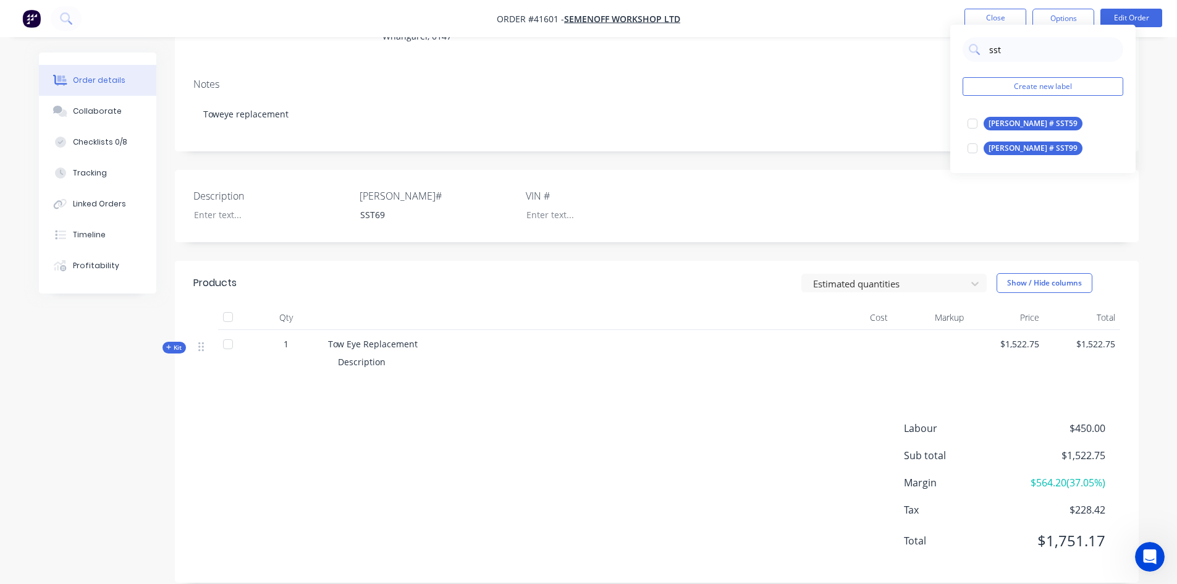
scroll to position [55, 0]
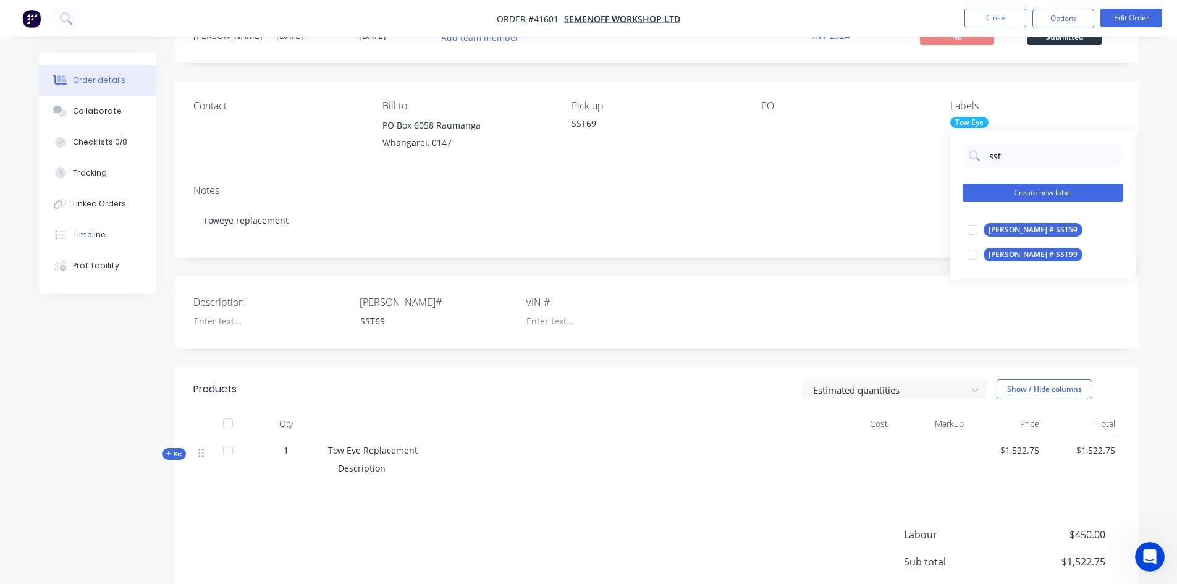
click at [1034, 190] on button "Create new label" at bounding box center [1042, 192] width 161 height 19
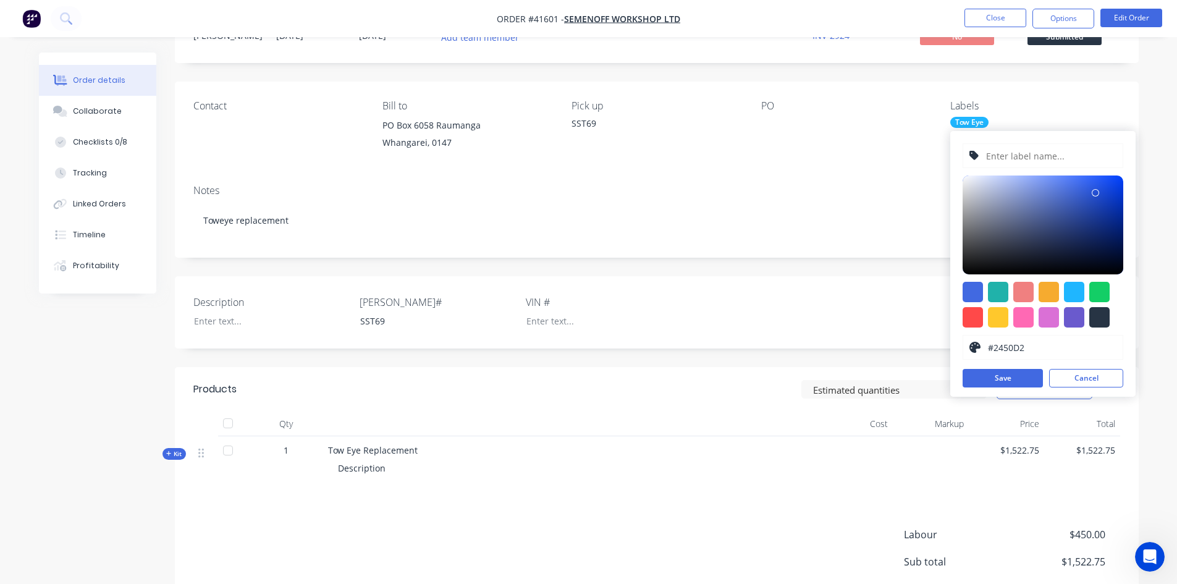
click at [1095, 193] on div at bounding box center [1042, 224] width 161 height 99
click at [994, 153] on input "text" at bounding box center [1051, 155] width 132 height 23
click at [996, 386] on button "Save" at bounding box center [1002, 378] width 80 height 19
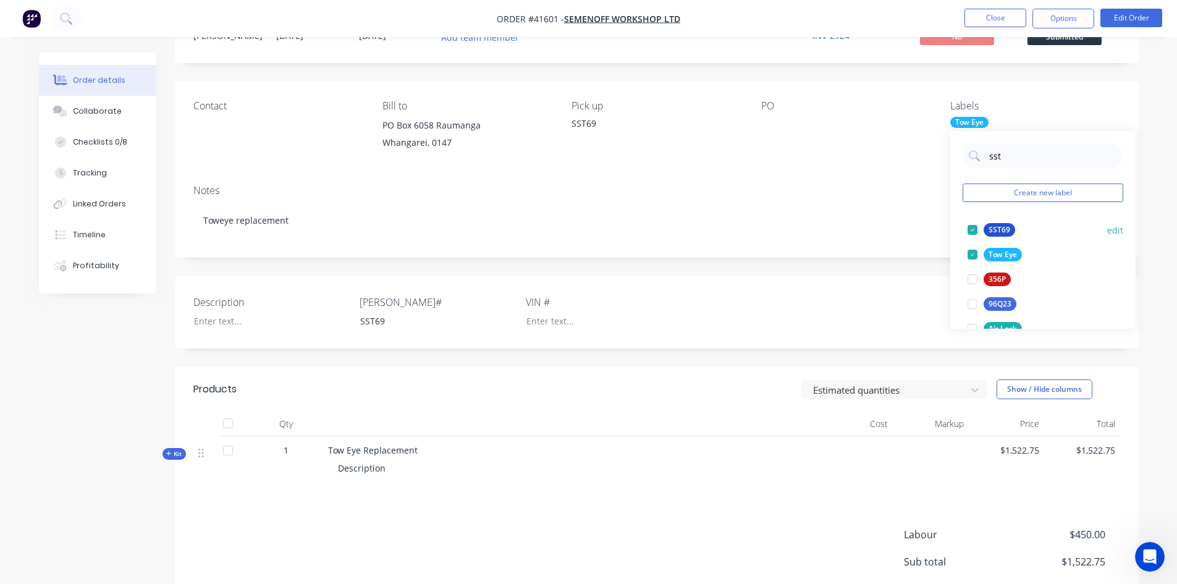
click at [1001, 228] on div "SST69" at bounding box center [998, 230] width 31 height 14
click at [1027, 91] on div "Contact Bill to PO Box 6058 Raumanga Whangarei, 0147 Pick up SST69 PO Labels To…" at bounding box center [657, 128] width 964 height 93
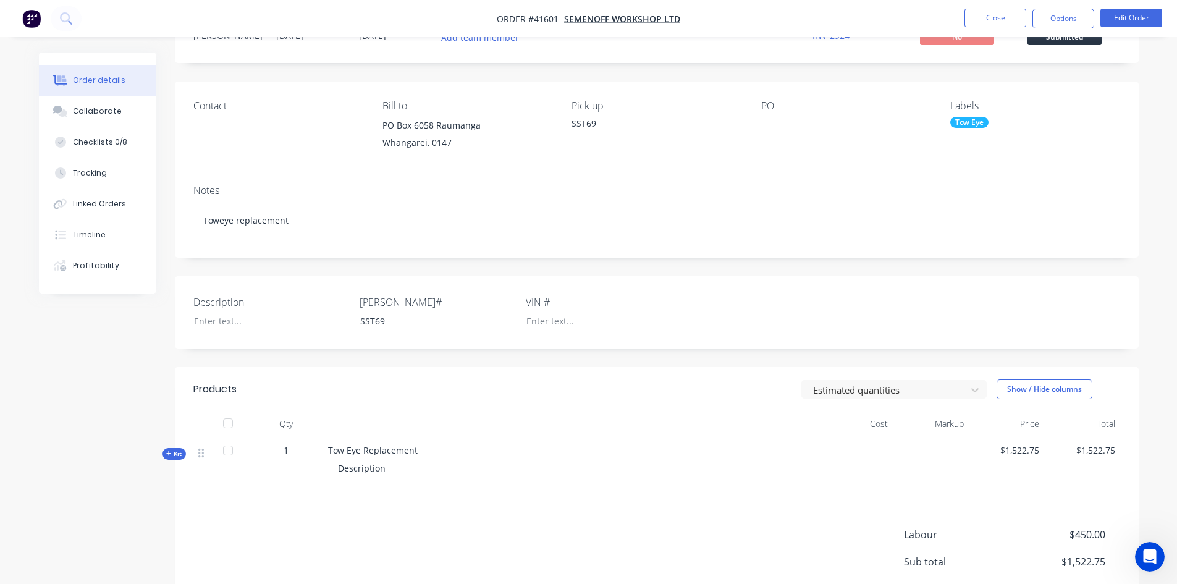
click at [1016, 124] on div "Tow Eye" at bounding box center [1034, 122] width 169 height 11
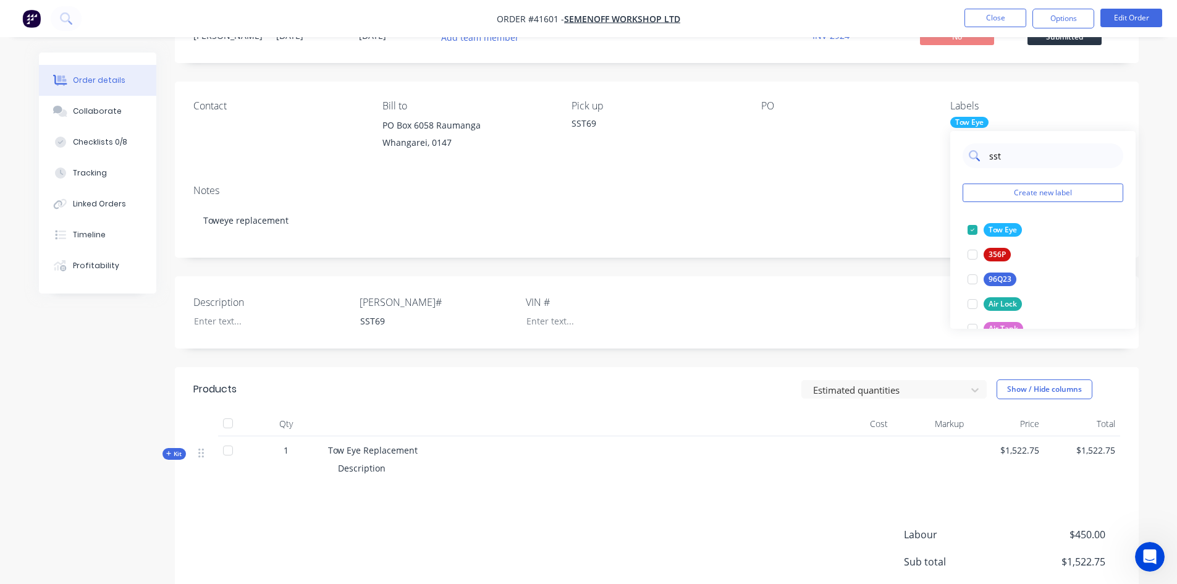
click at [1022, 153] on input "sst" at bounding box center [1052, 155] width 129 height 25
click at [996, 276] on div "SST69" at bounding box center [998, 279] width 31 height 14
click at [839, 127] on div at bounding box center [838, 125] width 154 height 17
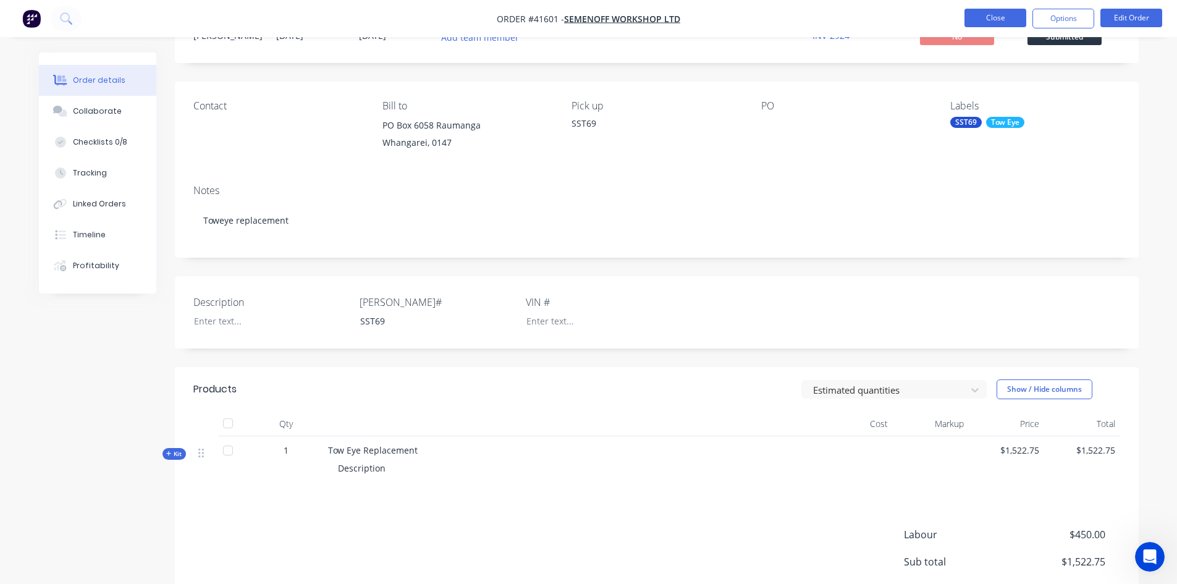
click at [1000, 24] on button "Close" at bounding box center [995, 18] width 62 height 19
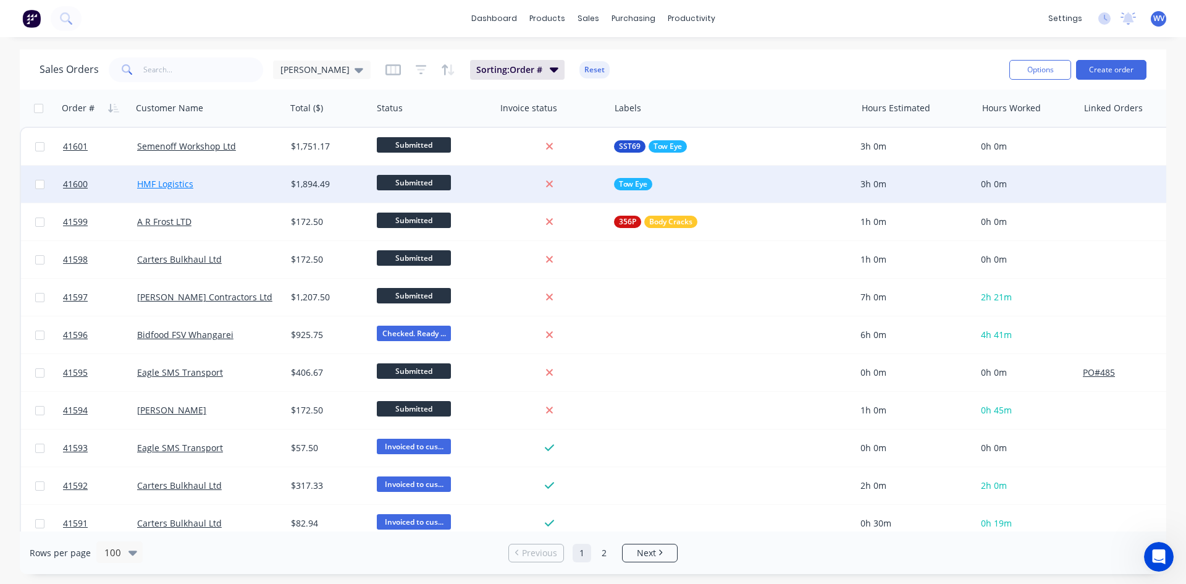
click at [177, 181] on link "HMF Logistics" at bounding box center [165, 184] width 56 height 12
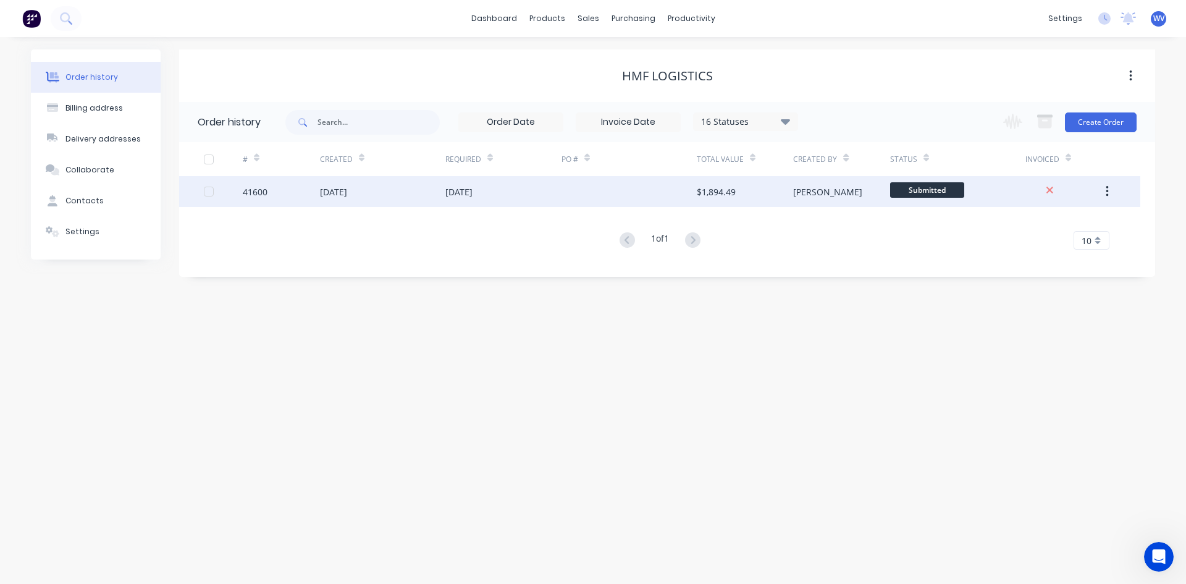
click at [287, 190] on div "41600" at bounding box center [281, 191] width 77 height 31
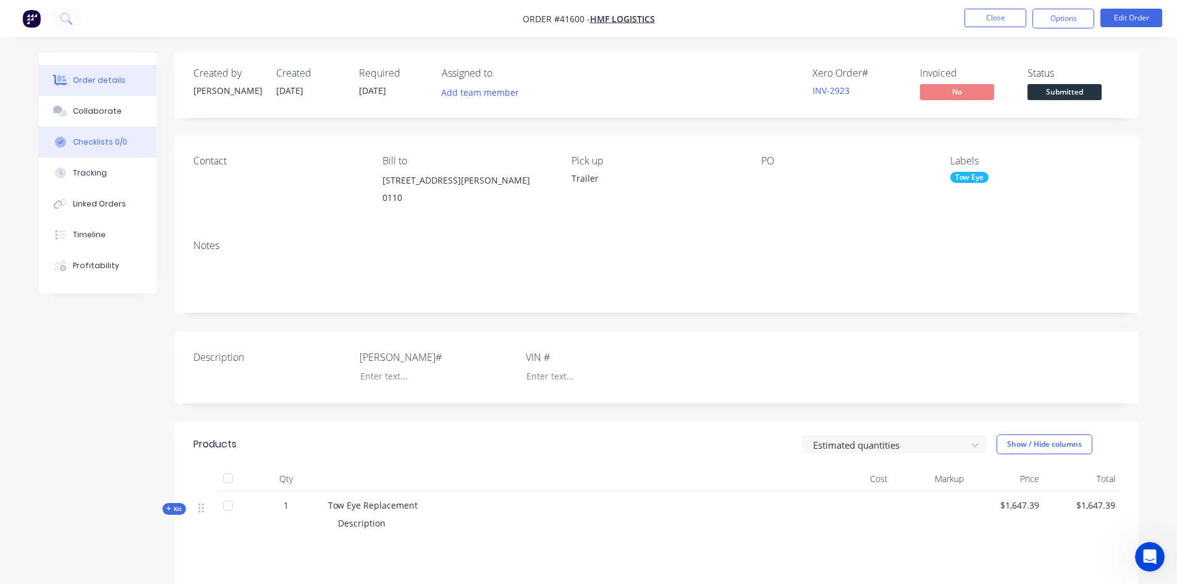
click at [88, 146] on div "Checklists 0/0" at bounding box center [100, 141] width 54 height 11
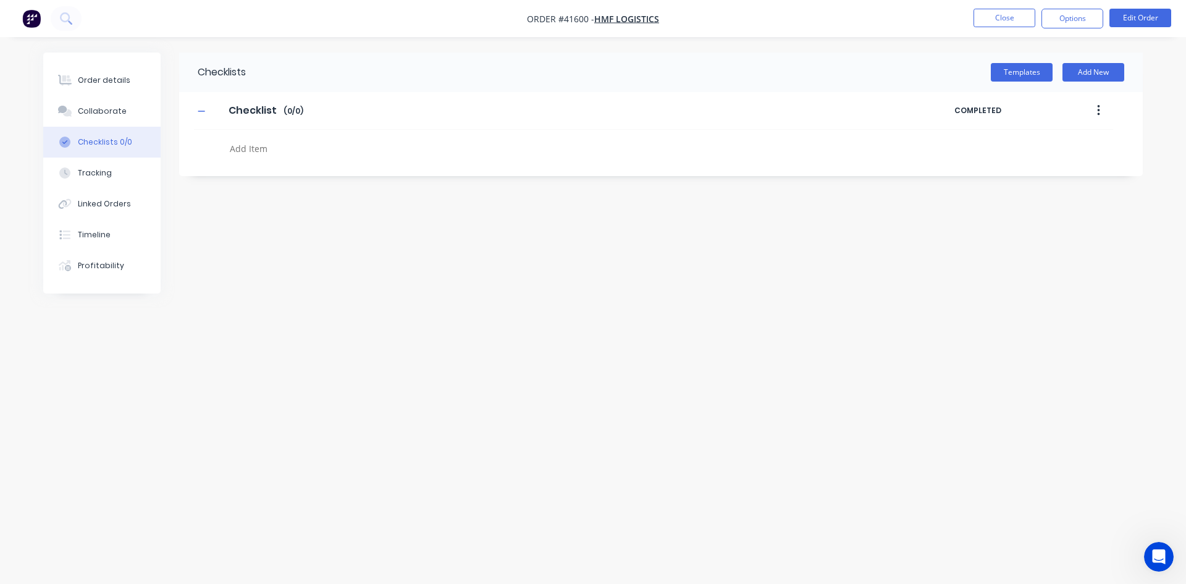
click at [287, 151] on textarea at bounding box center [522, 149] width 594 height 18
paste textarea "Mulitple photos for pds before you work."
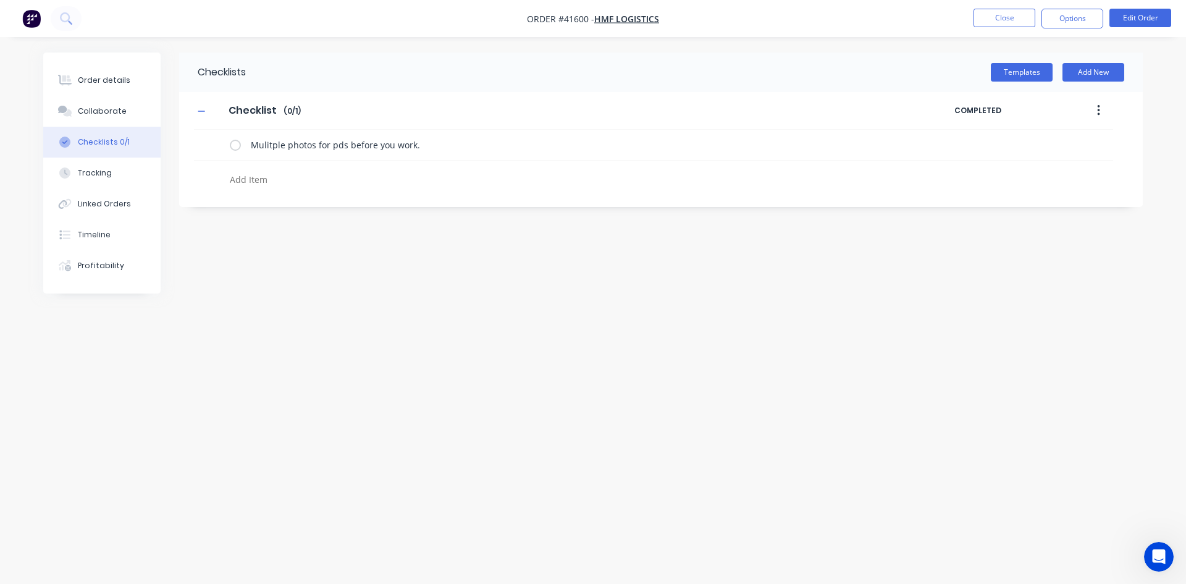
click at [302, 176] on textarea at bounding box center [522, 179] width 594 height 18
paste textarea "Mulitple photos for pds after you work."
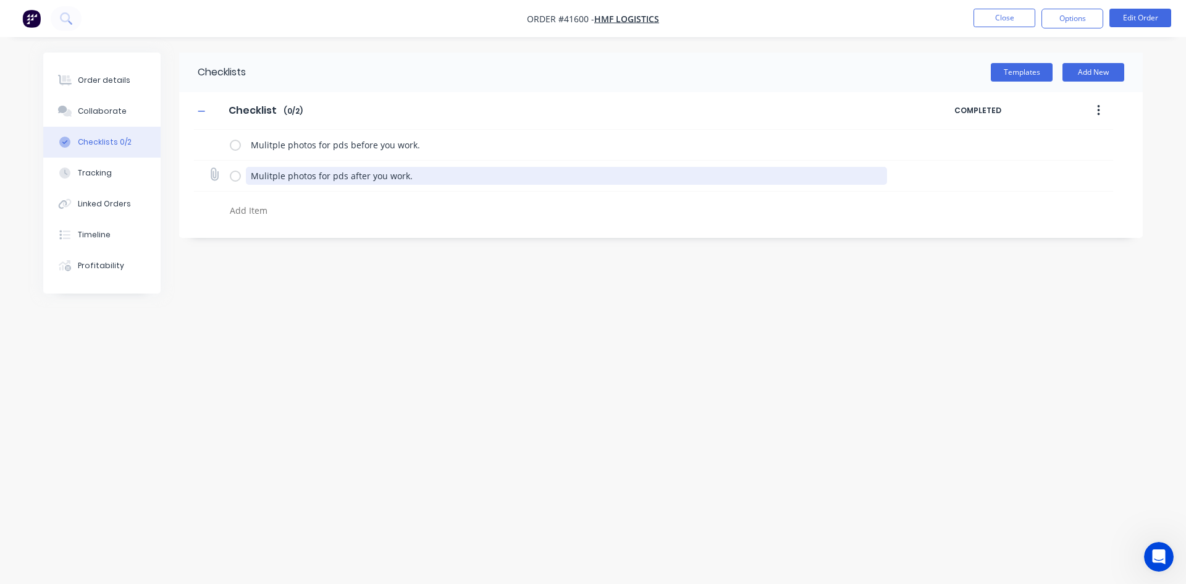
drag, startPoint x: 367, startPoint y: 177, endPoint x: 349, endPoint y: 178, distance: 18.0
click at [349, 178] on textarea "Mulitple photos for pds after you work." at bounding box center [567, 176] width 642 height 18
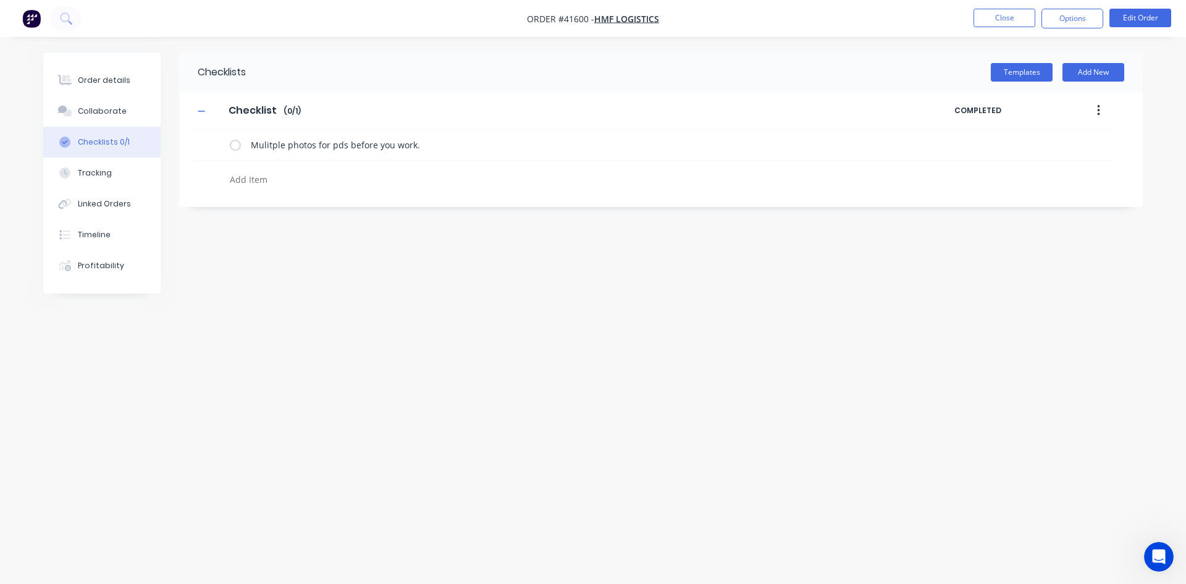
click at [254, 179] on textarea at bounding box center [522, 179] width 594 height 18
paste textarea "Mulitple photos for pds after you work."
click at [345, 177] on textarea "Mulitple photos for pds after you work." at bounding box center [522, 179] width 594 height 18
drag, startPoint x: 345, startPoint y: 177, endPoint x: 338, endPoint y: 179, distance: 6.4
click at [338, 179] on textarea "Mulitple photos for pds after you work." at bounding box center [522, 179] width 594 height 18
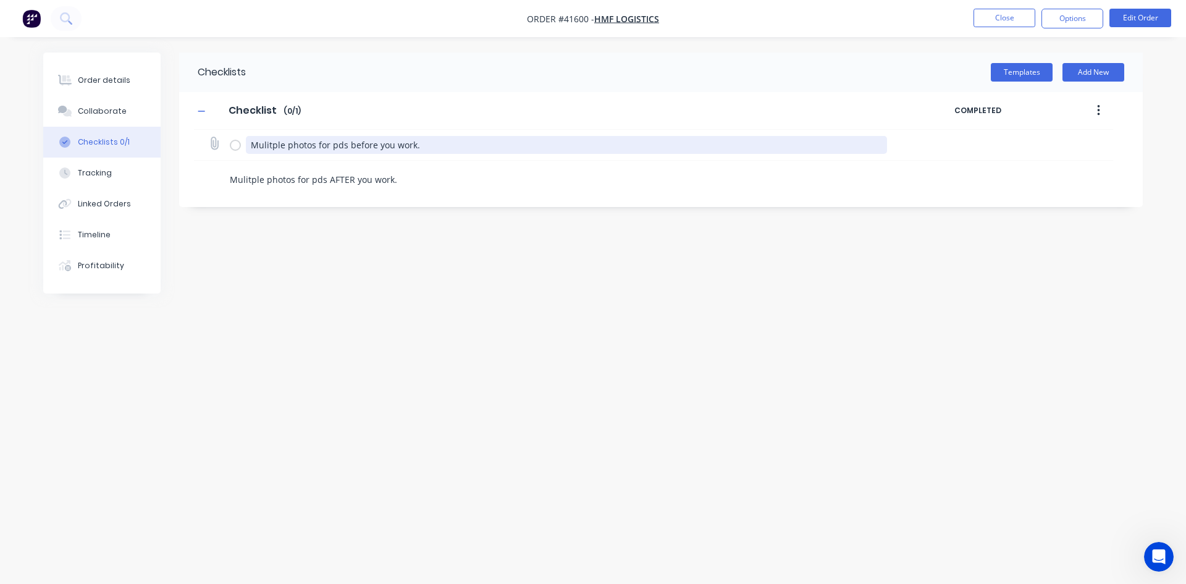
drag, startPoint x: 370, startPoint y: 146, endPoint x: 360, endPoint y: 141, distance: 10.8
click at [348, 146] on textarea "Mulitple photos for pds before you work." at bounding box center [567, 145] width 642 height 18
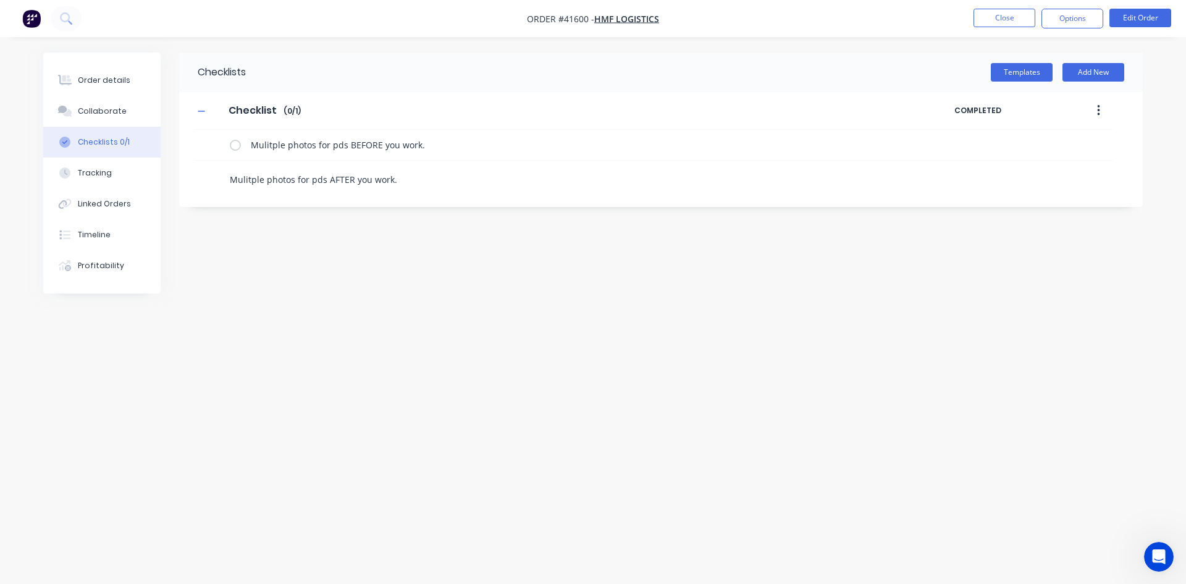
click at [425, 179] on textarea "Mulitple photos for pds AFTER you work." at bounding box center [522, 179] width 594 height 18
click at [293, 213] on textarea at bounding box center [522, 210] width 594 height 18
paste textarea "Also include #plate"
click at [256, 238] on textarea at bounding box center [522, 241] width 594 height 18
paste textarea "Also include VIN #"
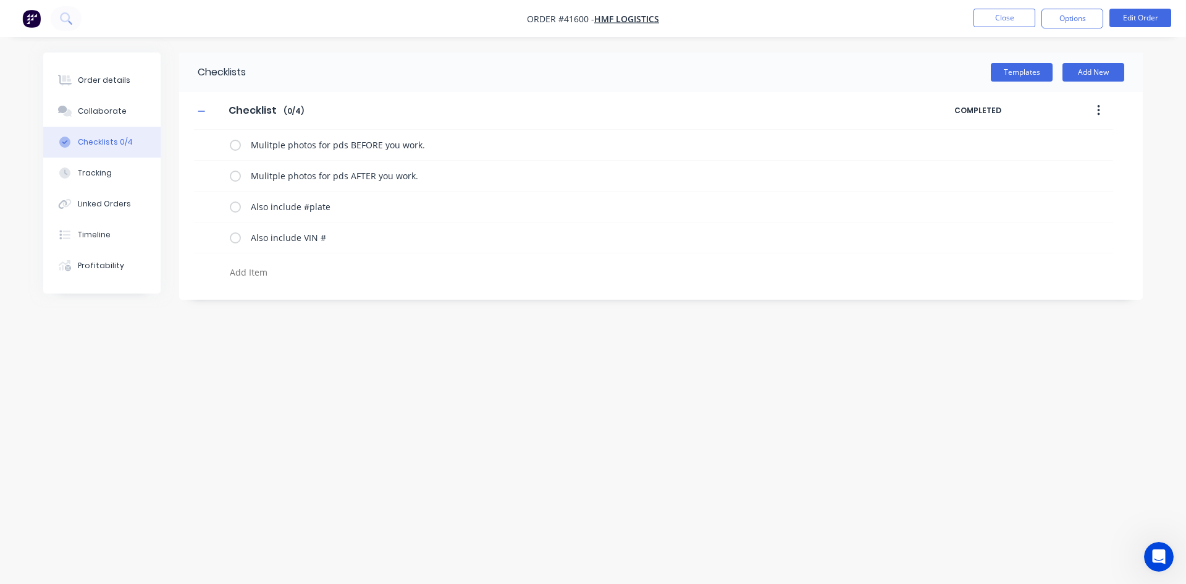
click at [261, 271] on textarea at bounding box center [522, 272] width 594 height 18
paste textarea "Also include Hubo and serial #"
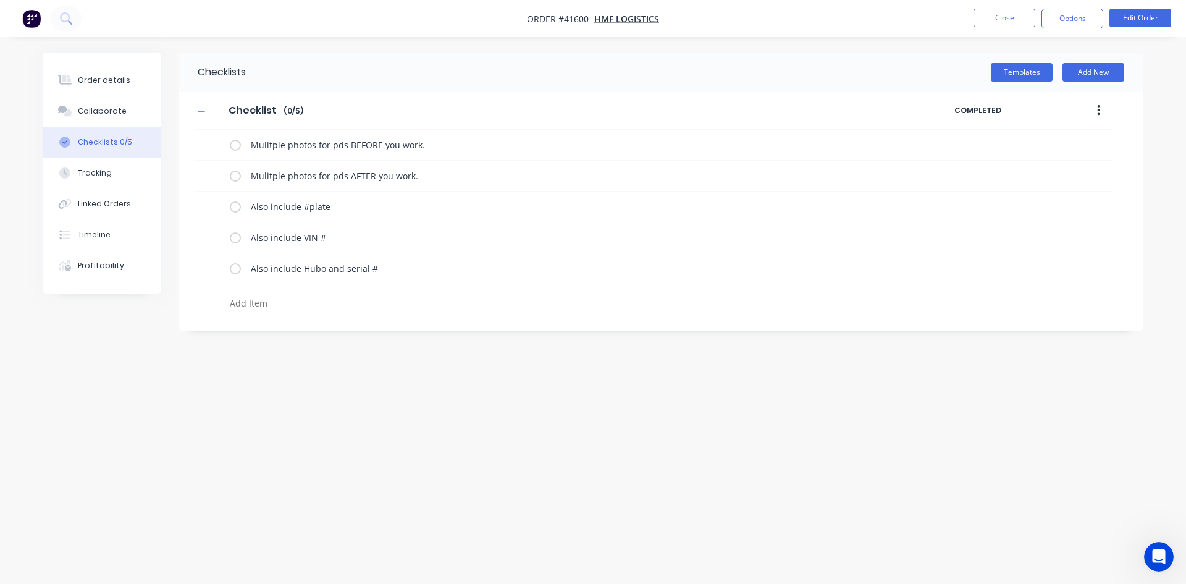
paste textarea "Also include whole trailer"
paste textarea "Also incl Drawbar and any other cert tags"
paste textarea "Fill out PDS Form"
click at [1011, 17] on button "Close" at bounding box center [1004, 18] width 62 height 19
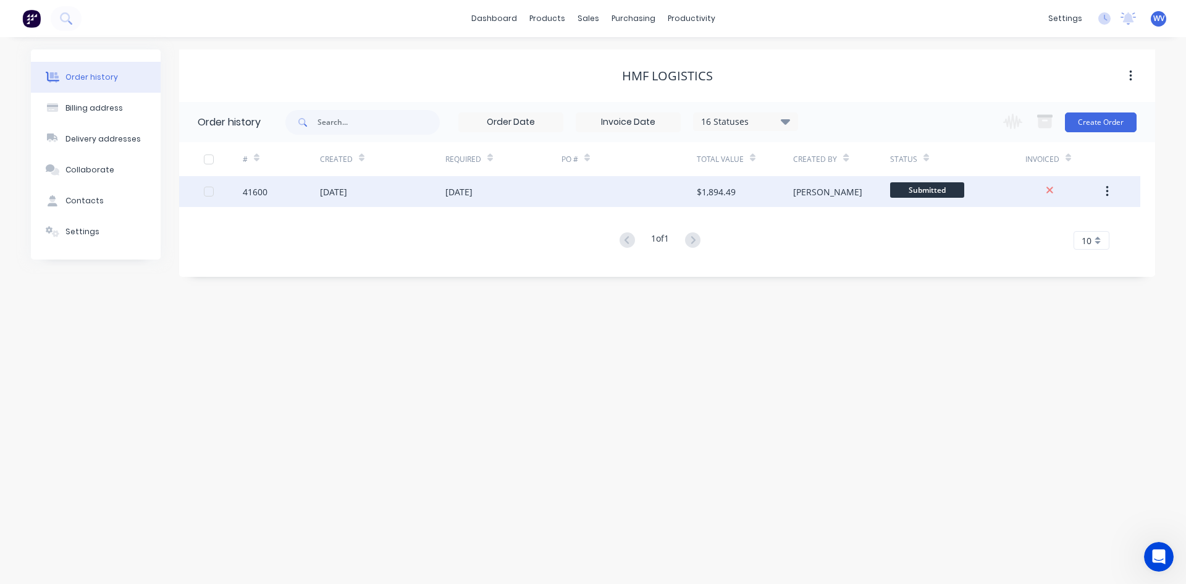
click at [307, 188] on div "41600" at bounding box center [281, 191] width 77 height 31
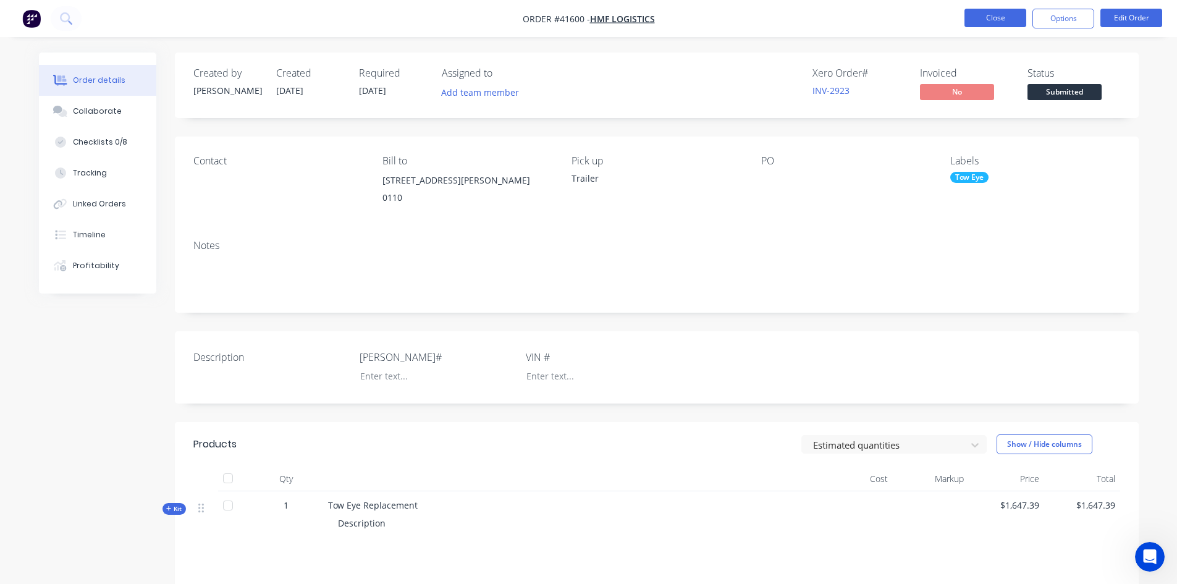
click at [985, 12] on button "Close" at bounding box center [995, 18] width 62 height 19
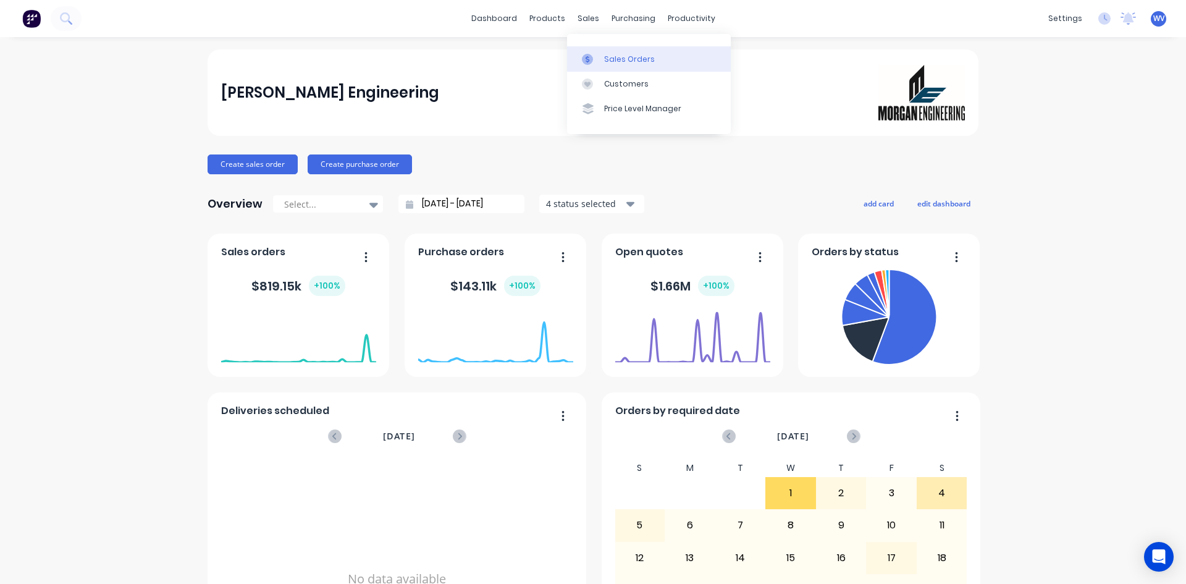
click at [616, 64] on div "Sales Orders" at bounding box center [629, 59] width 51 height 11
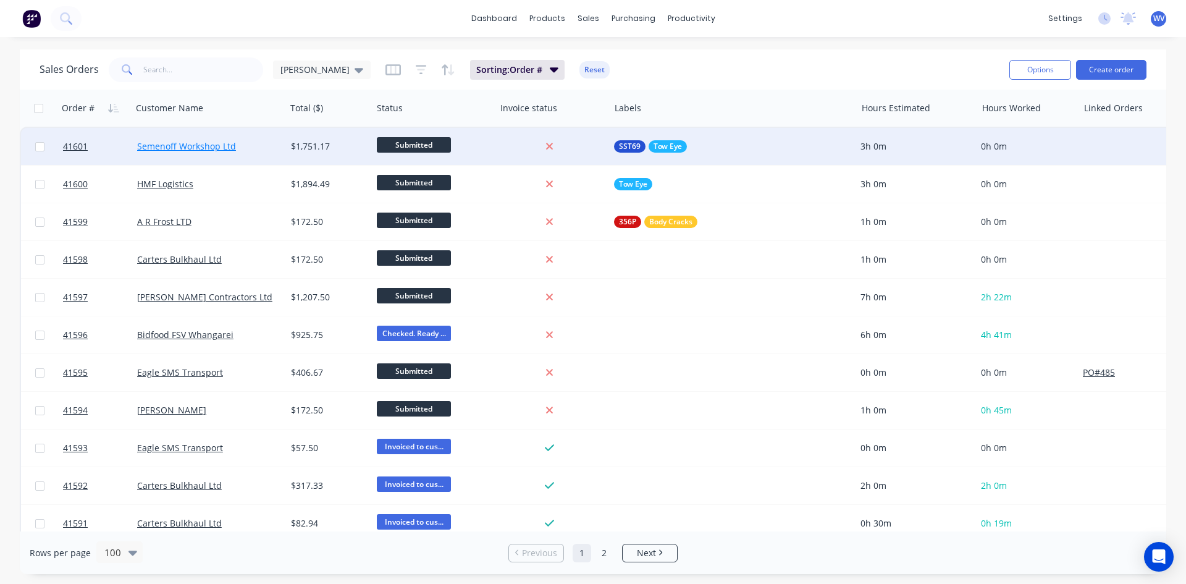
click at [199, 149] on link "Semenoff Workshop Ltd" at bounding box center [186, 146] width 99 height 12
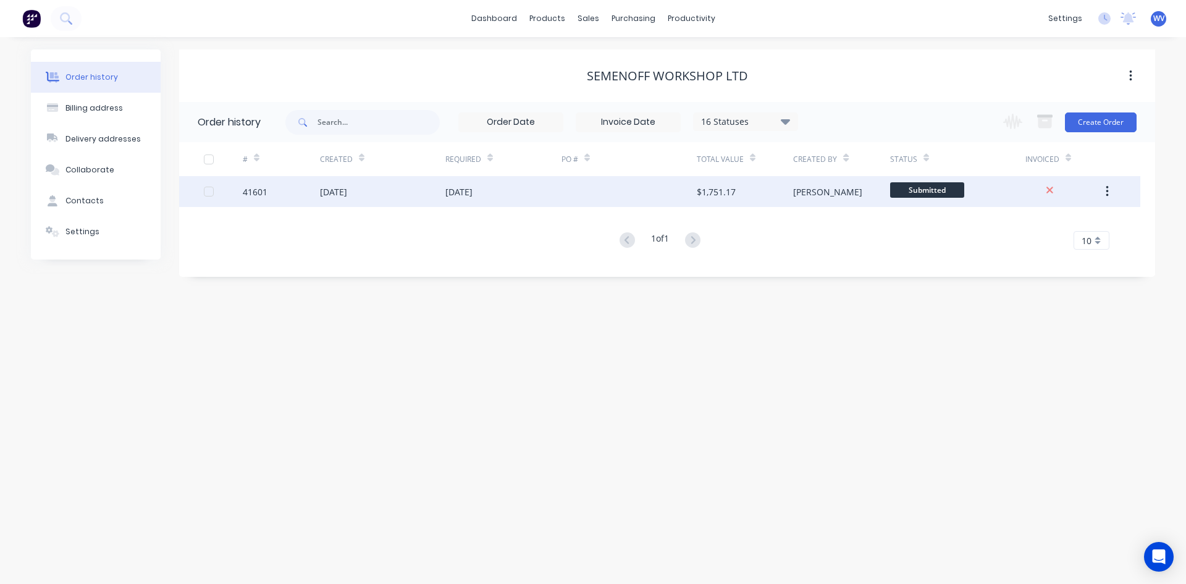
click at [292, 188] on div "41601" at bounding box center [281, 191] width 77 height 31
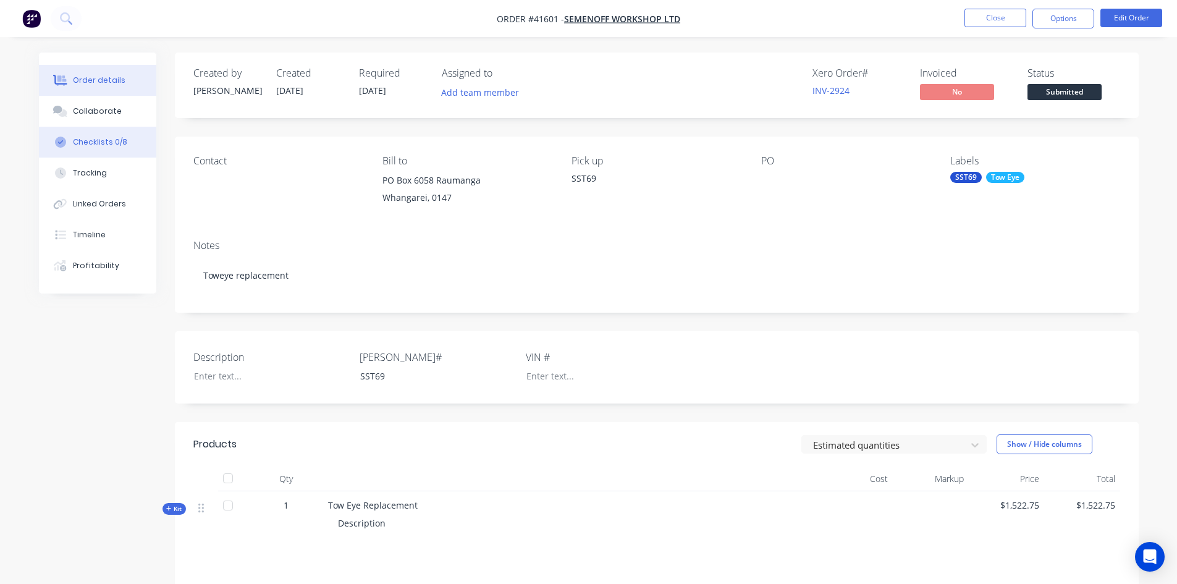
click at [107, 143] on div "Checklists 0/8" at bounding box center [100, 141] width 54 height 11
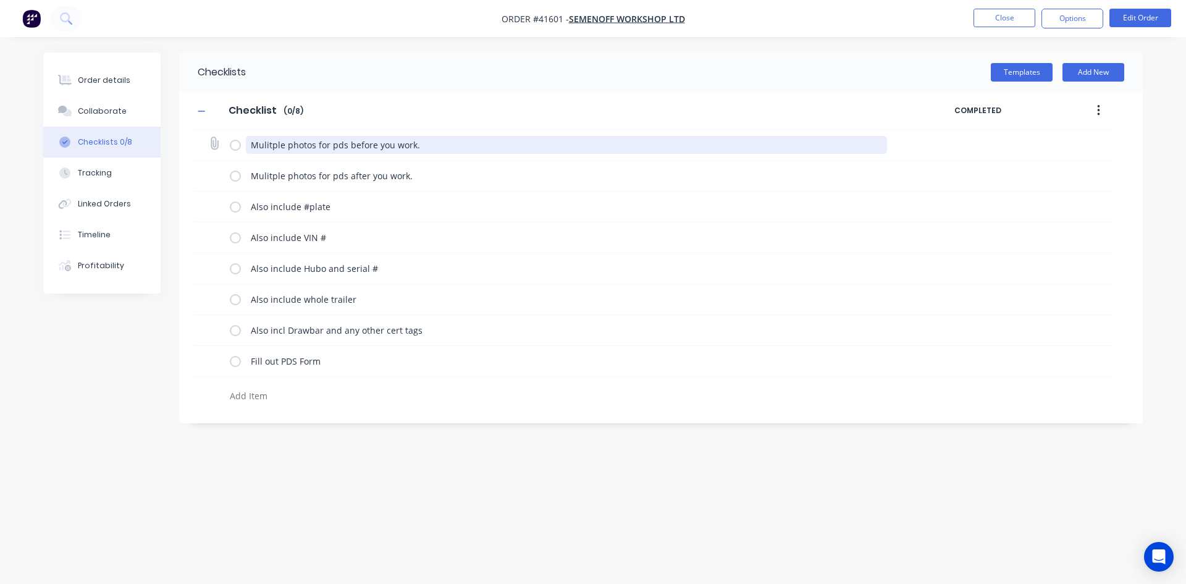
drag, startPoint x: 437, startPoint y: 145, endPoint x: 240, endPoint y: 143, distance: 197.0
click at [240, 143] on div "Mulitple photos for pds before you work." at bounding box center [561, 144] width 663 height 25
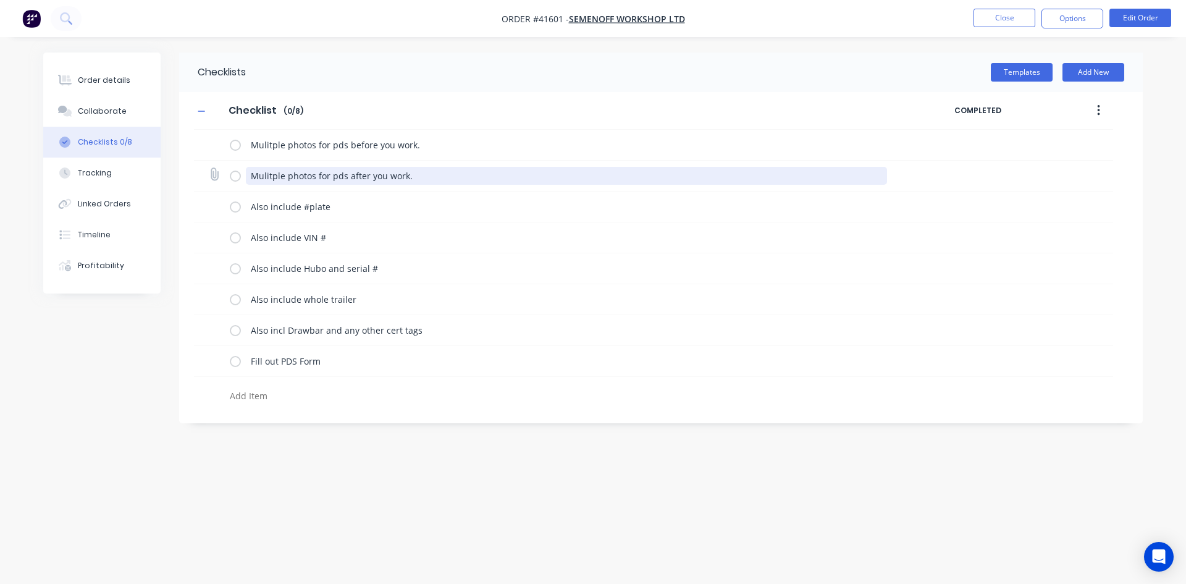
drag, startPoint x: 417, startPoint y: 176, endPoint x: 251, endPoint y: 178, distance: 166.2
click at [251, 179] on textarea "Mulitple photos for pds after you work." at bounding box center [567, 176] width 642 height 18
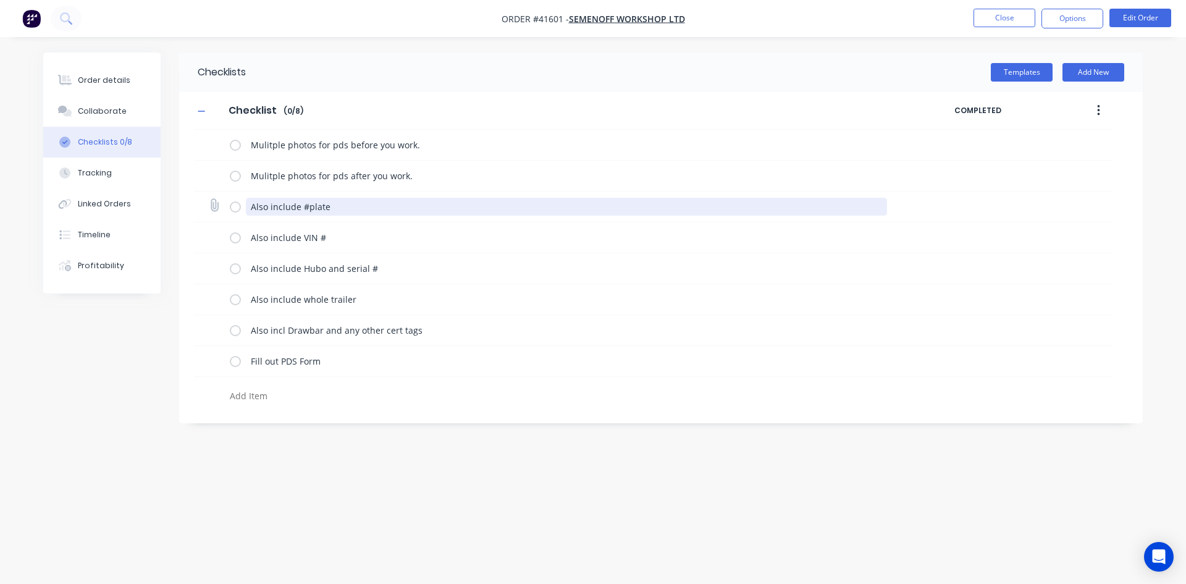
drag, startPoint x: 326, startPoint y: 204, endPoint x: 252, endPoint y: 208, distance: 74.2
click at [252, 208] on textarea "Also include #plate" at bounding box center [567, 207] width 642 height 18
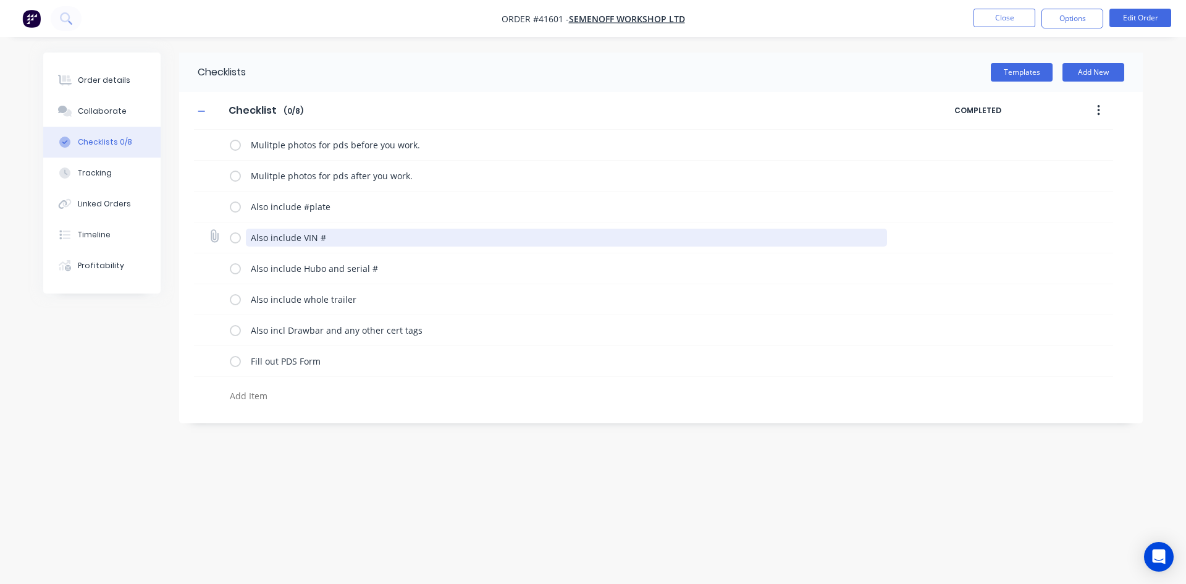
drag, startPoint x: 326, startPoint y: 237, endPoint x: 251, endPoint y: 244, distance: 75.1
click at [252, 240] on textarea "Also include VIN #" at bounding box center [567, 238] width 642 height 18
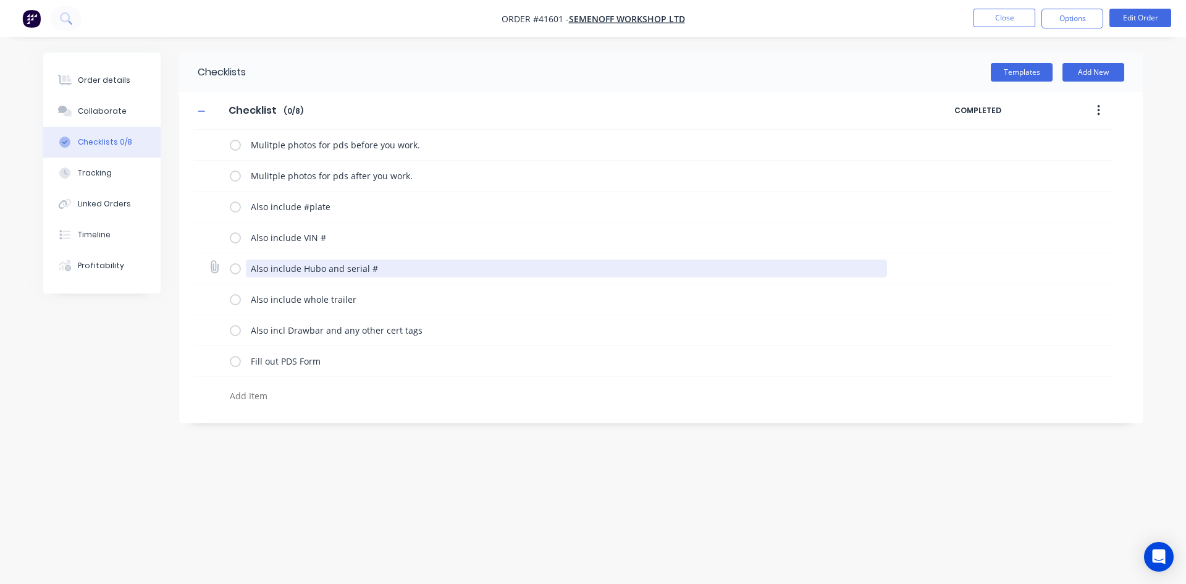
drag, startPoint x: 377, startPoint y: 270, endPoint x: 243, endPoint y: 275, distance: 134.1
click at [243, 275] on div "Also include Hubo and serial #" at bounding box center [561, 268] width 663 height 25
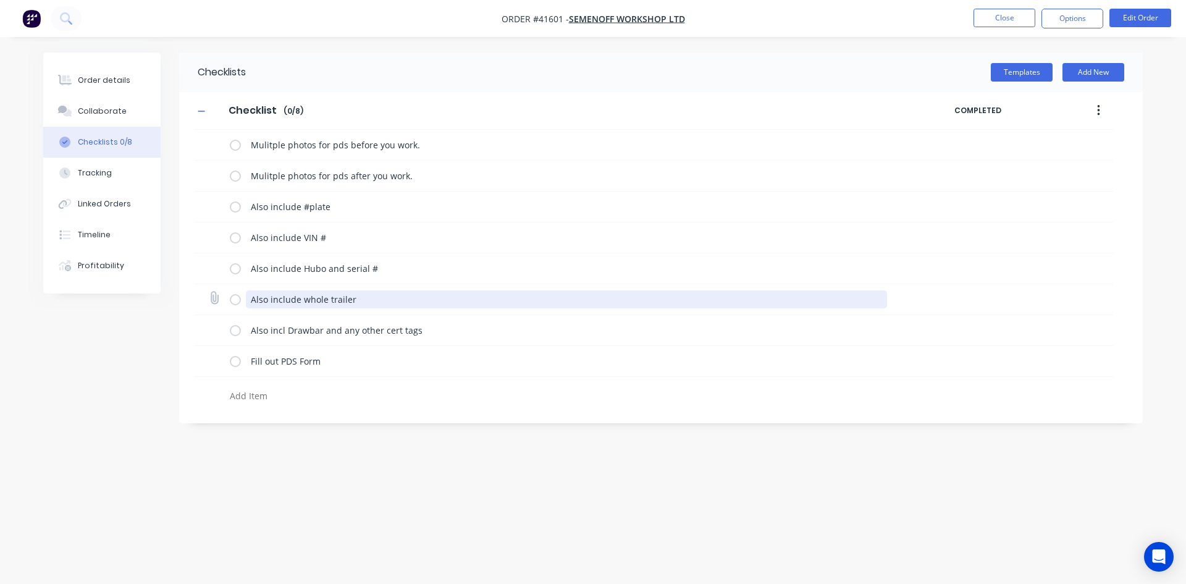
drag, startPoint x: 346, startPoint y: 302, endPoint x: 249, endPoint y: 305, distance: 97.6
click at [249, 305] on textarea "Also include whole trailer" at bounding box center [567, 299] width 642 height 18
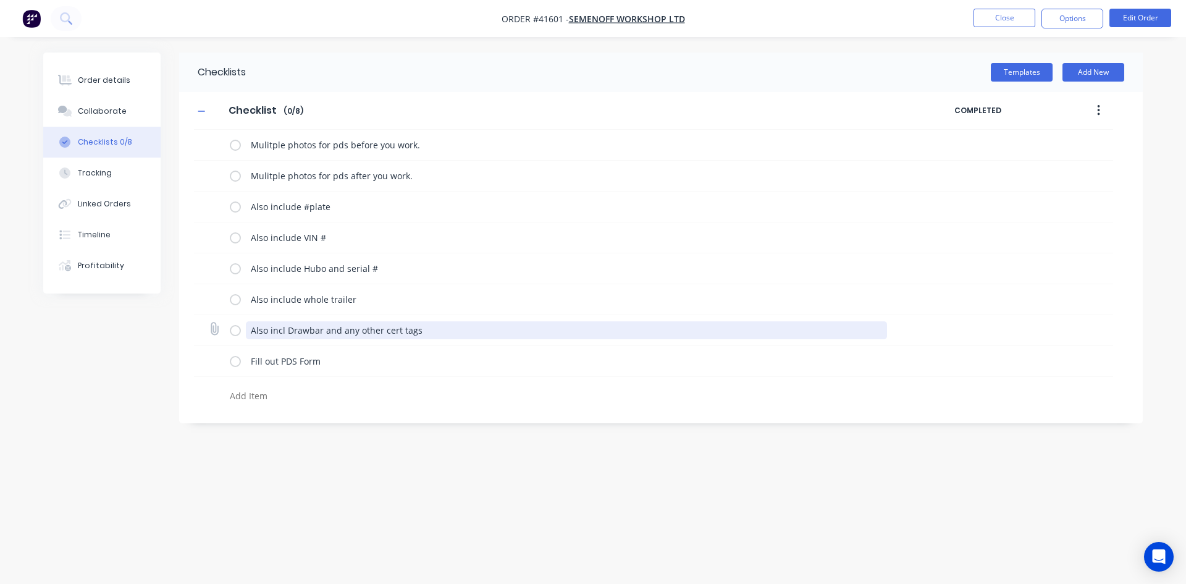
click at [411, 332] on textarea "Also incl Drawbar and any other cert tags" at bounding box center [567, 330] width 642 height 18
drag, startPoint x: 416, startPoint y: 329, endPoint x: 250, endPoint y: 338, distance: 165.8
click at [250, 338] on textarea "Also incl Drawbar and any other cert tags" at bounding box center [567, 330] width 642 height 18
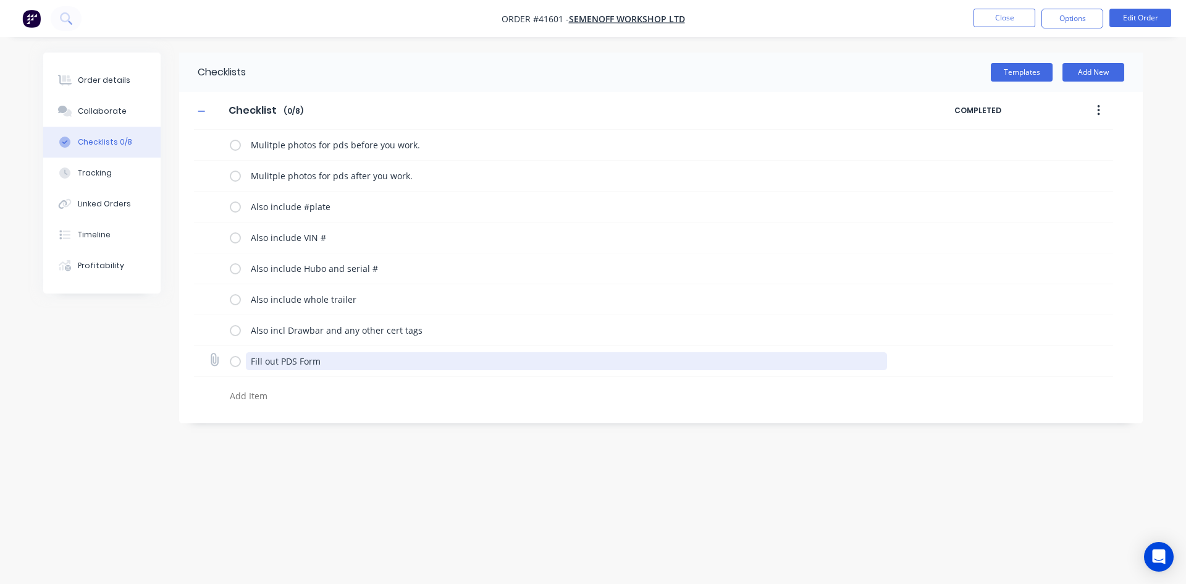
drag, startPoint x: 320, startPoint y: 358, endPoint x: 248, endPoint y: 368, distance: 73.0
click at [248, 368] on textarea "Fill out PDS Form" at bounding box center [567, 361] width 642 height 18
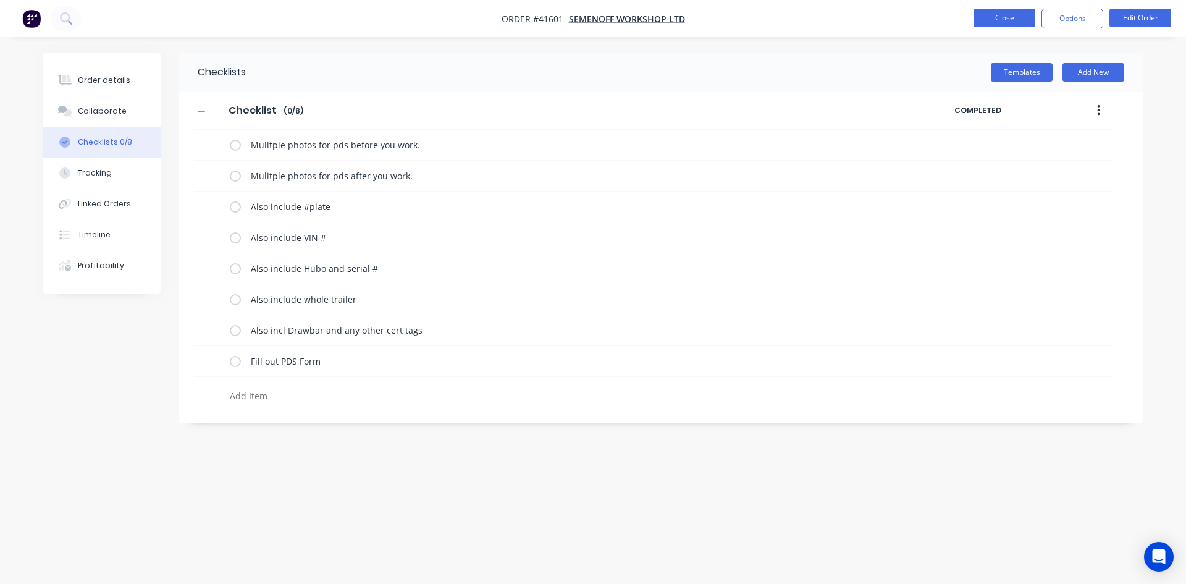
type textarea "x"
click at [1022, 18] on button "Close" at bounding box center [1004, 18] width 62 height 19
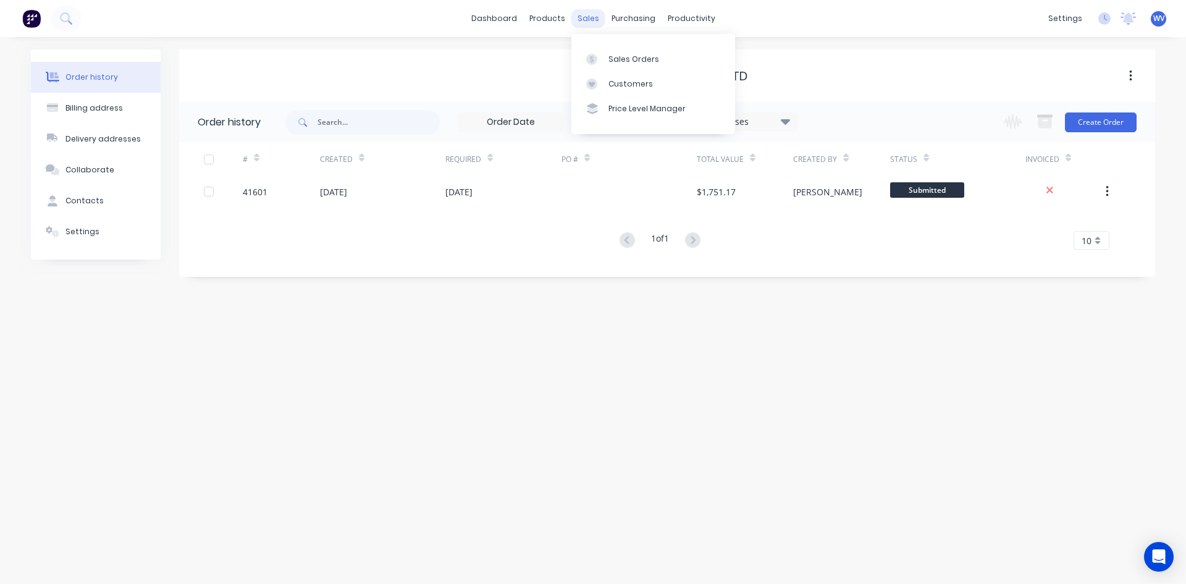
click at [581, 19] on div "sales" at bounding box center [588, 18] width 34 height 19
click at [616, 51] on link "Sales Orders" at bounding box center [653, 58] width 164 height 25
